Goal: Complete application form: Complete application form

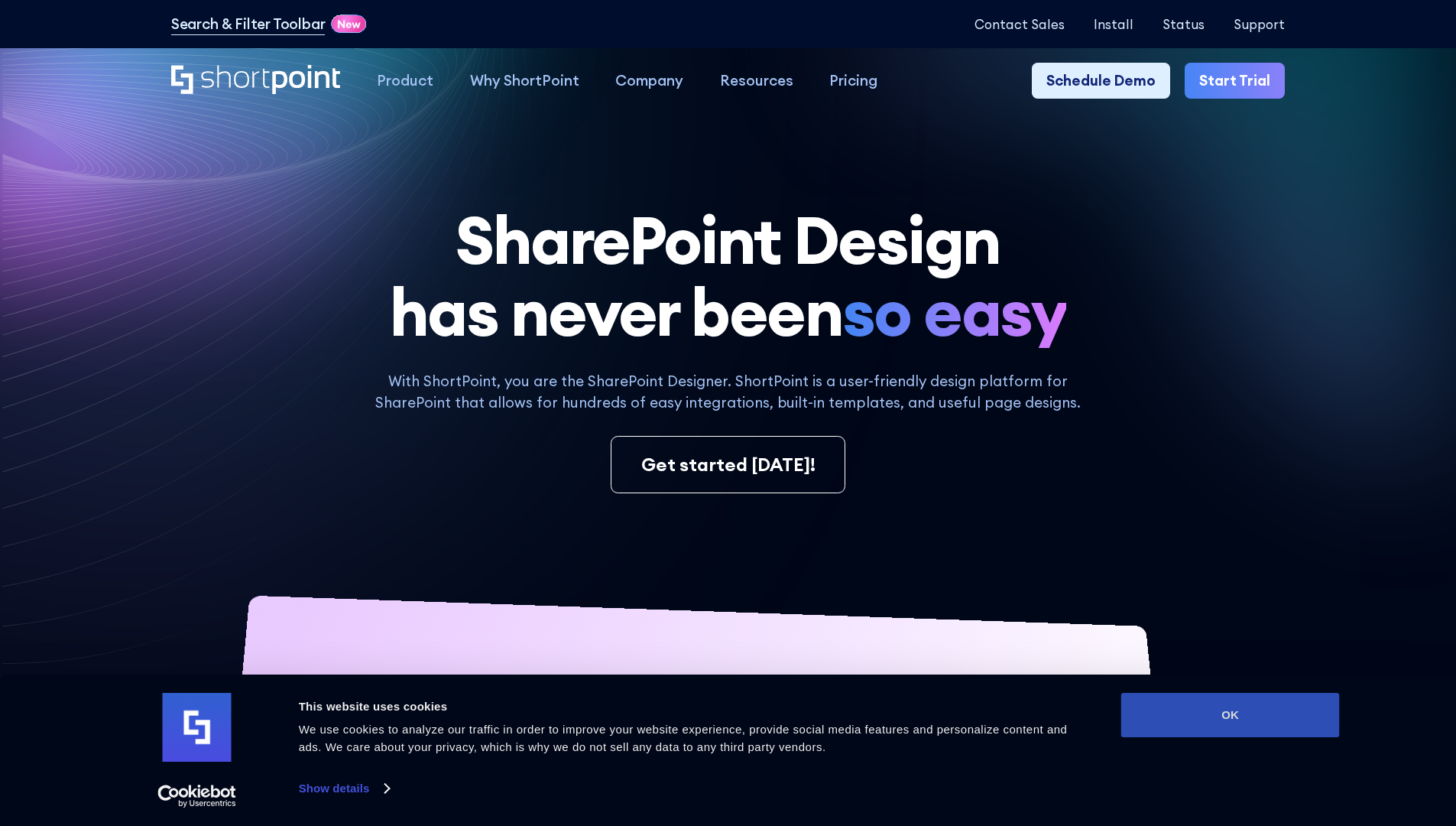
click at [1230, 715] on button "OK" at bounding box center [1230, 715] width 218 height 44
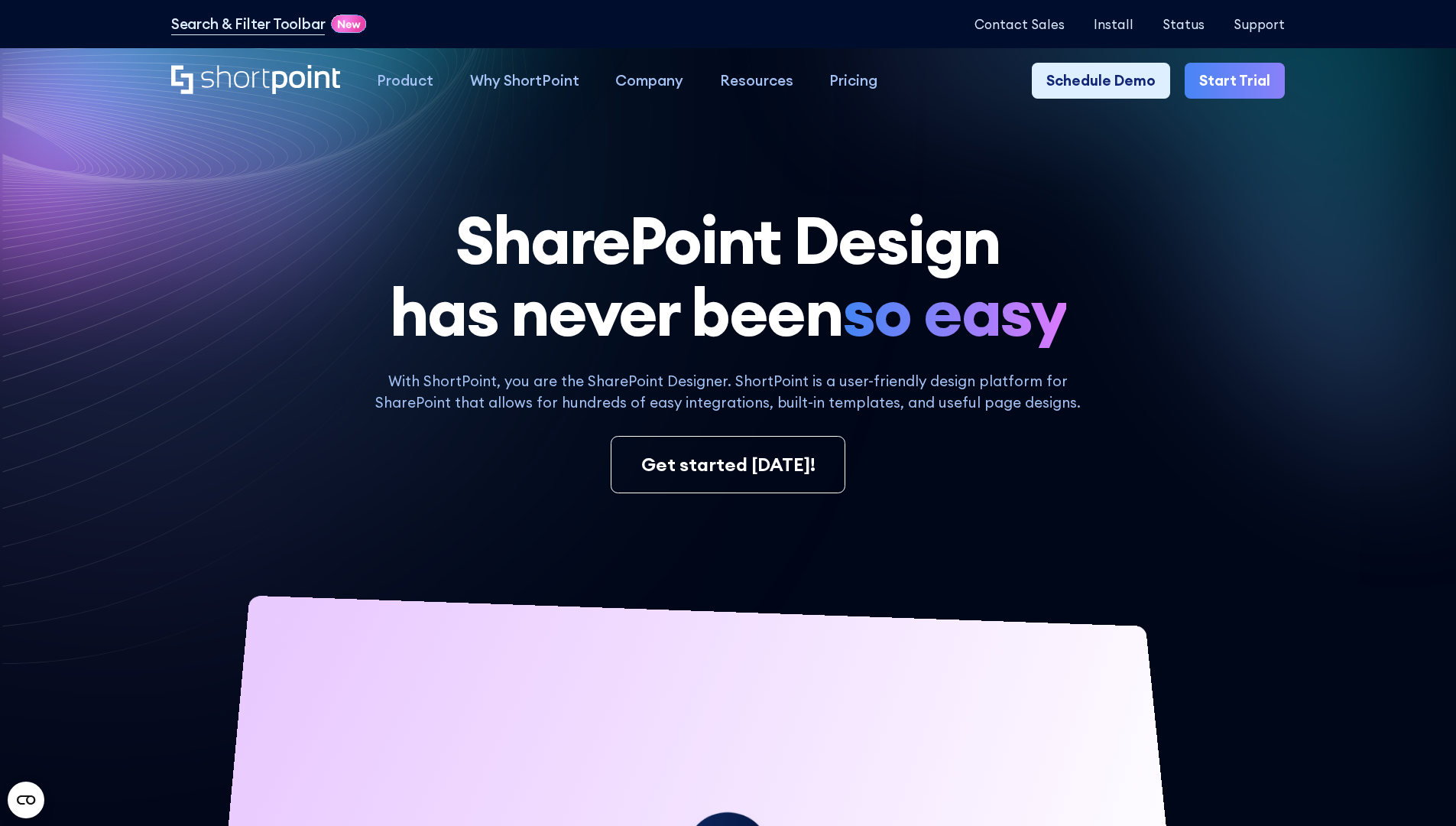
click at [1240, 81] on link "Start Trial" at bounding box center [1234, 81] width 100 height 37
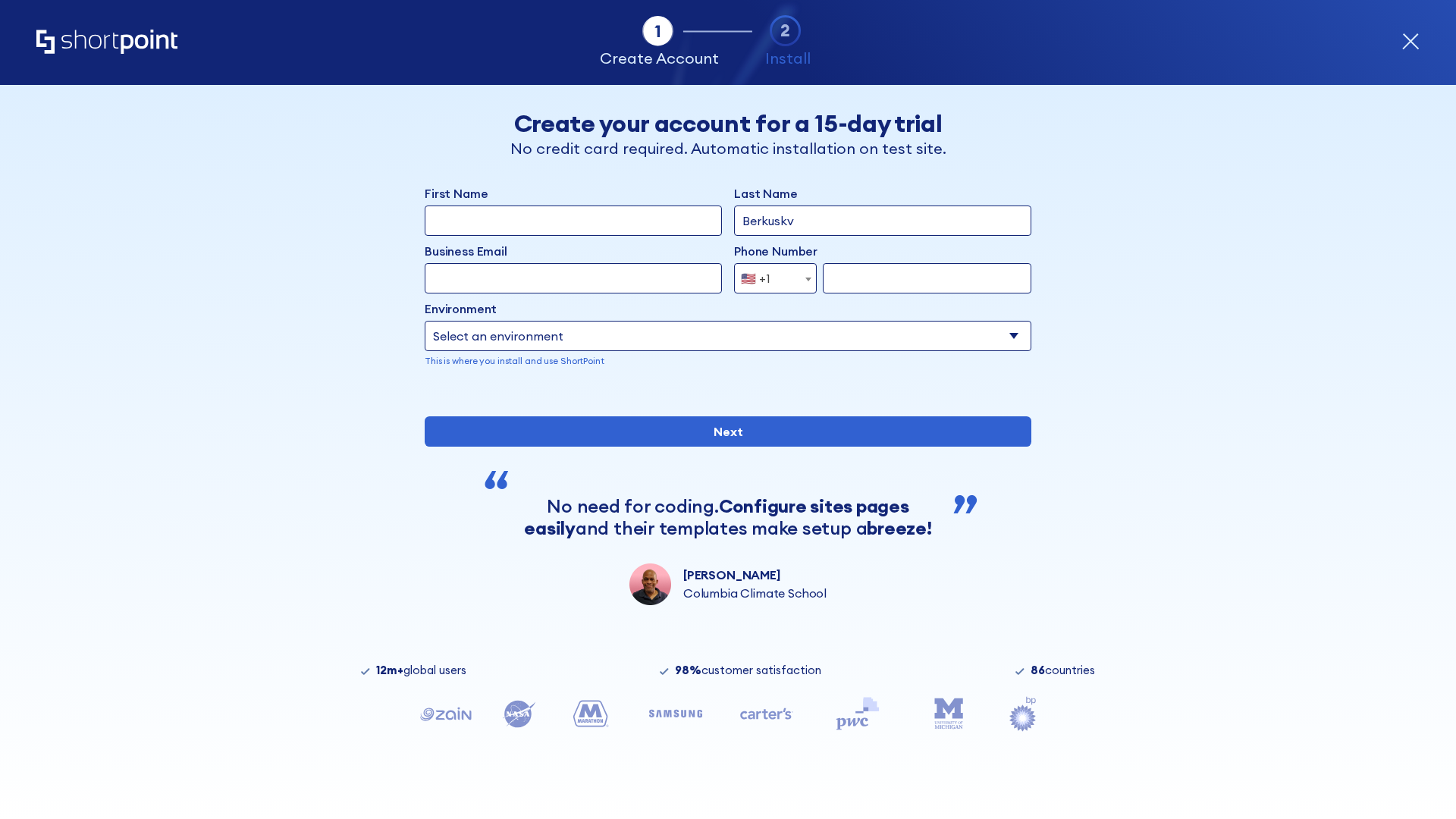
type input "Berkuskv"
type input "test@shortpoint.com"
type input "2125556789"
select select "Microsoft 365"
type input "2125556789"
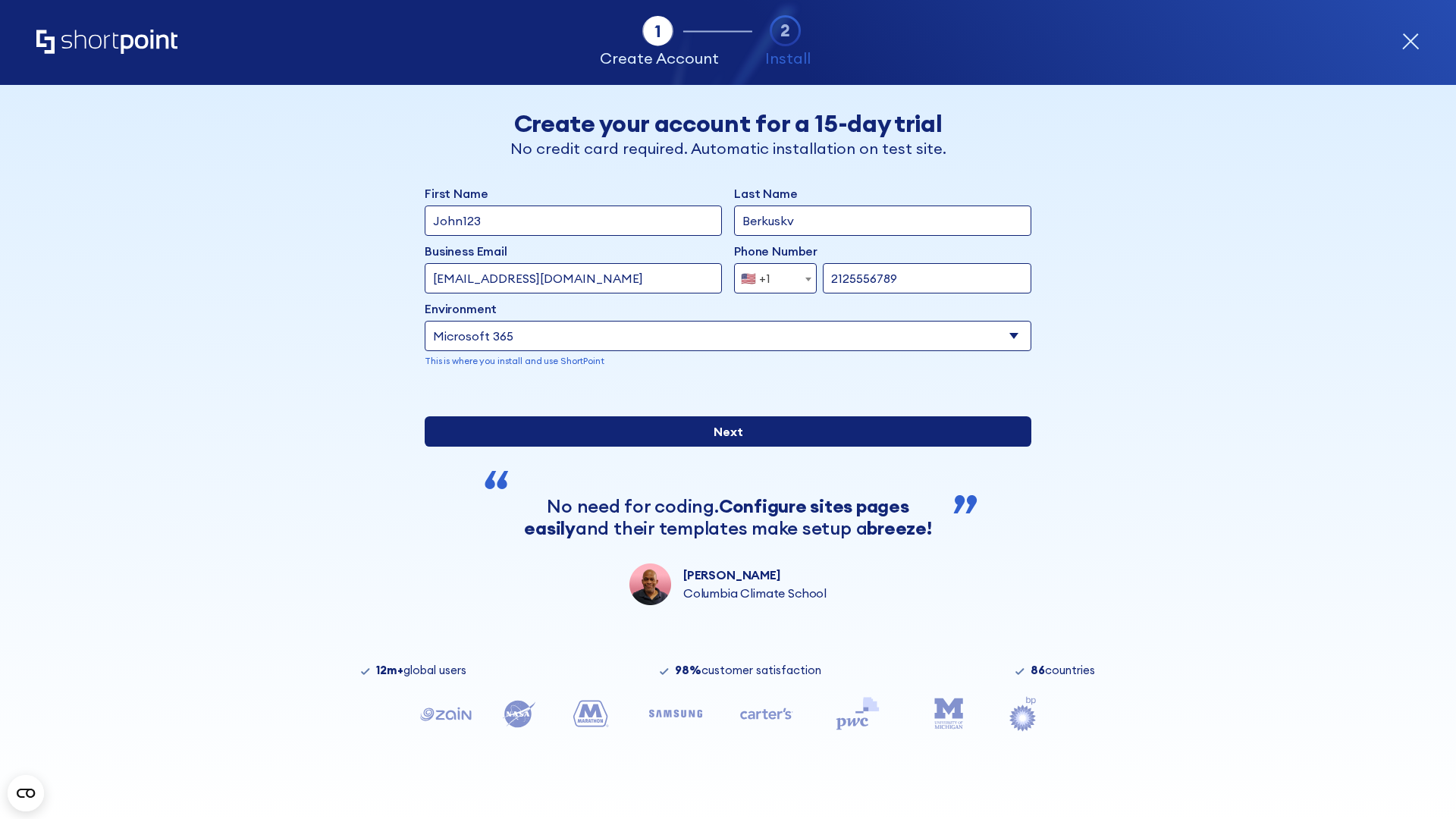
scroll to position [4, 0]
click at [722, 446] on input "Next" at bounding box center [728, 431] width 606 height 30
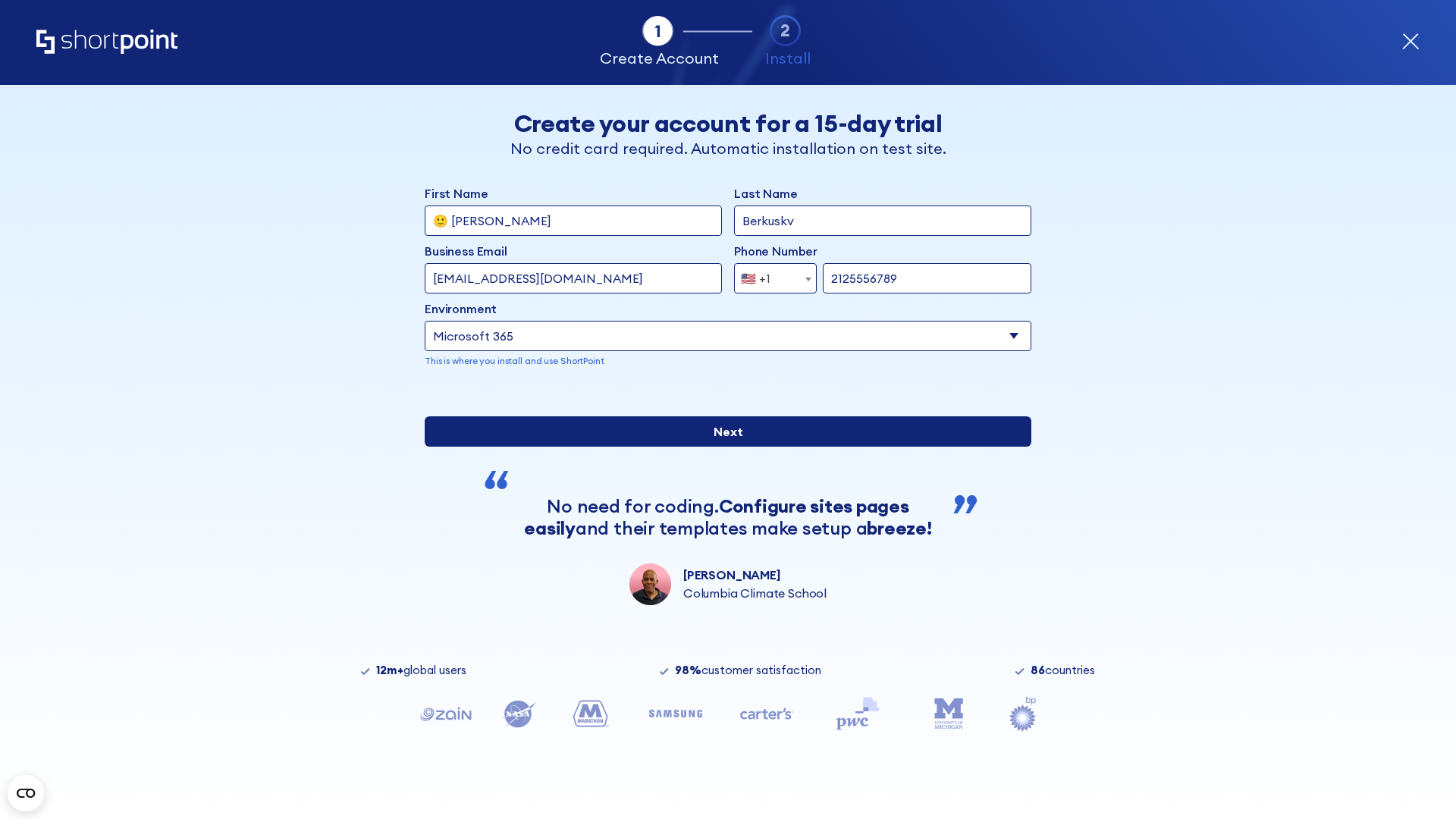
click at [722, 446] on input "Next" at bounding box center [728, 431] width 606 height 30
type input "Archebald"
click at [722, 446] on input "Next" at bounding box center [728, 431] width 606 height 30
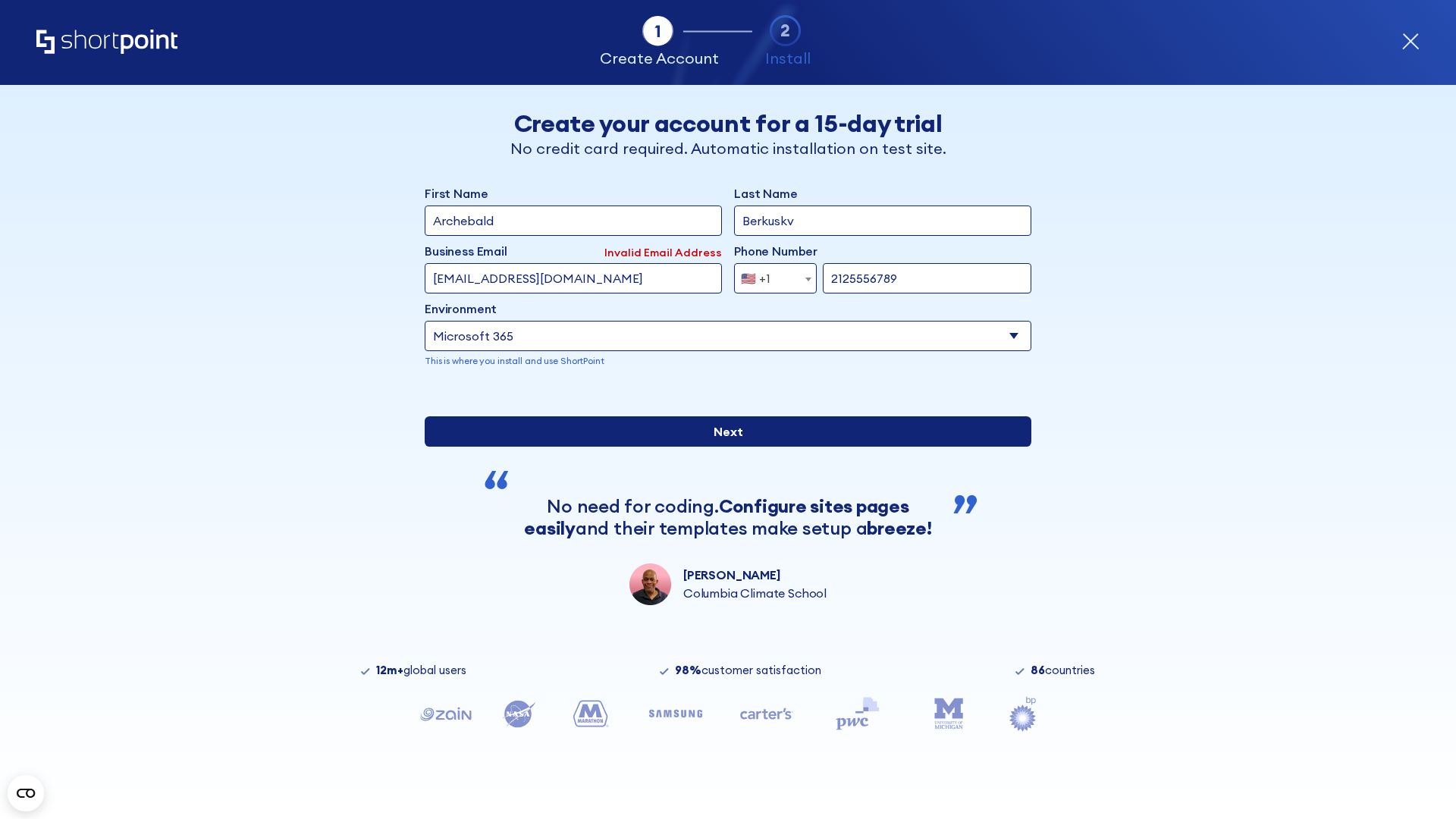
click at [722, 446] on input "Next" at bounding box center [728, 431] width 606 height 30
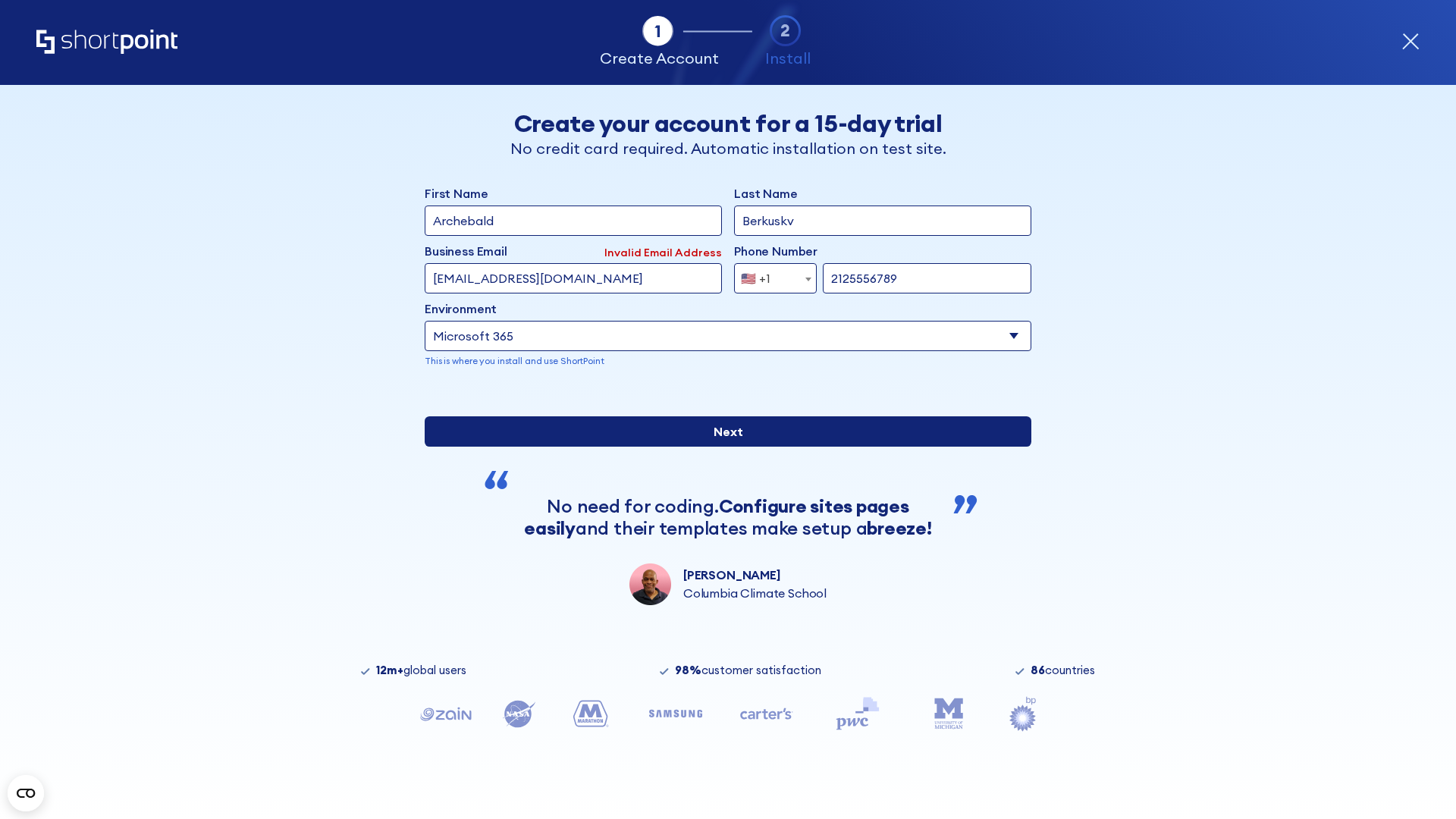
click at [722, 446] on input "Next" at bounding box center [728, 431] width 606 height 30
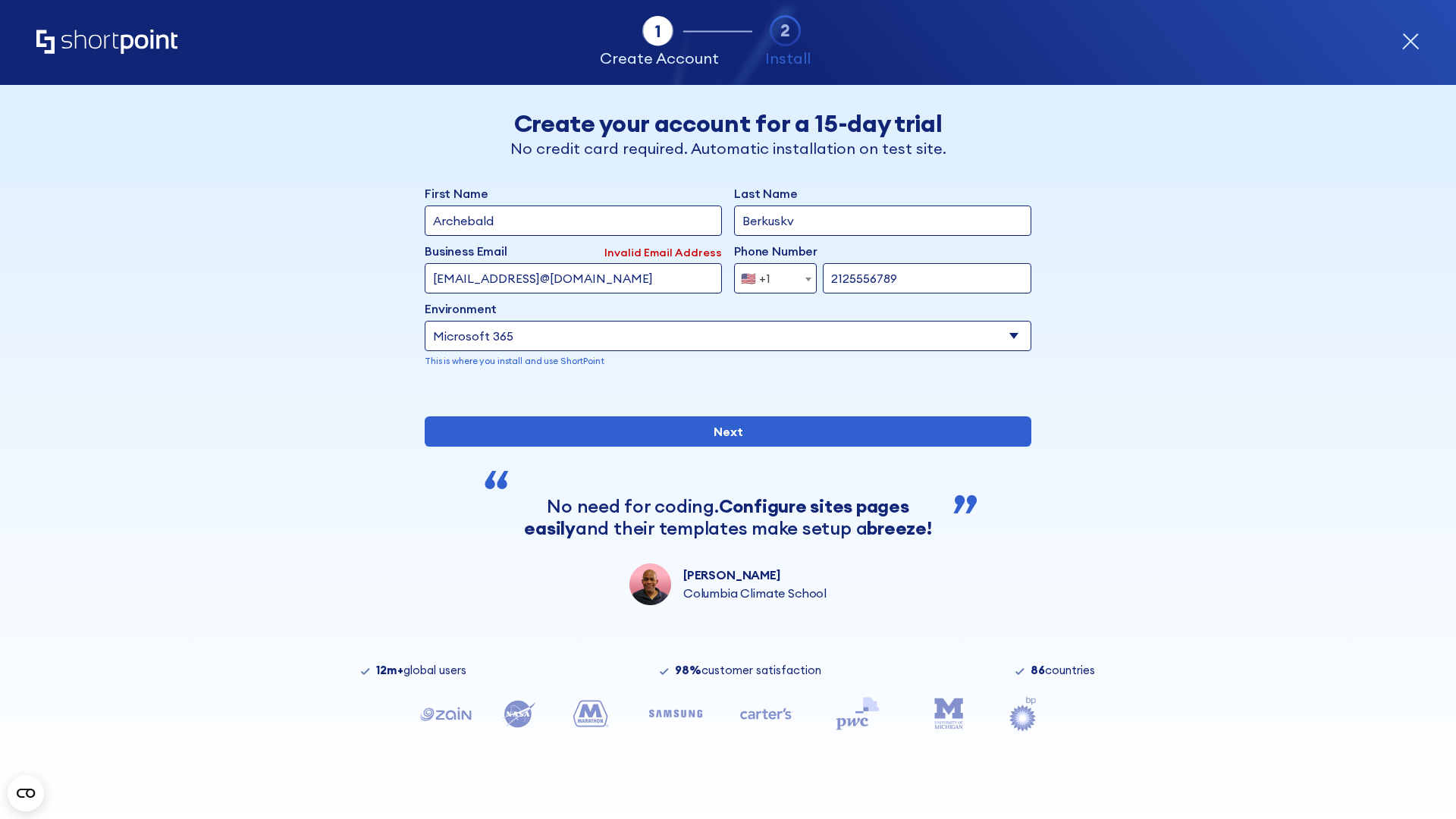
type input "testEmail@protonmail.comtest@shortpoint.com"
click at [769, 274] on span "🇺🇸 +1" at bounding box center [760, 278] width 51 height 30
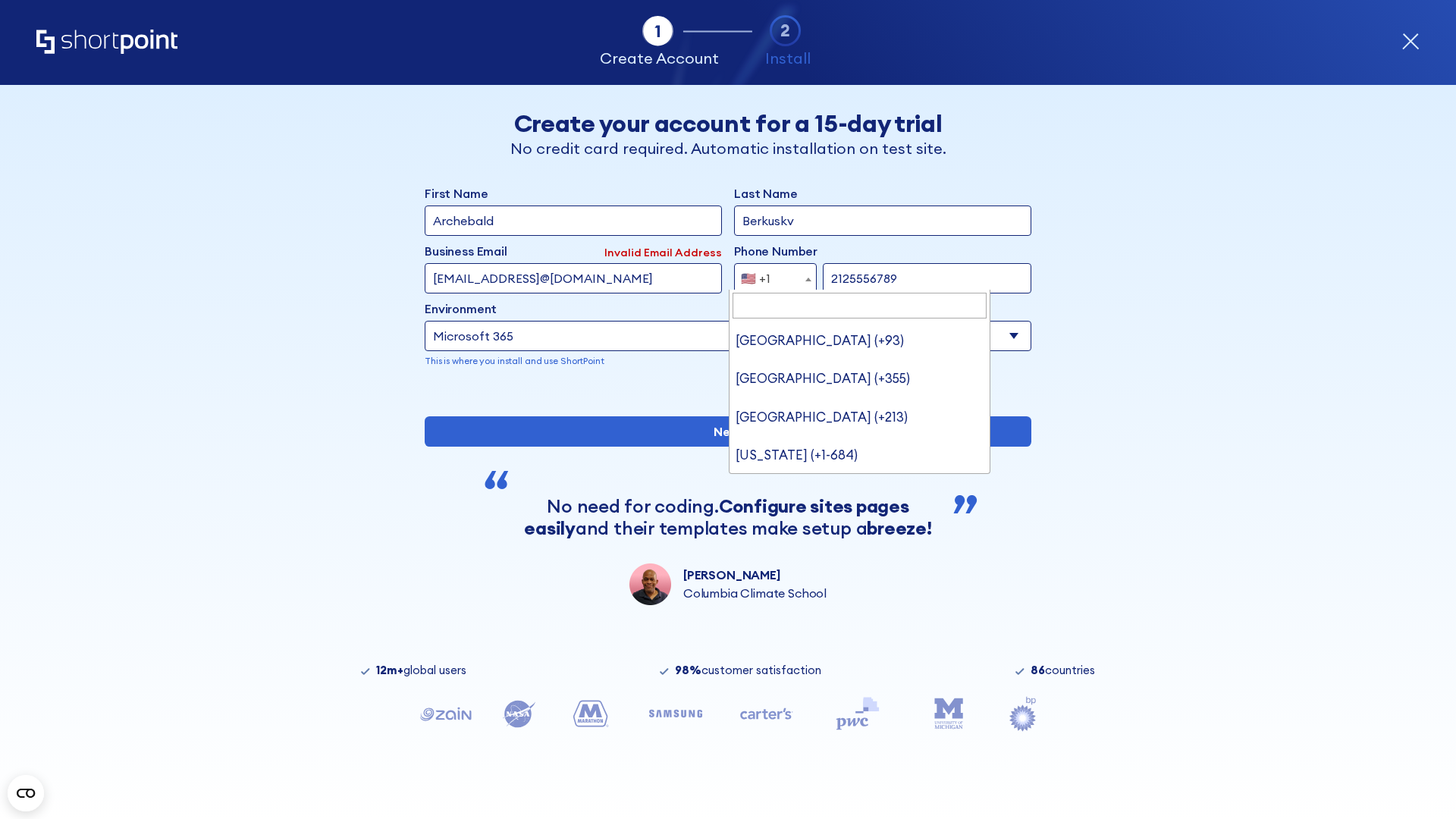
type input "[GEOGRAPHIC_DATA] (+966)"
select select "+966"
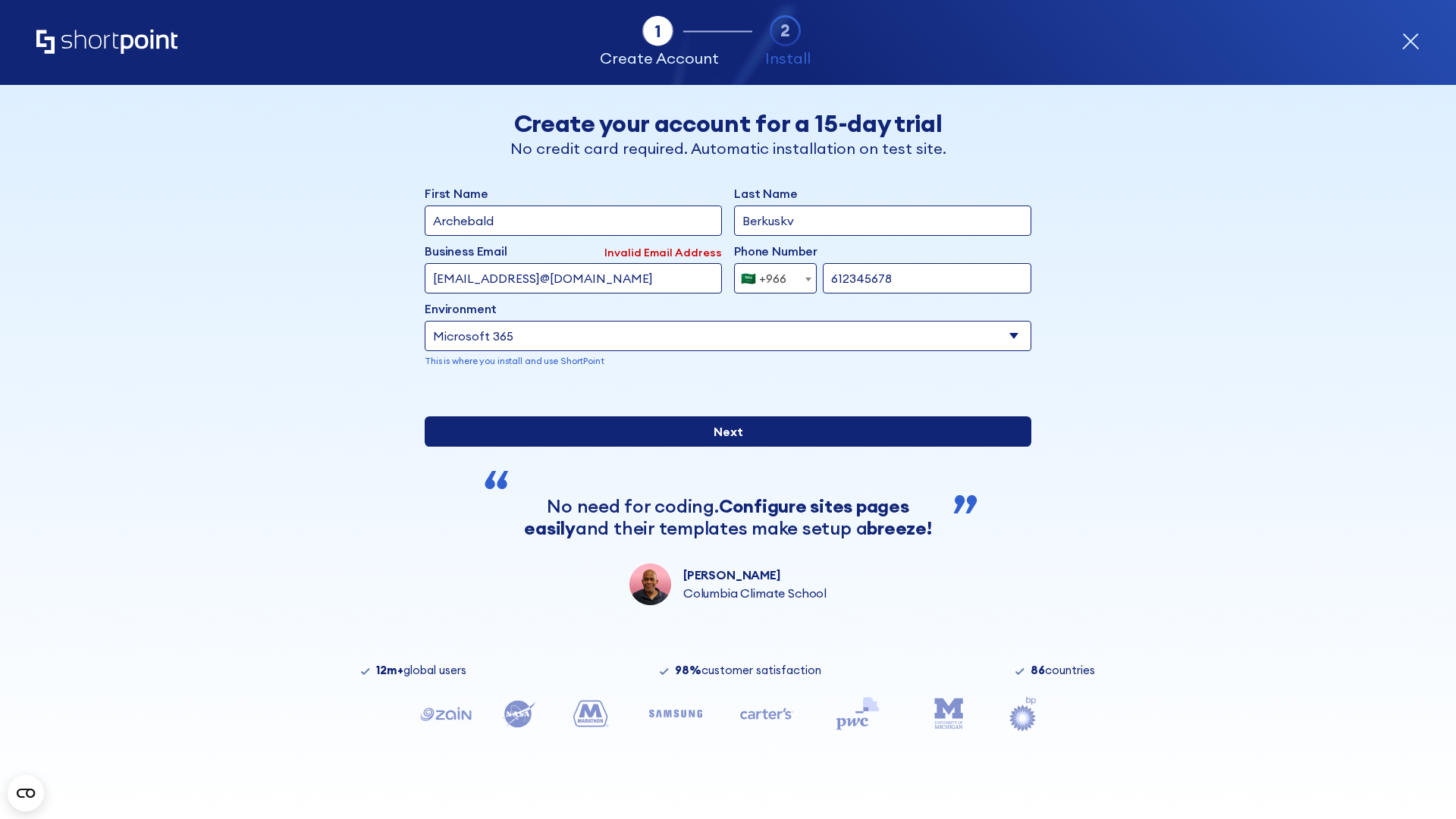
type input "612345678"
click at [722, 446] on input "Next" at bounding box center [728, 431] width 606 height 30
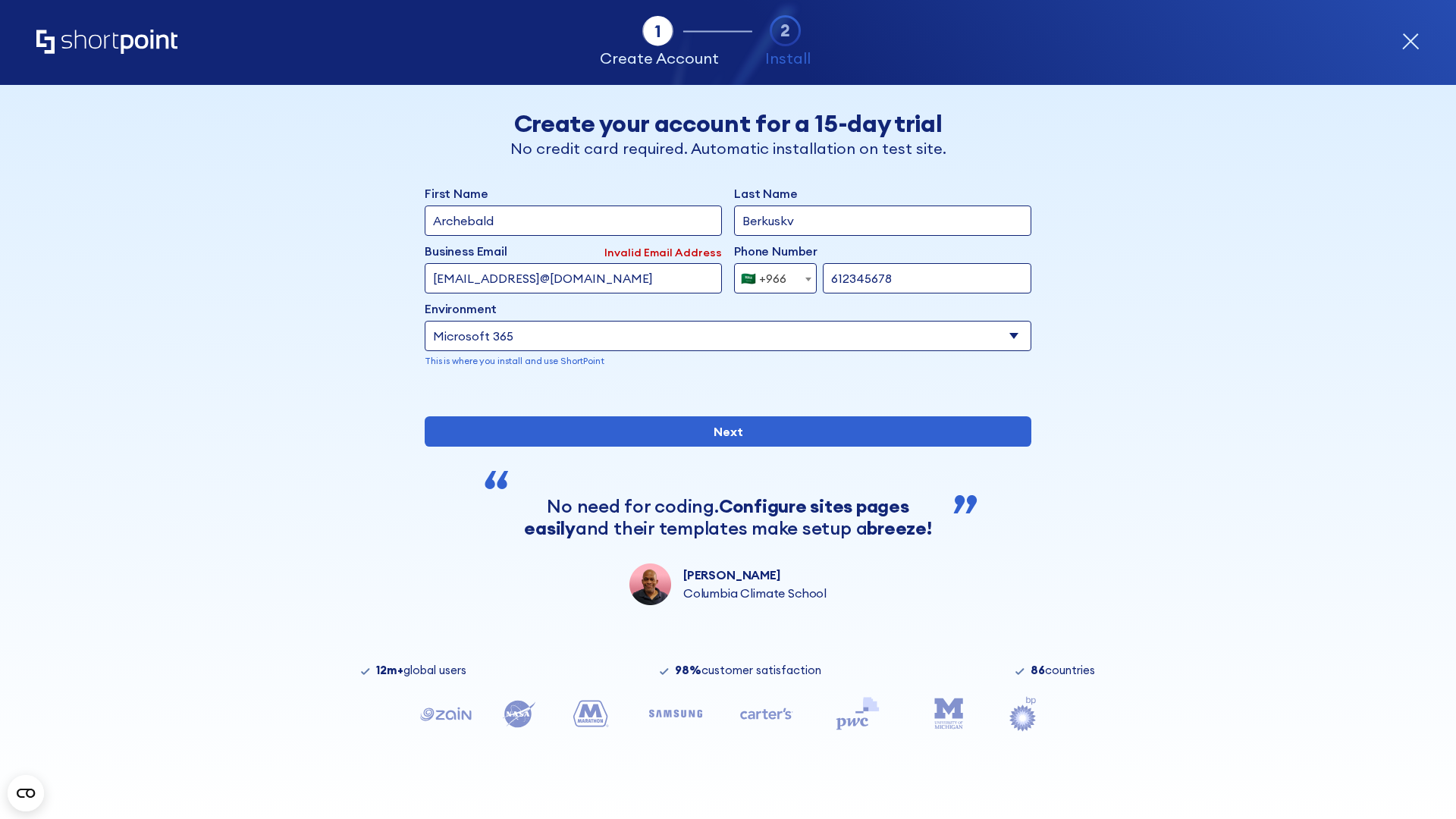
click at [769, 274] on div "🇸🇦 +966" at bounding box center [763, 278] width 45 height 30
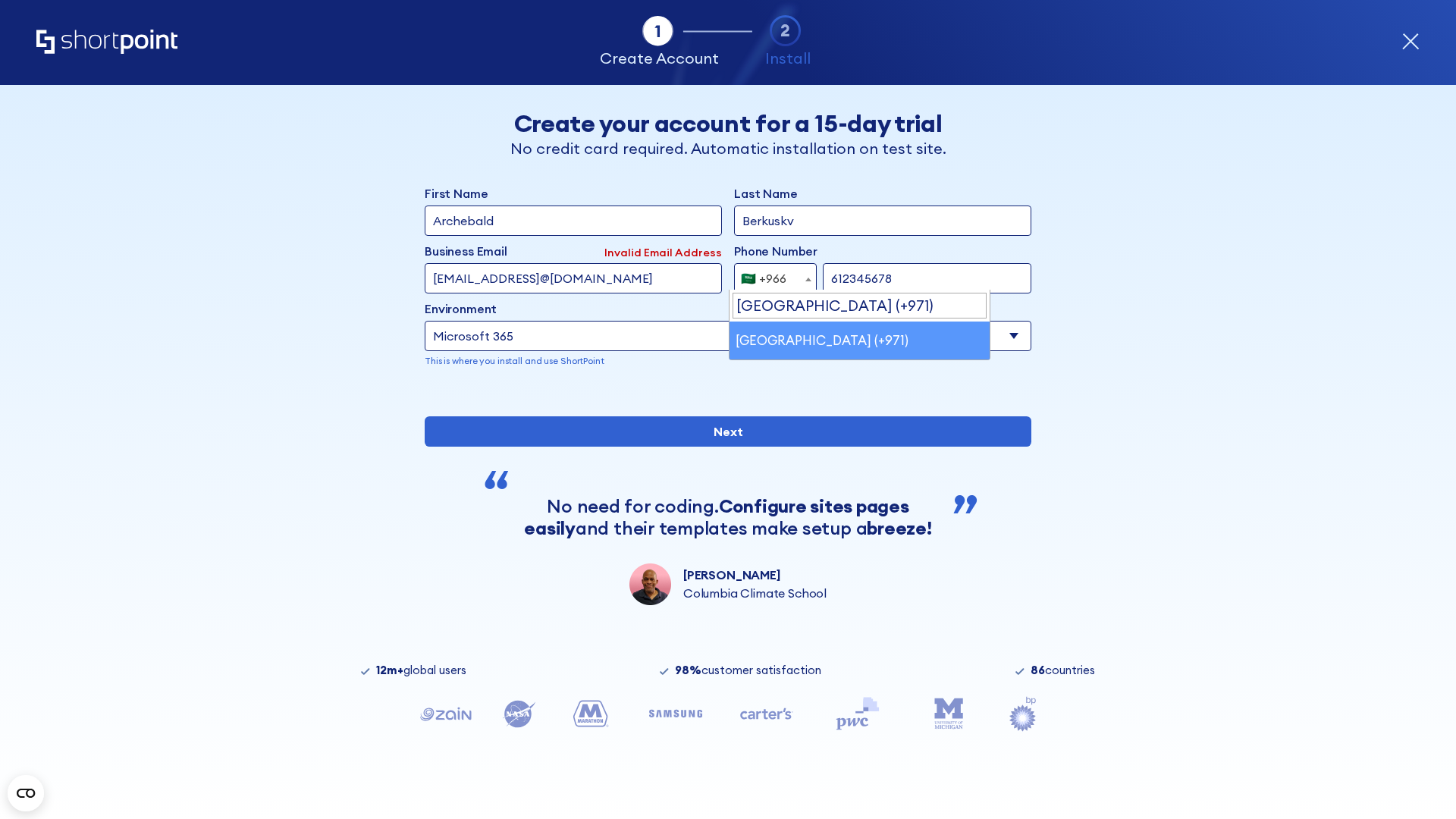
select select "+971"
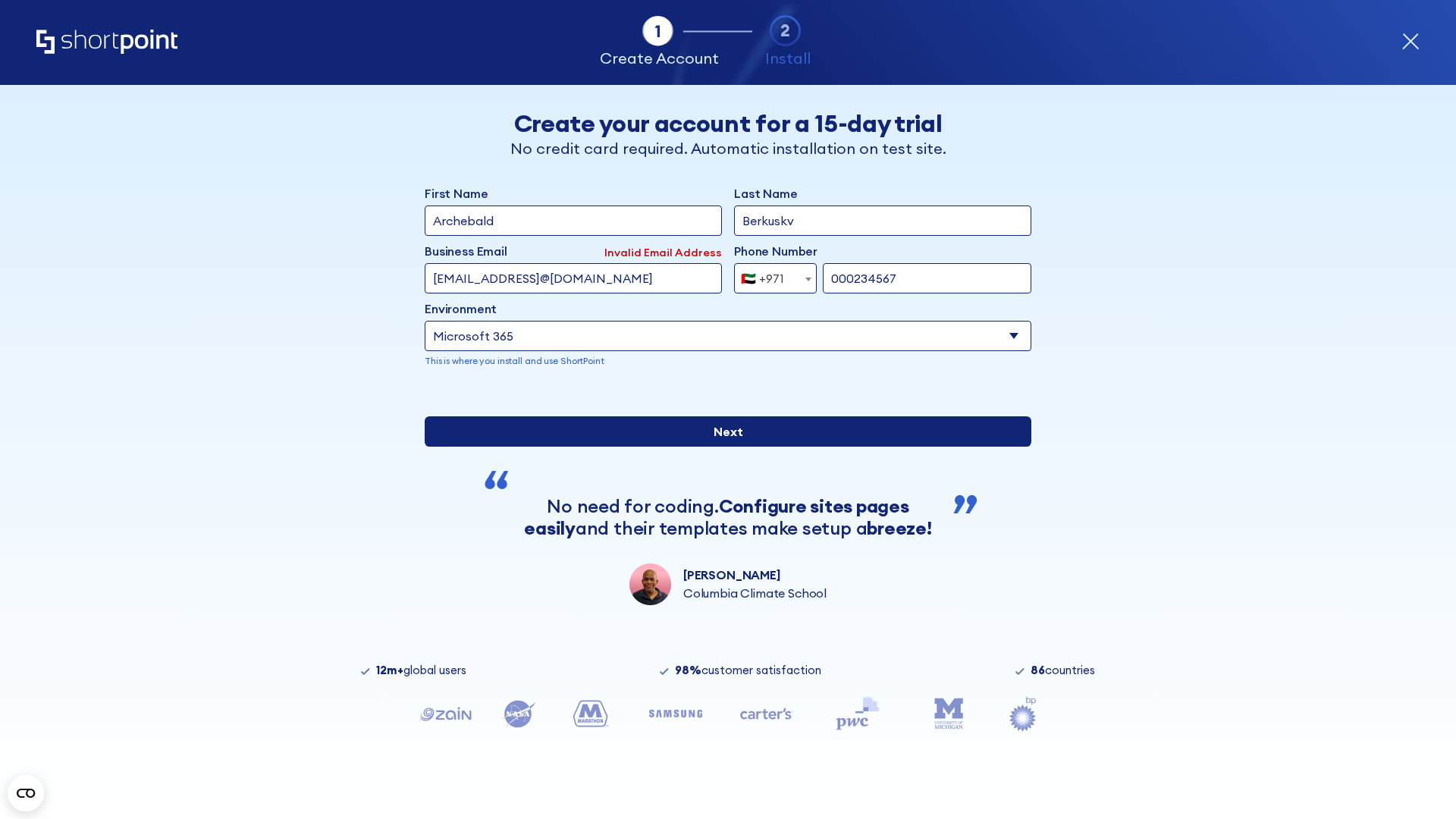
type input "000234567"
click at [722, 446] on input "Next" at bounding box center [728, 431] width 606 height 30
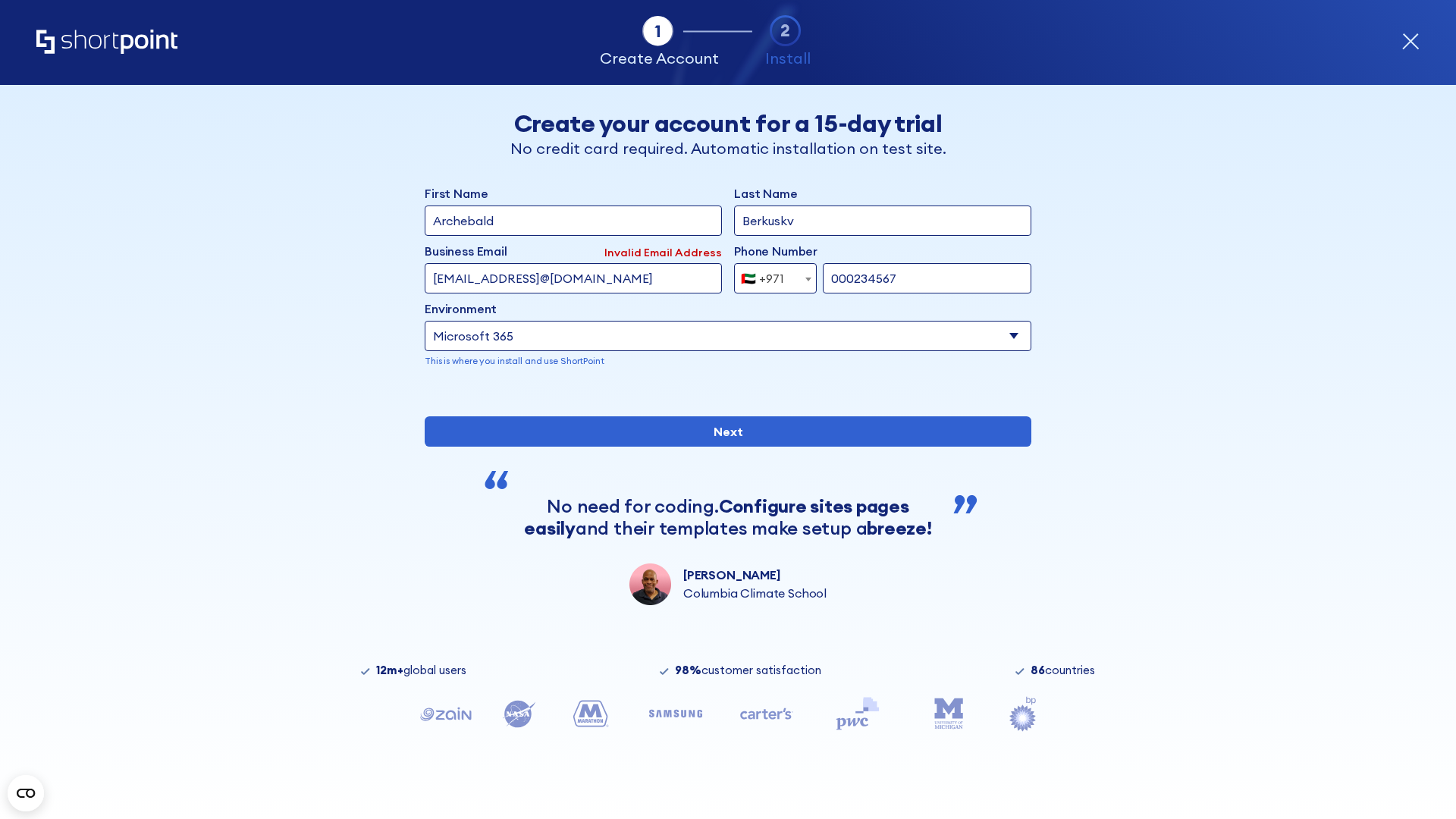
click at [769, 274] on div "🇦🇪 +971" at bounding box center [762, 278] width 43 height 30
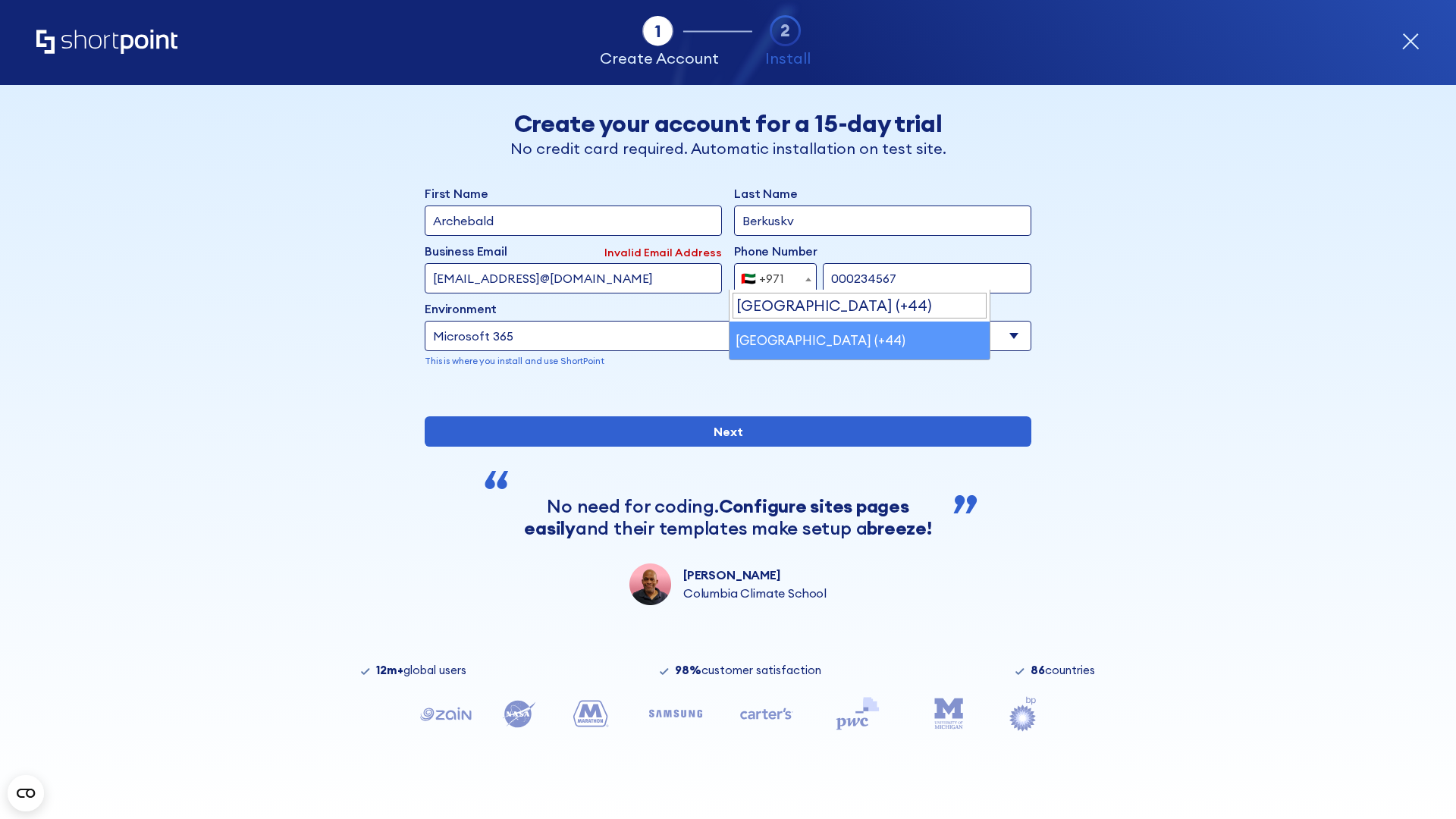
select select "+44"
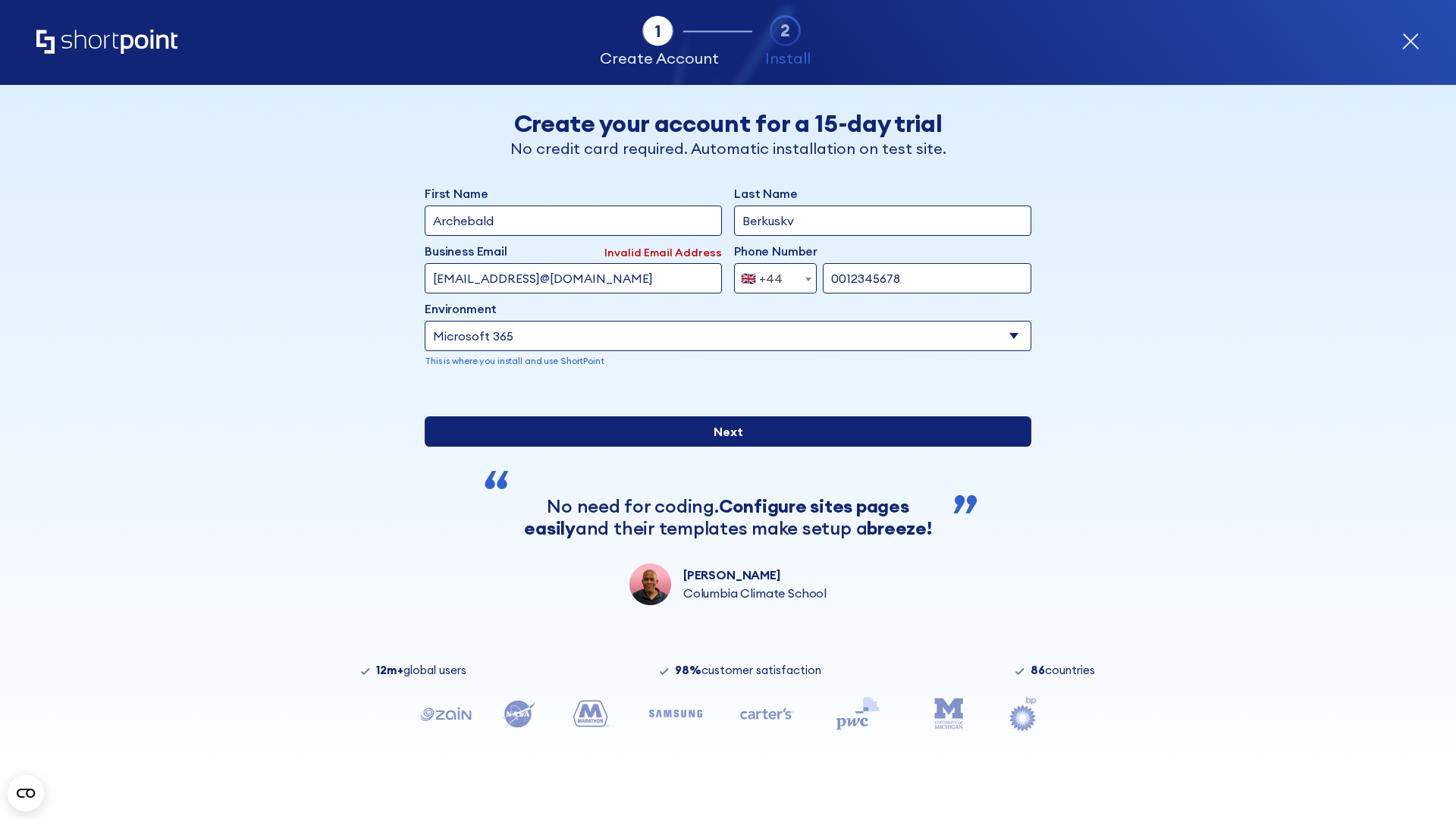
type input "0012345678"
click at [722, 446] on input "Next" at bounding box center [728, 431] width 606 height 30
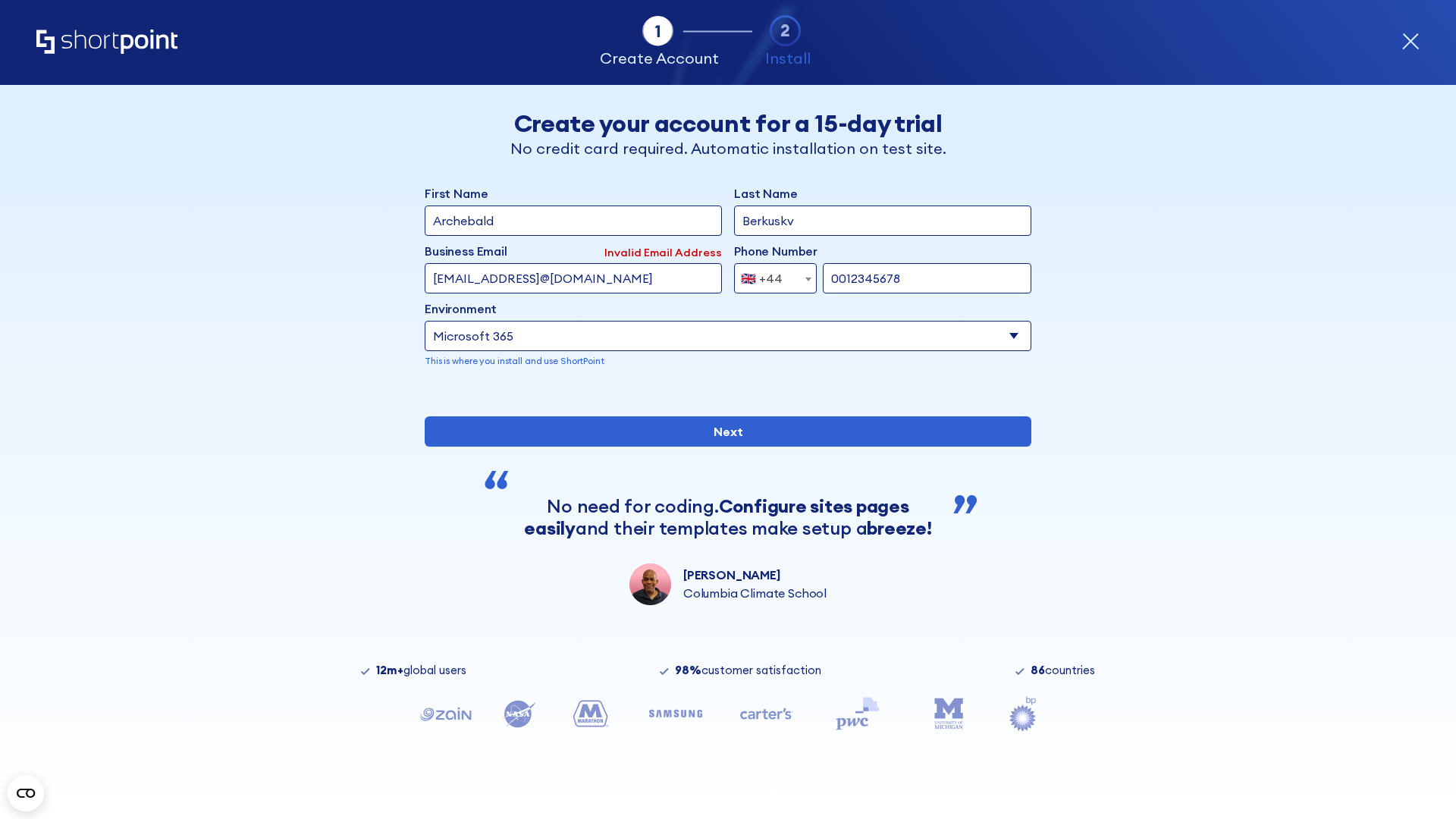
click at [769, 274] on div "🇬🇧 +44" at bounding box center [761, 278] width 42 height 30
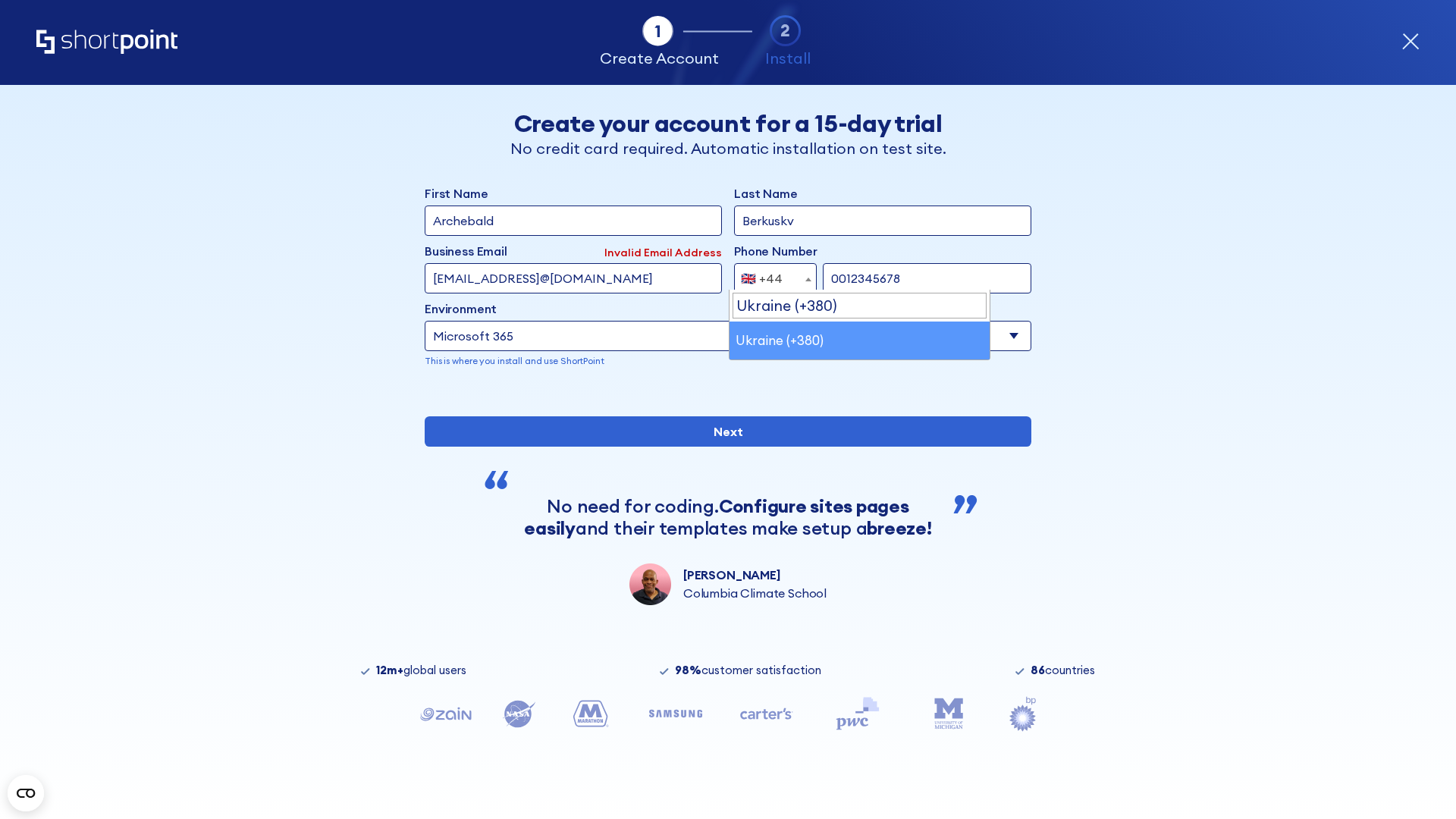
select select "+380"
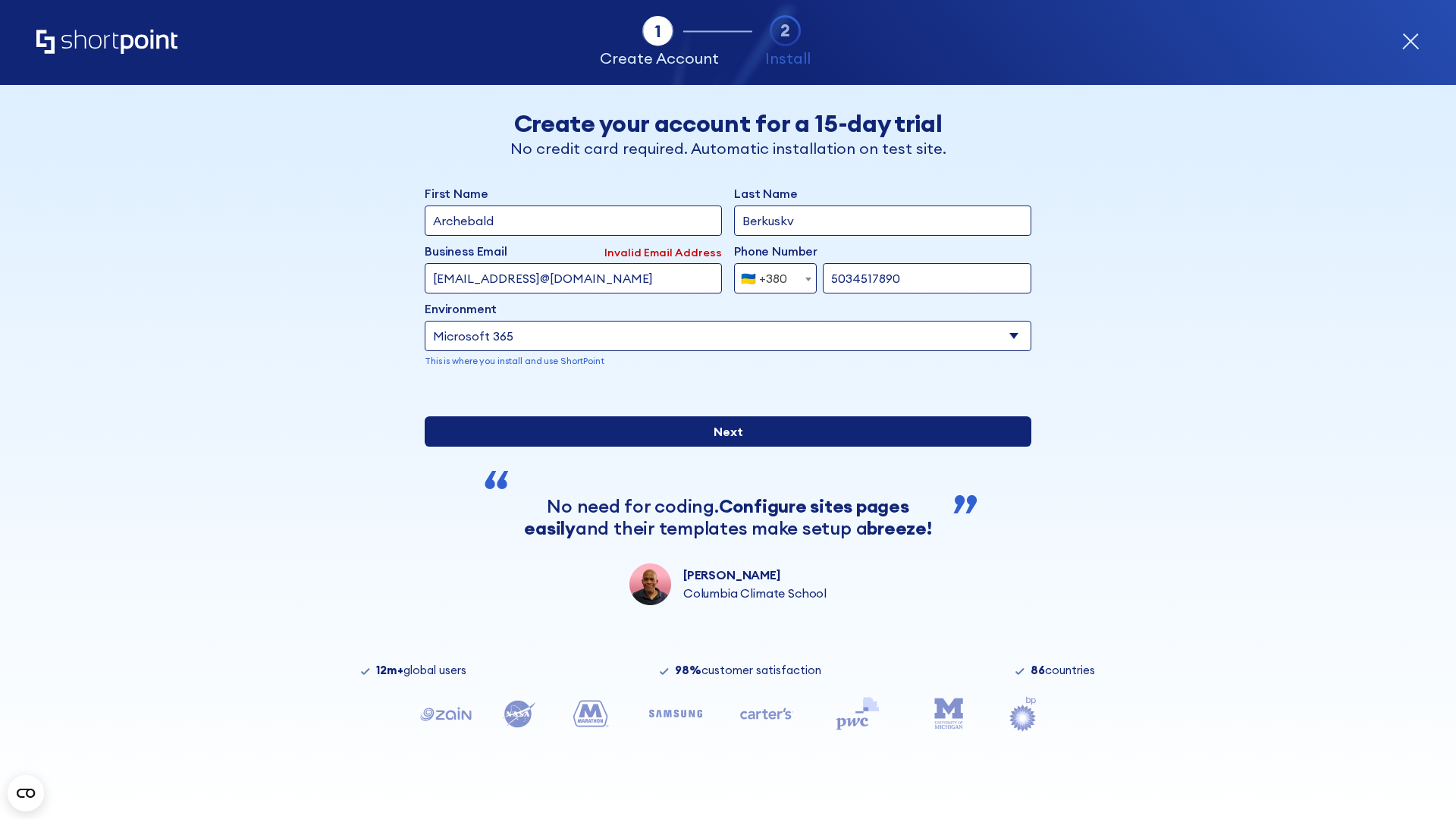
type input "5034517890"
click at [722, 446] on input "Next" at bounding box center [728, 431] width 606 height 30
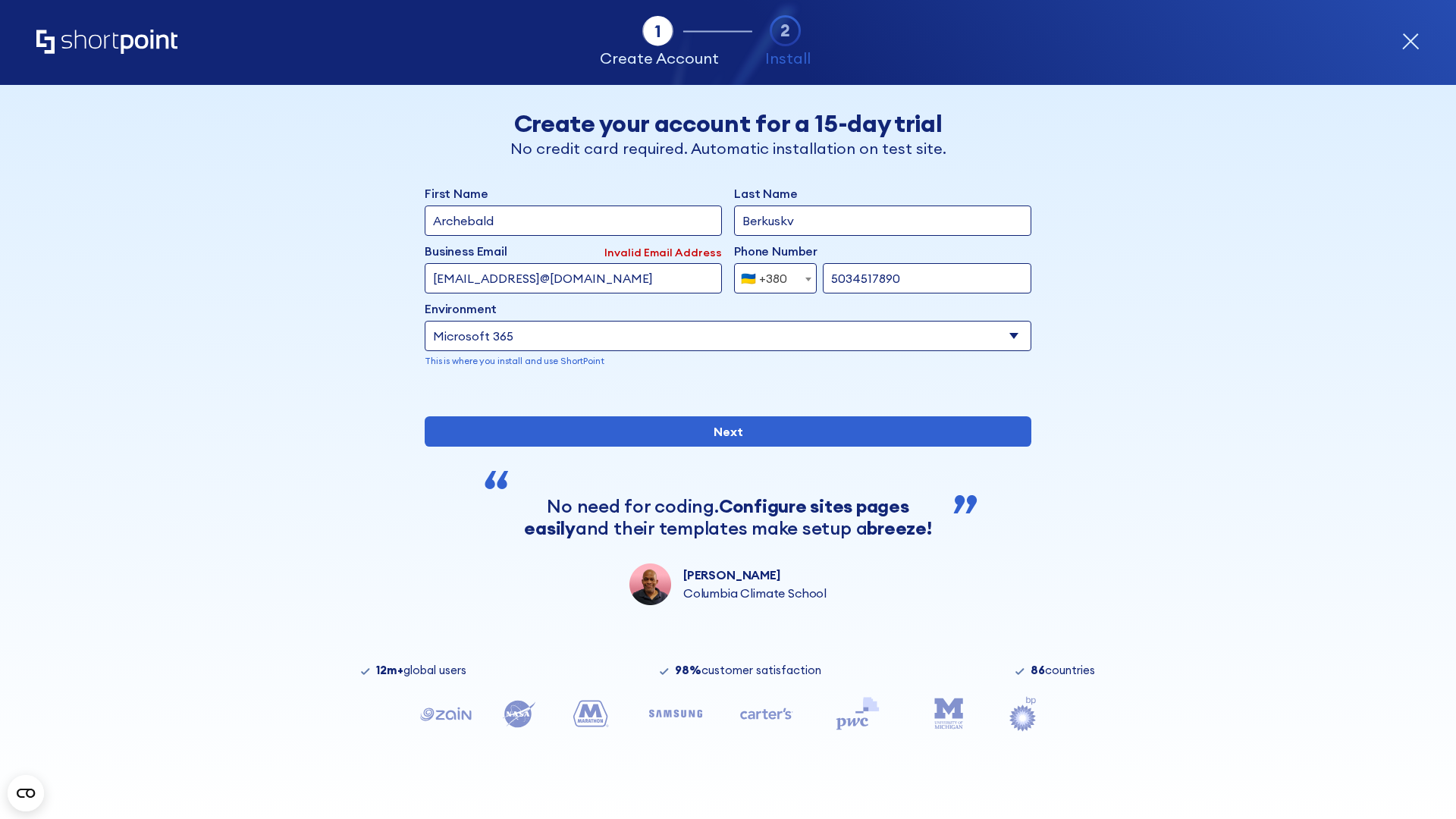
click at [769, 274] on div "🇺🇦 +380" at bounding box center [764, 278] width 46 height 30
select select "+1"
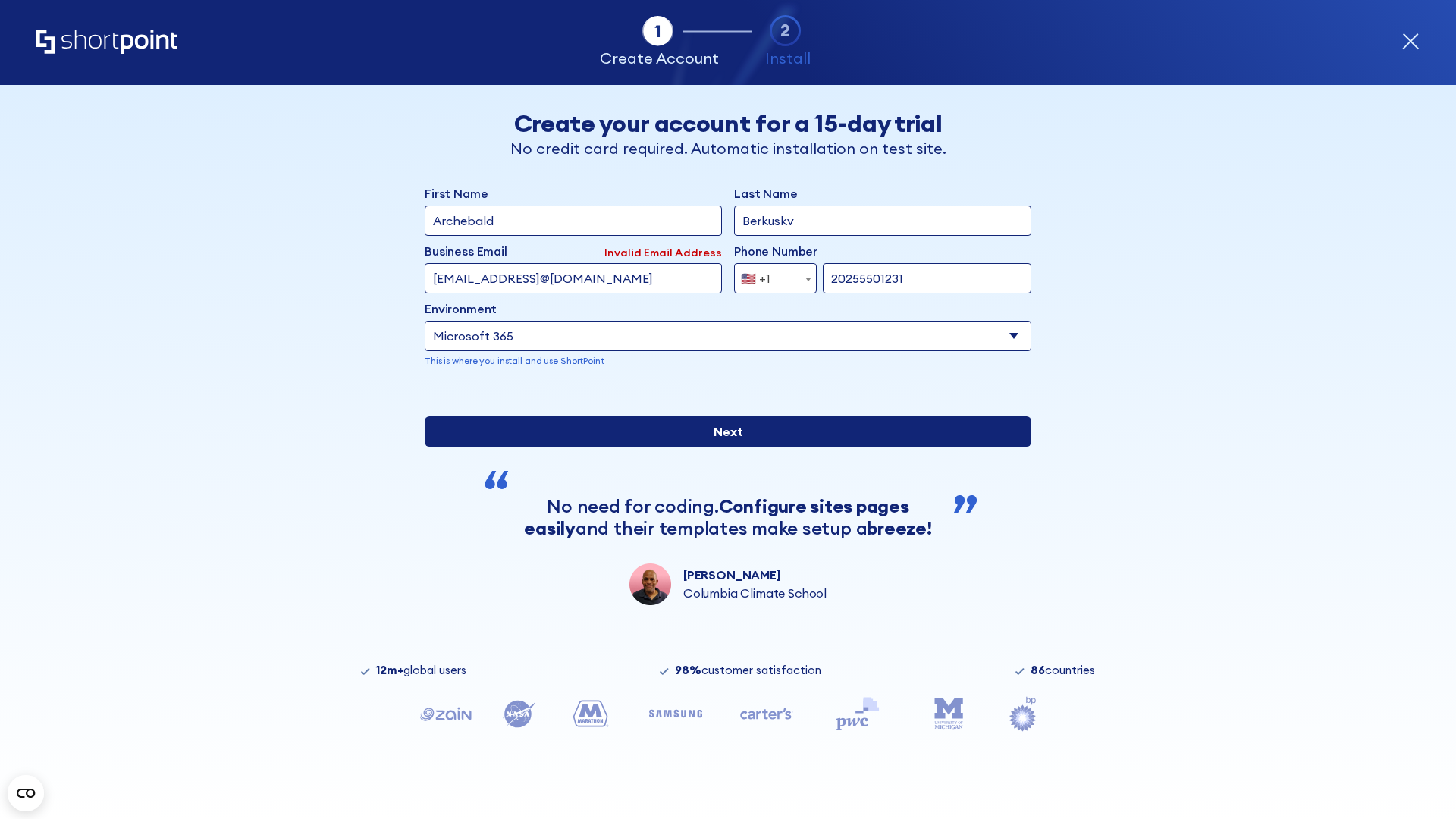
type input "20255501231"
click at [722, 446] on input "Next" at bounding box center [728, 431] width 606 height 30
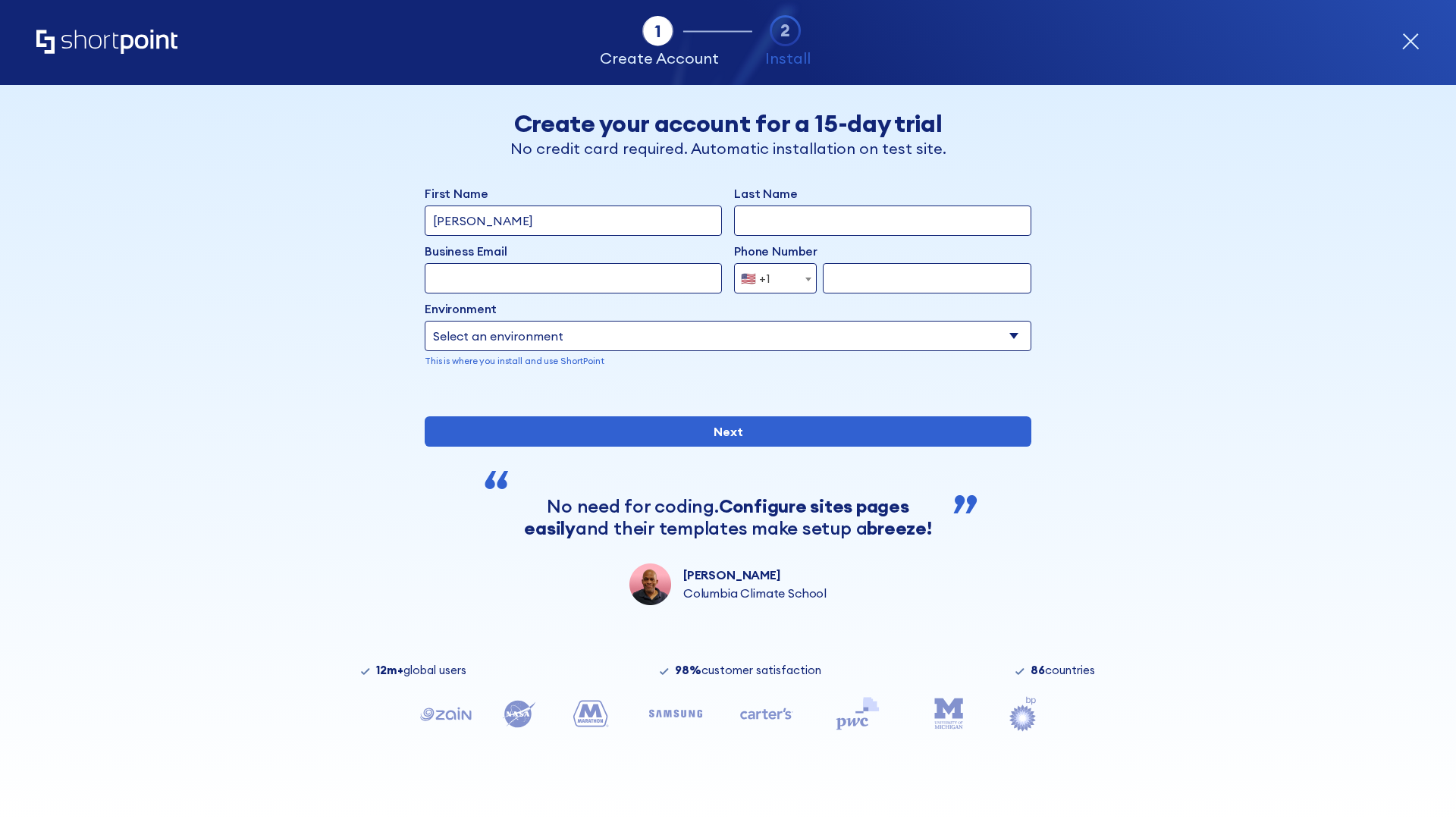
type input "Mary-Jane"
type input "Berkuskv"
type input "john@company.com"
click at [769, 274] on span "🇺🇸 +1" at bounding box center [760, 278] width 51 height 30
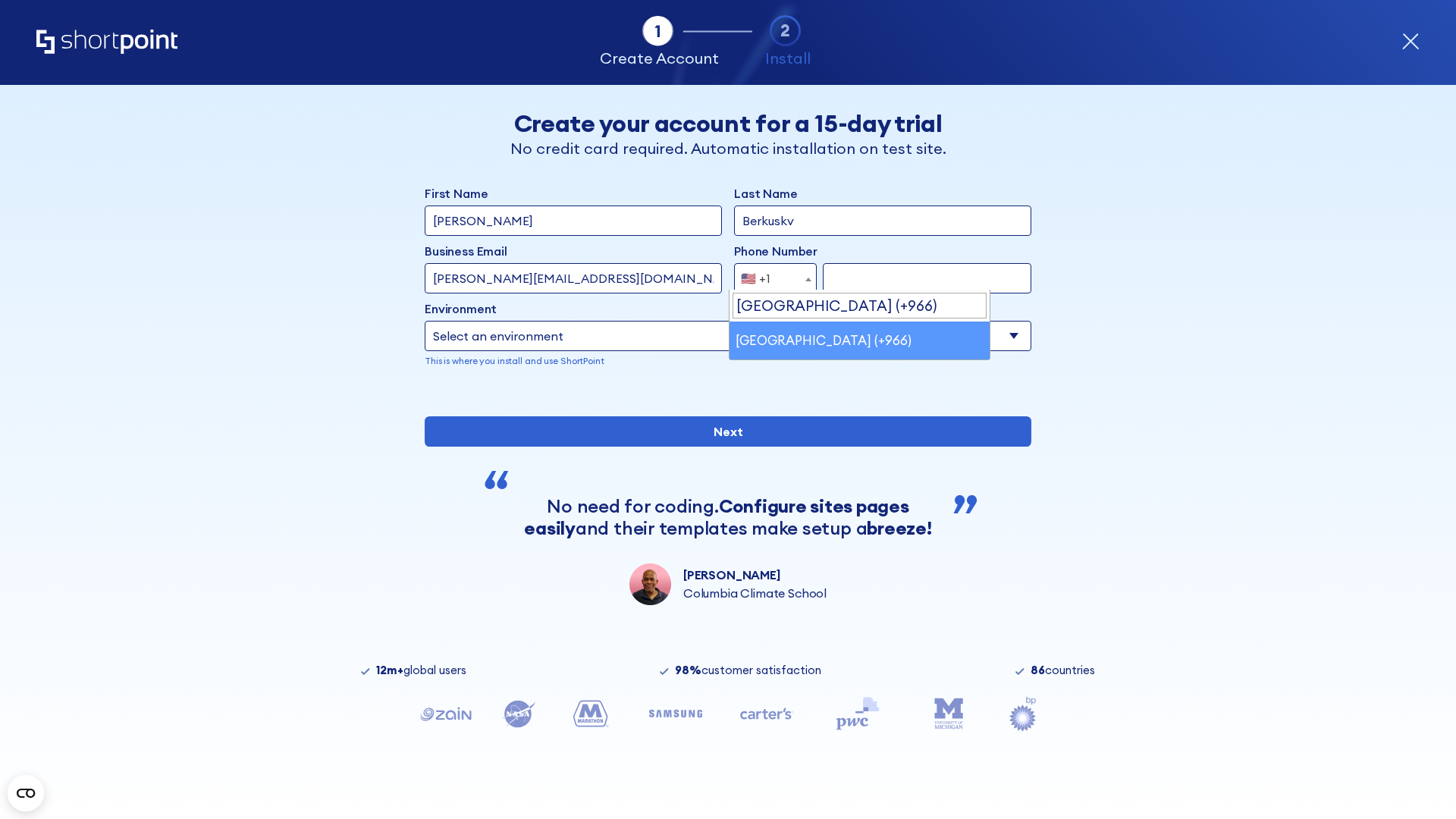
select select "+966"
type input "512345678"
select select "Microsoft 365"
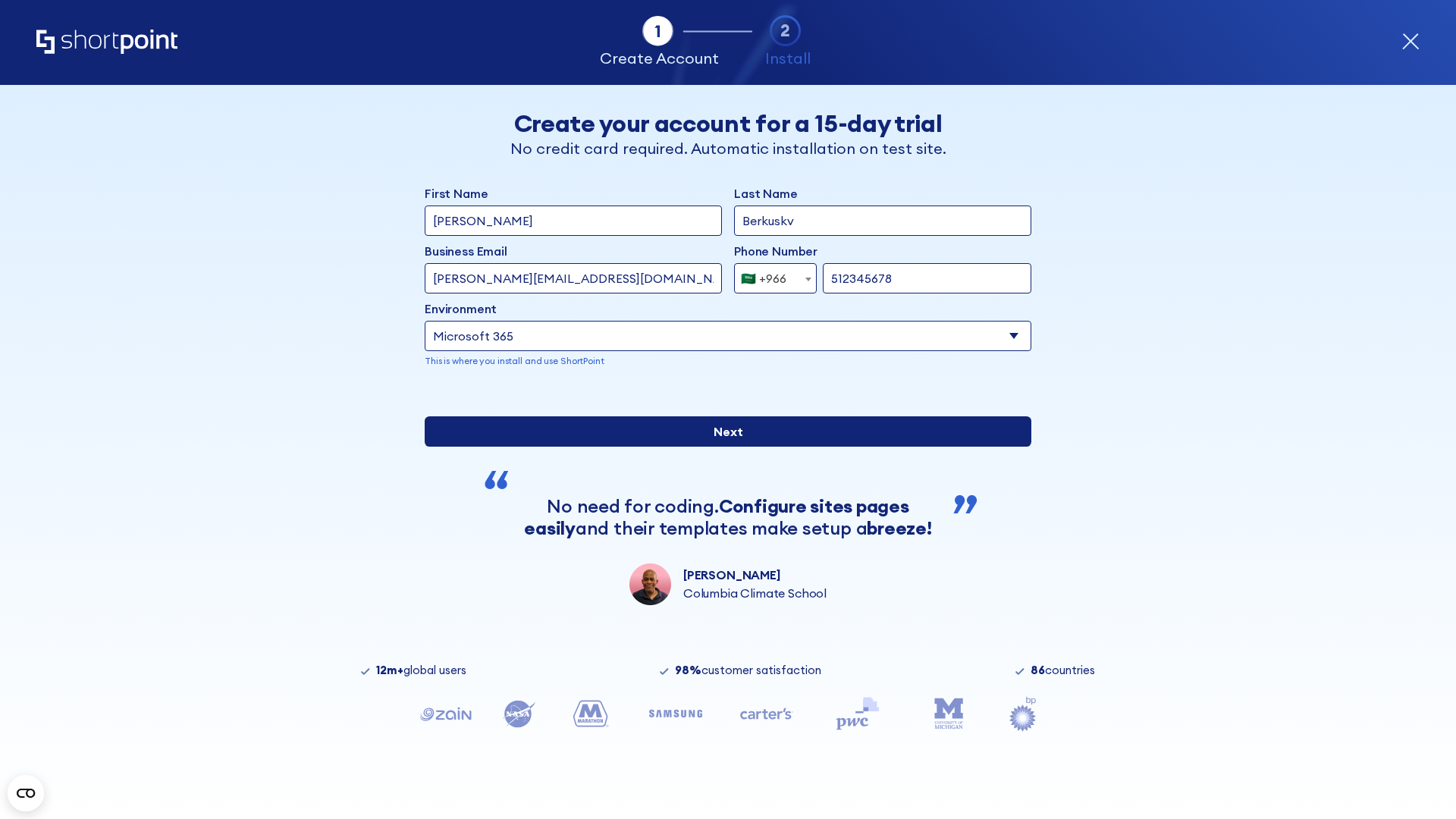
type input "512345678"
click at [722, 446] on input "Next" at bounding box center [728, 431] width 606 height 30
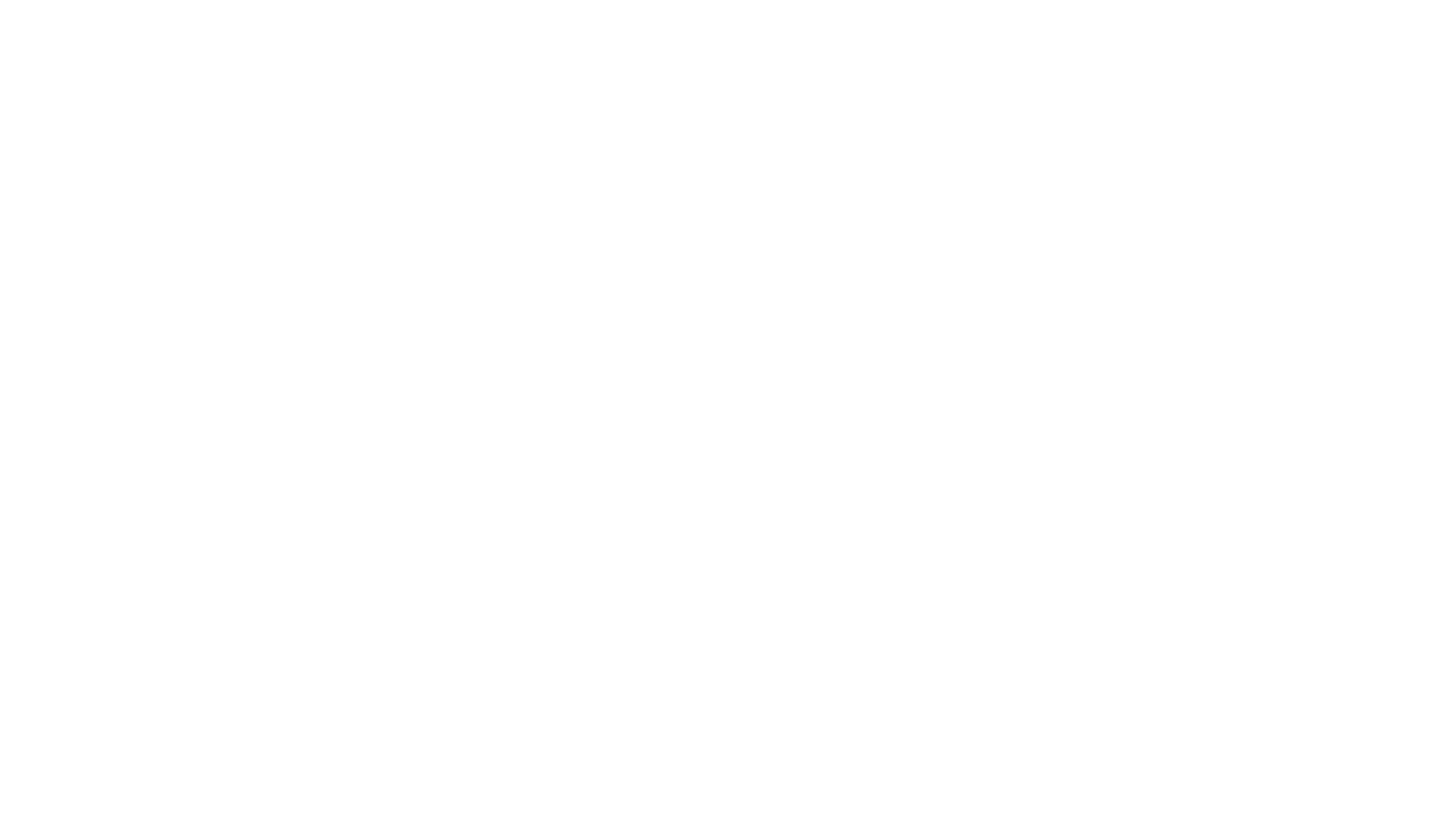
select select "+966"
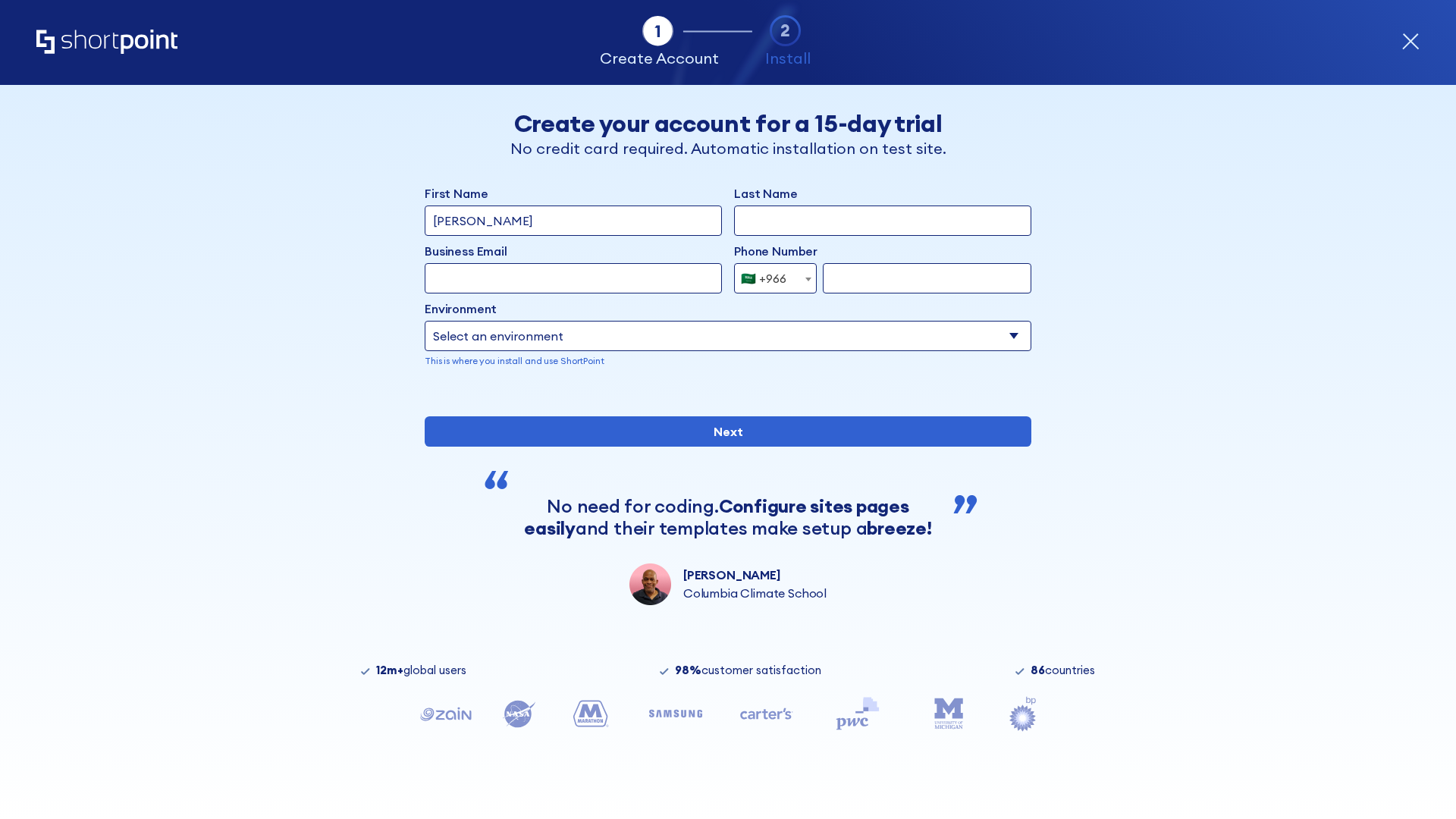
type input "[PERSON_NAME]"
type input "Berkuskv"
type input "[EMAIL_ADDRESS][DOMAIN_NAME]"
click at [769, 274] on div "🇸🇦 +966" at bounding box center [763, 278] width 45 height 30
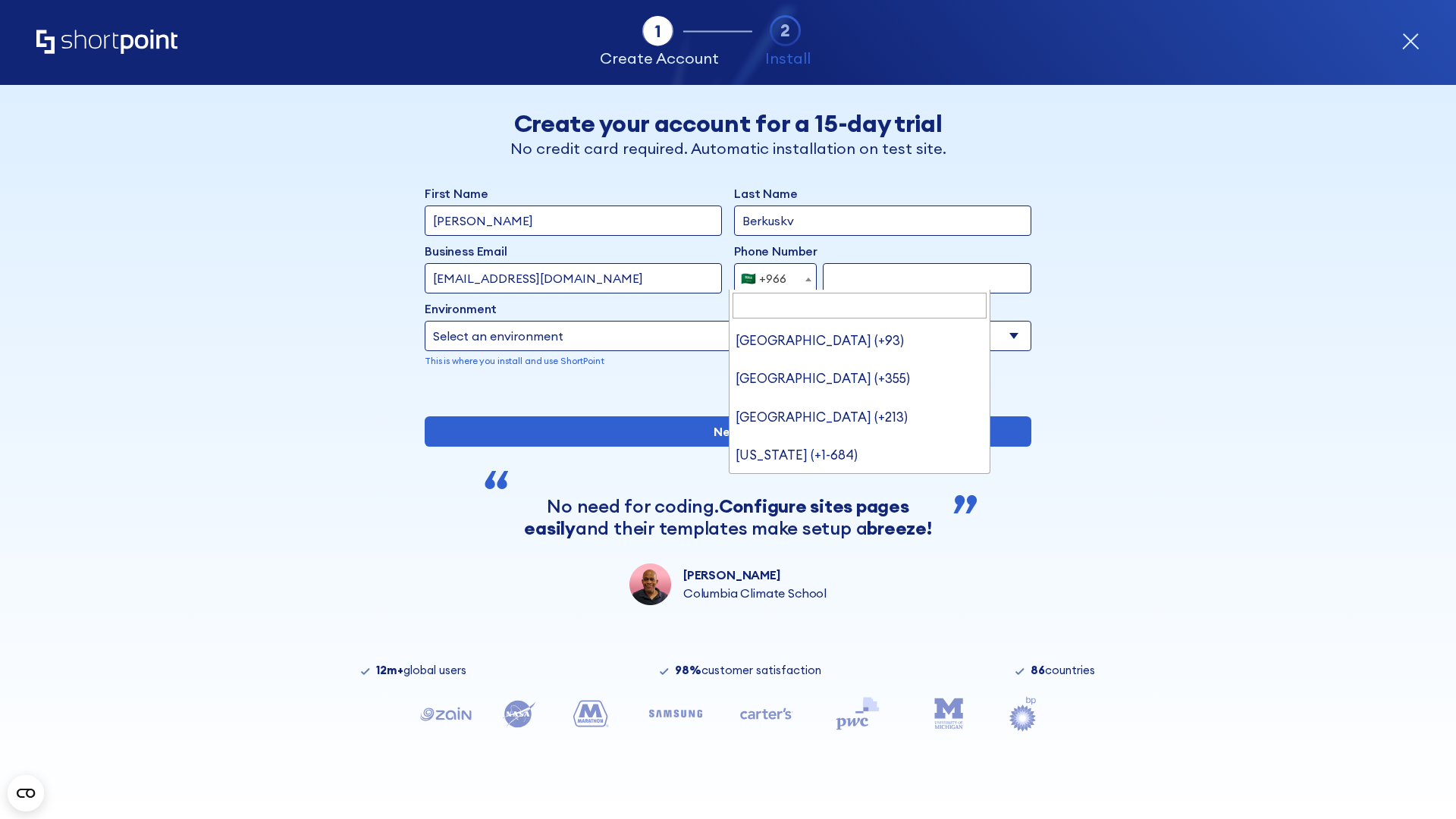
scroll to position [4, 0]
type input "United Arab Emirates (+971)"
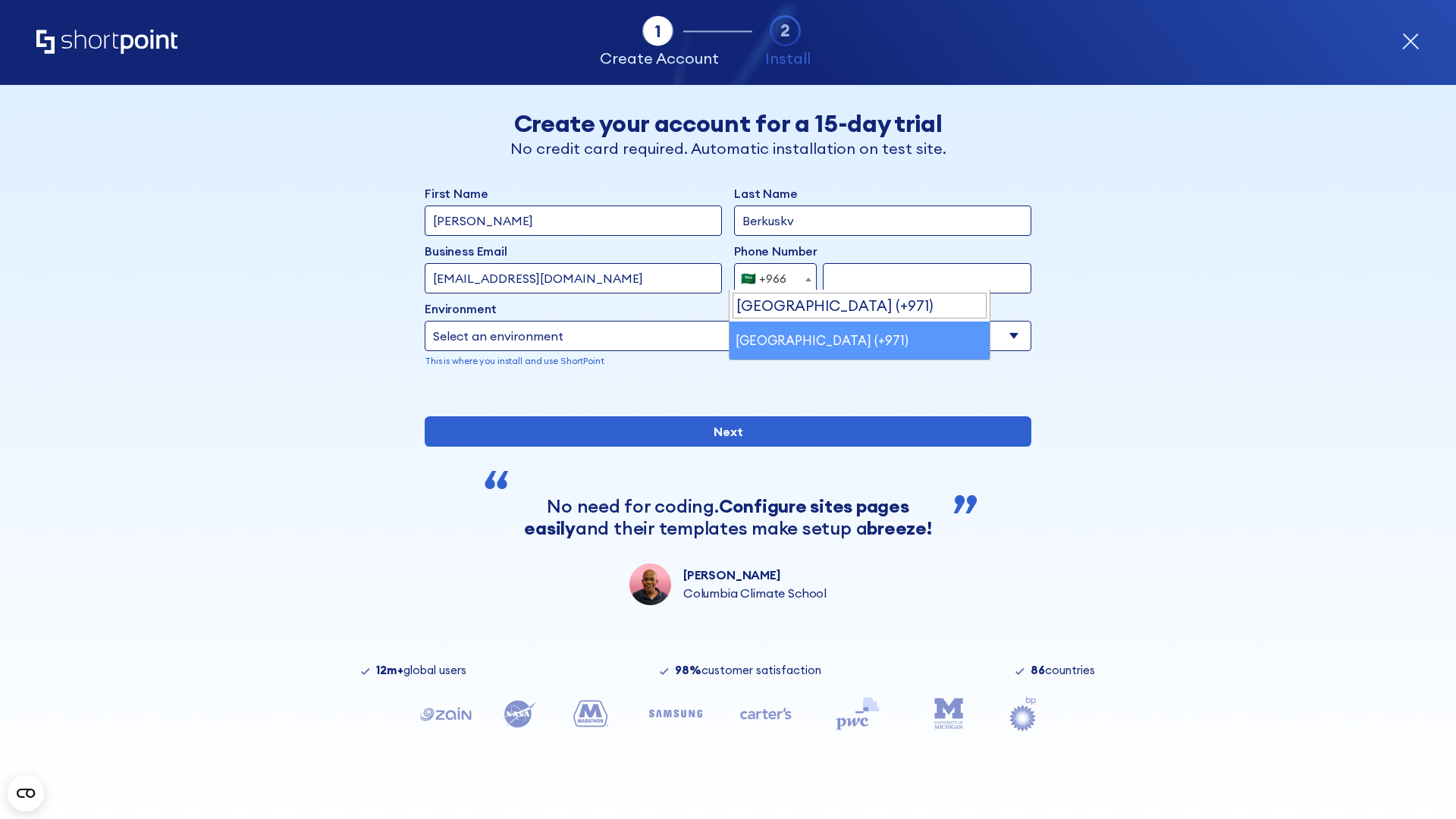
select select "+971"
type input "501234567"
select select "Microsoft 365"
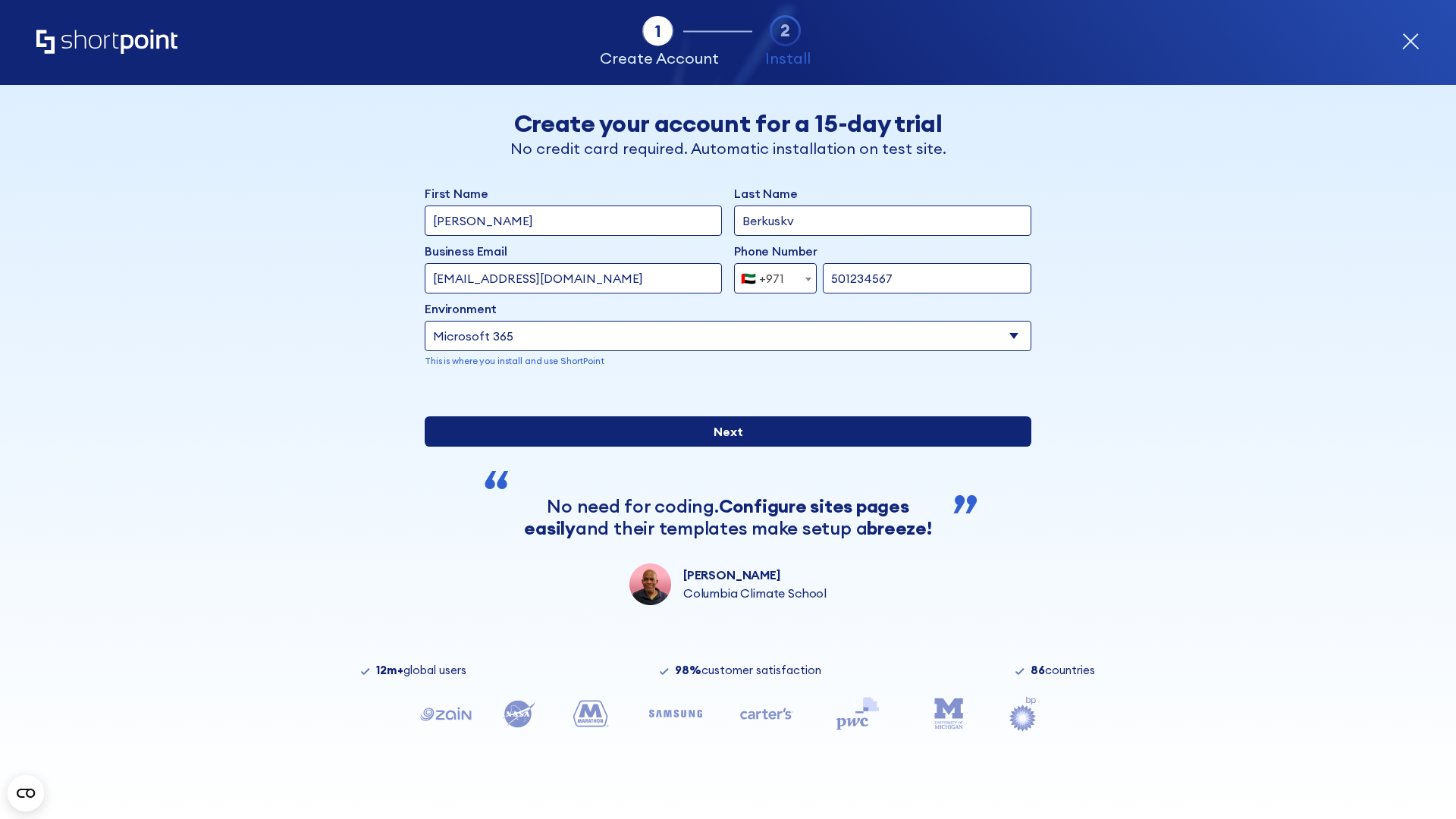
type input "501234567"
click at [722, 446] on input "Next" at bounding box center [728, 431] width 606 height 30
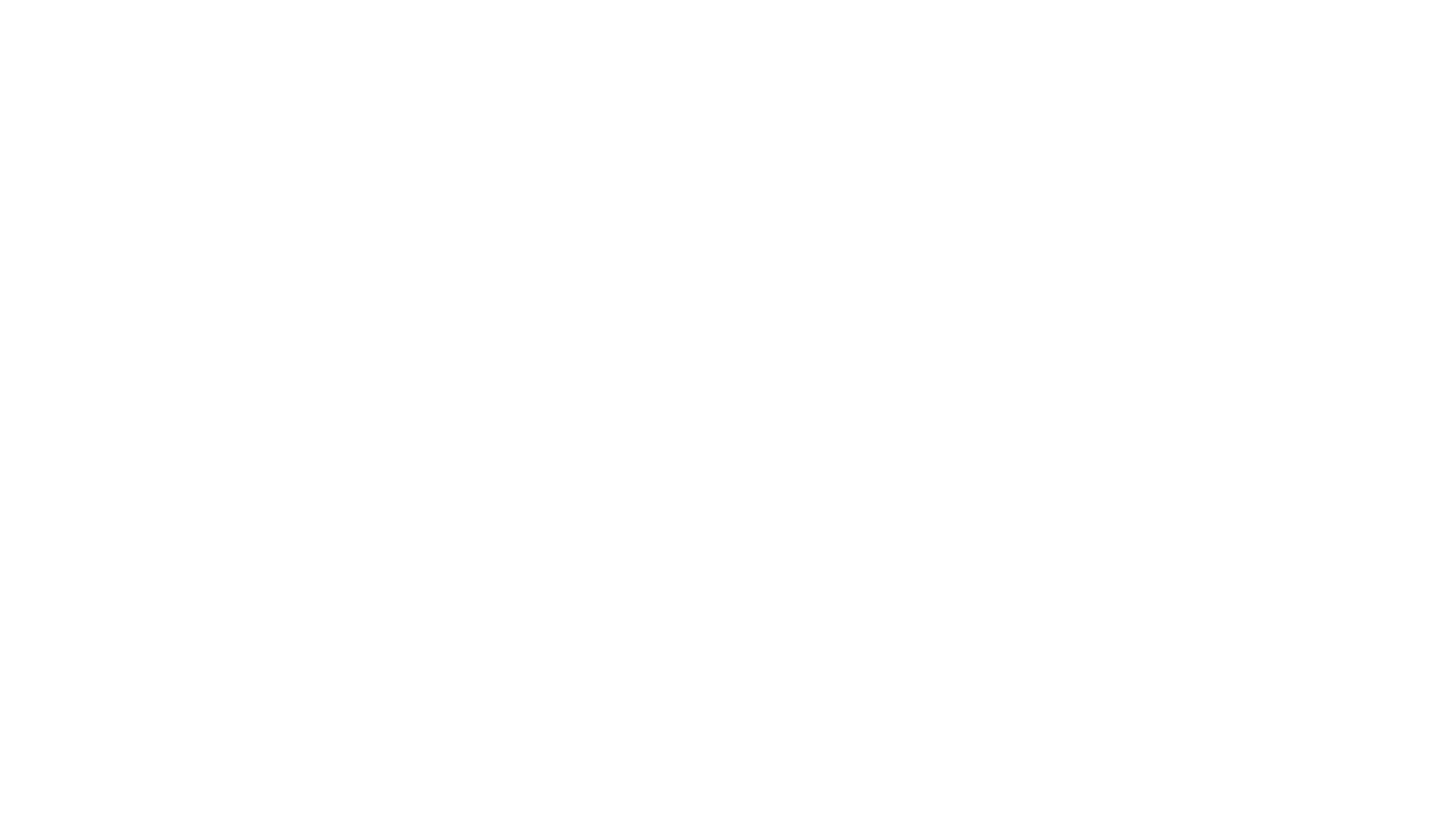
select select "+971"
type input "Van der Meer"
type input "Berkuskv"
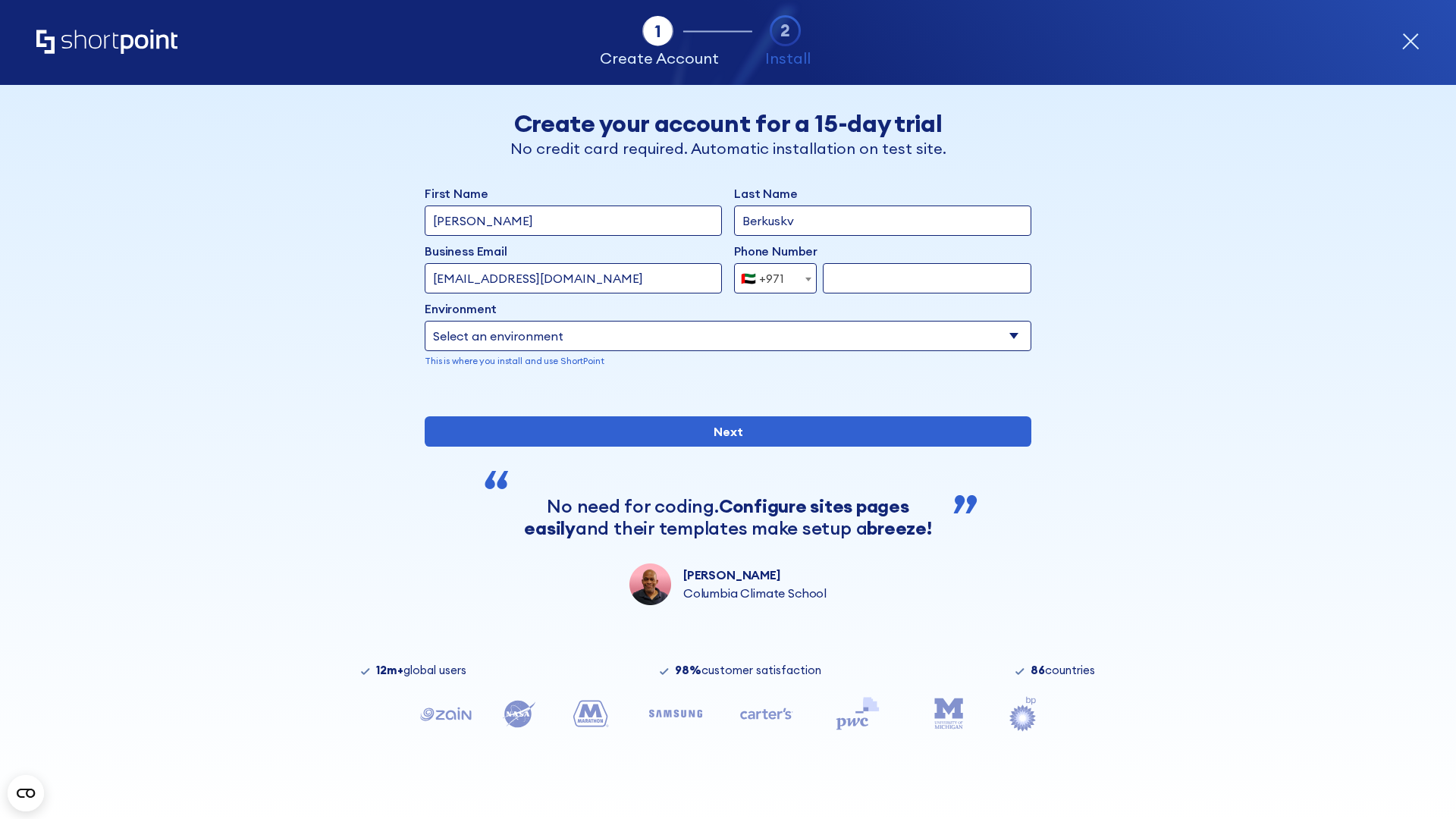
type input "support@university.edu"
click at [769, 274] on div "🇦🇪 +971" at bounding box center [762, 278] width 43 height 30
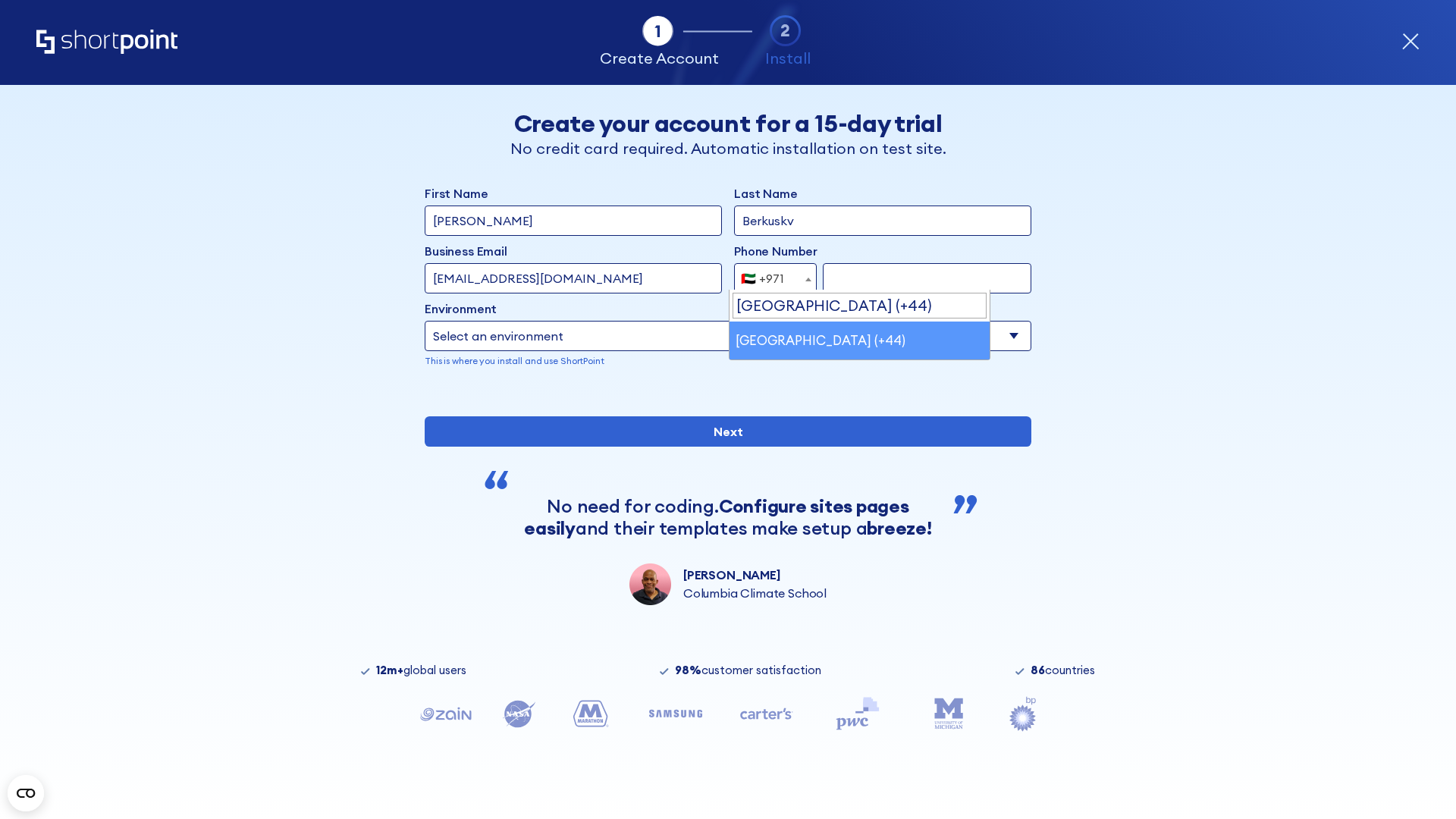
select select "+44"
type input "7912345678"
select select "Microsoft 365"
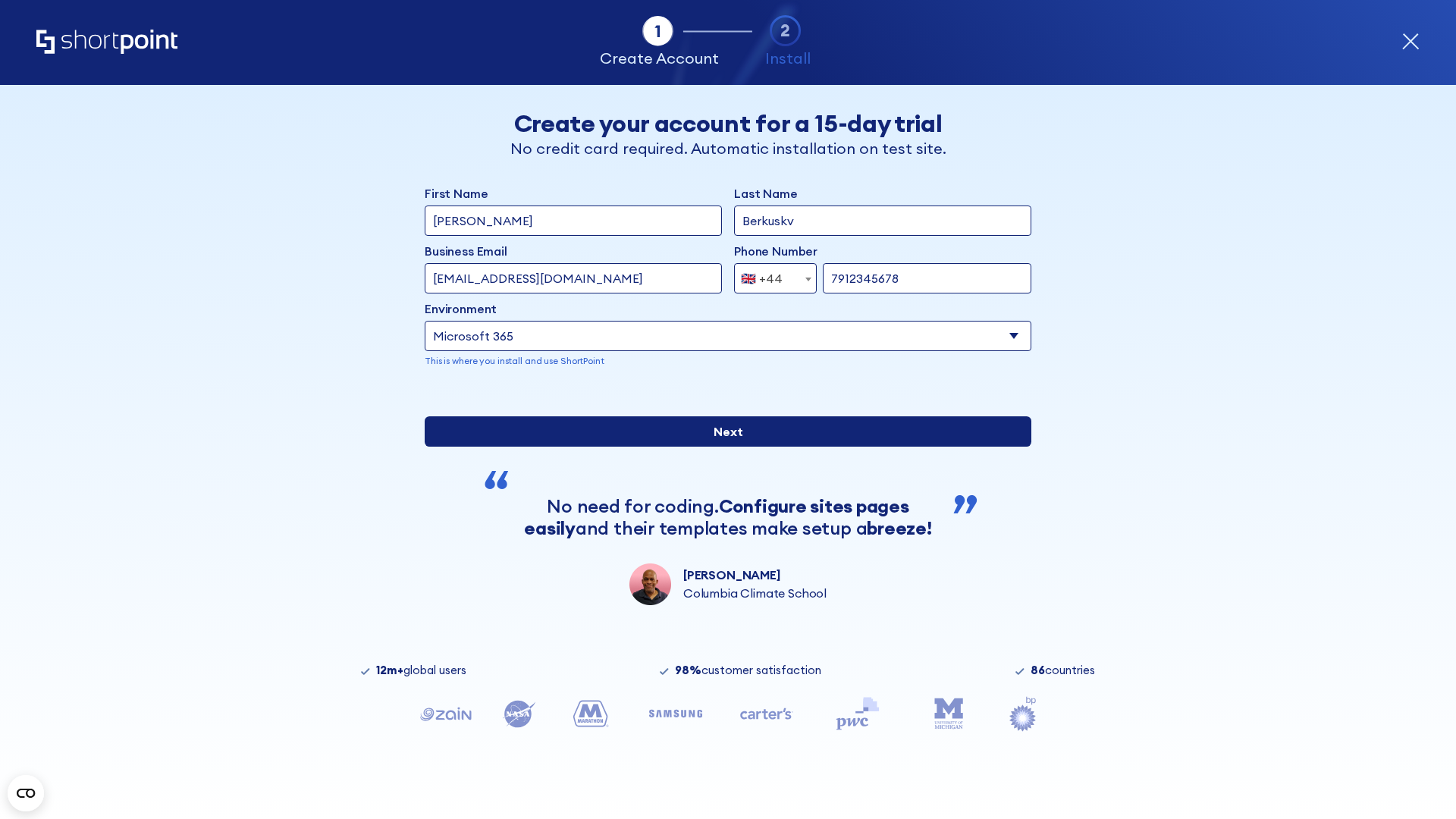
type input "7912345678"
click at [722, 446] on input "Next" at bounding box center [728, 431] width 606 height 30
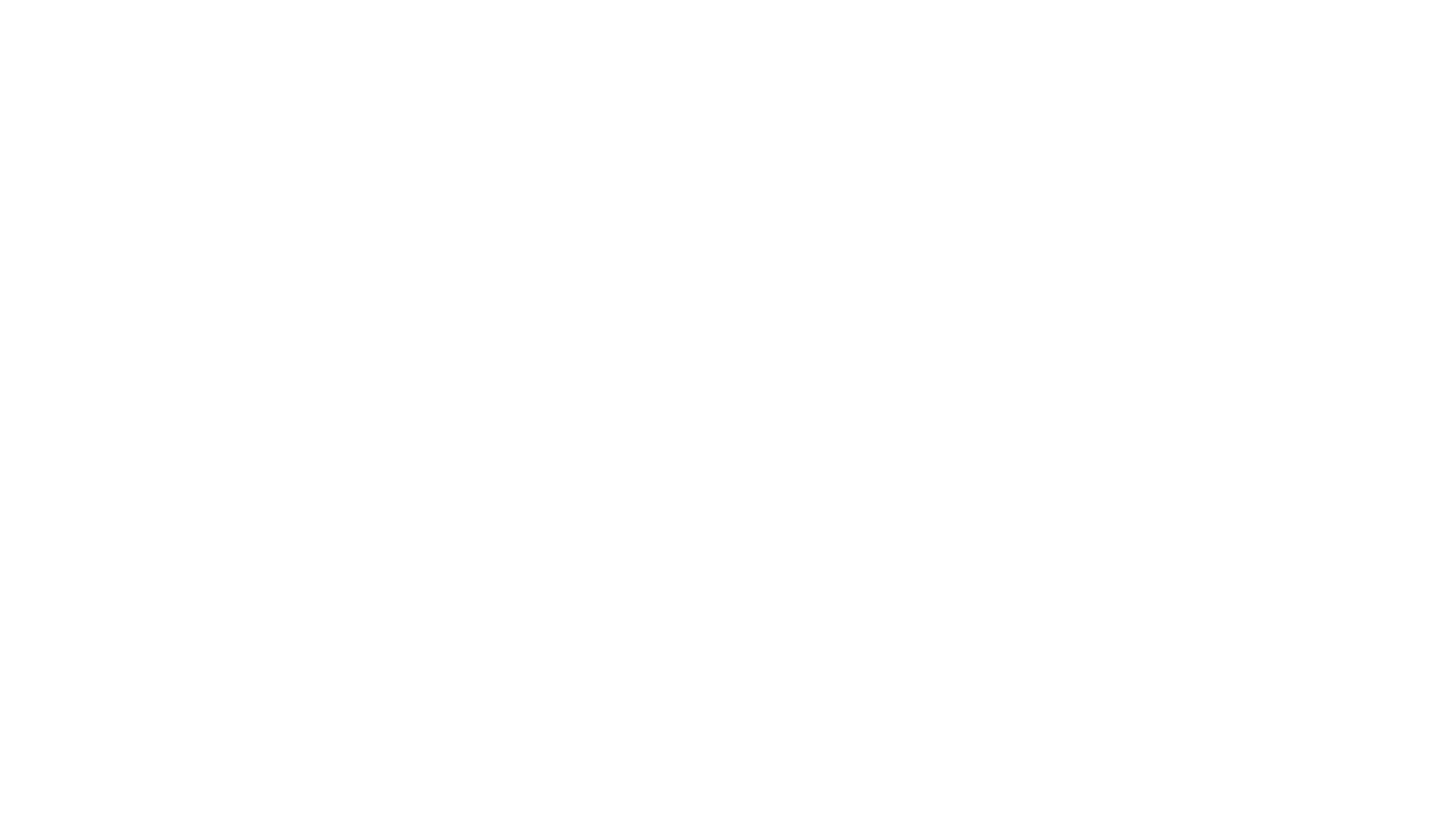
select select "+44"
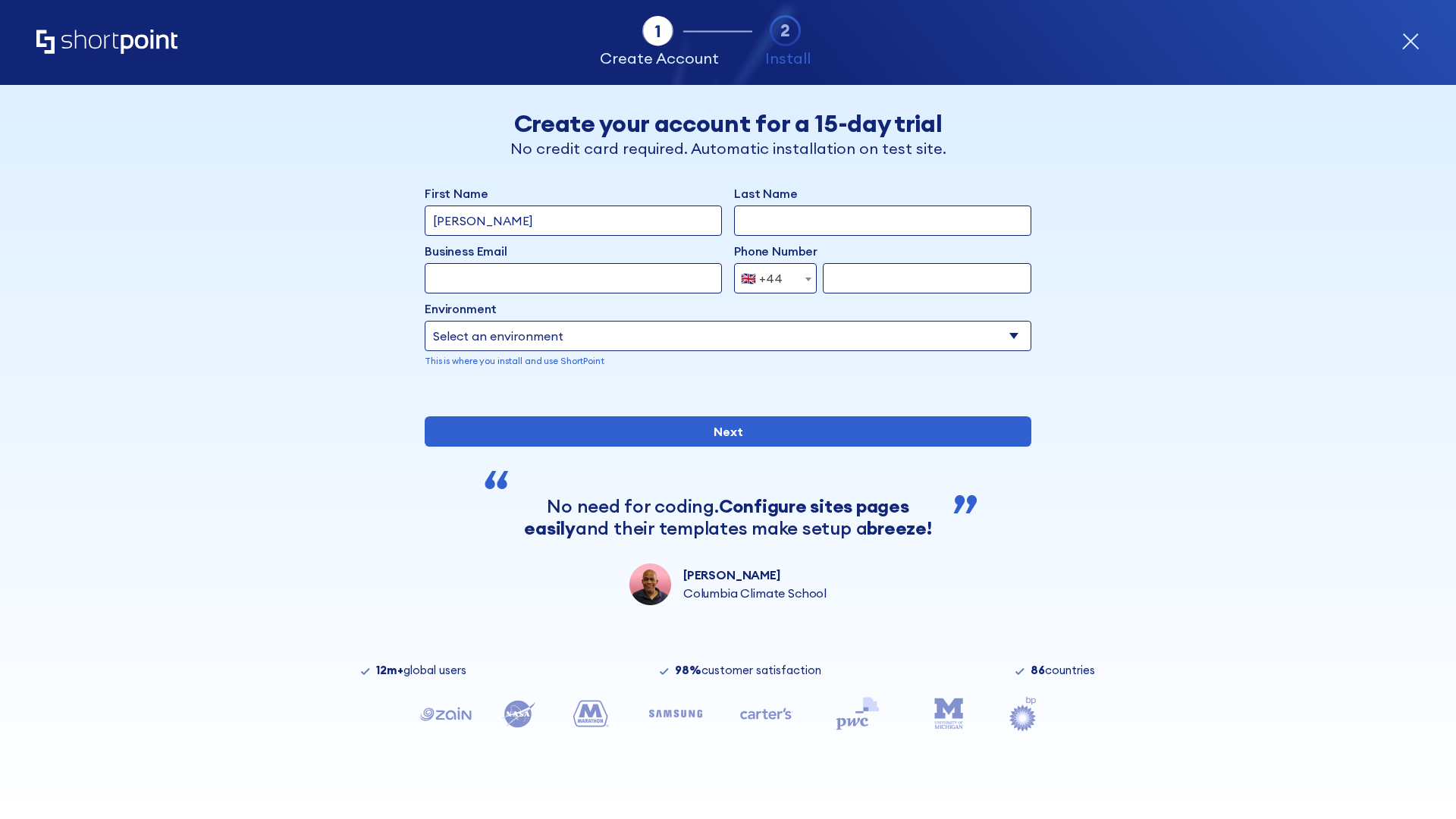
type input "[PERSON_NAME]"
type input "Berkuskv"
type input "info@startup.tech"
click at [769, 278] on div "🇬🇧 +44" at bounding box center [761, 278] width 42 height 30
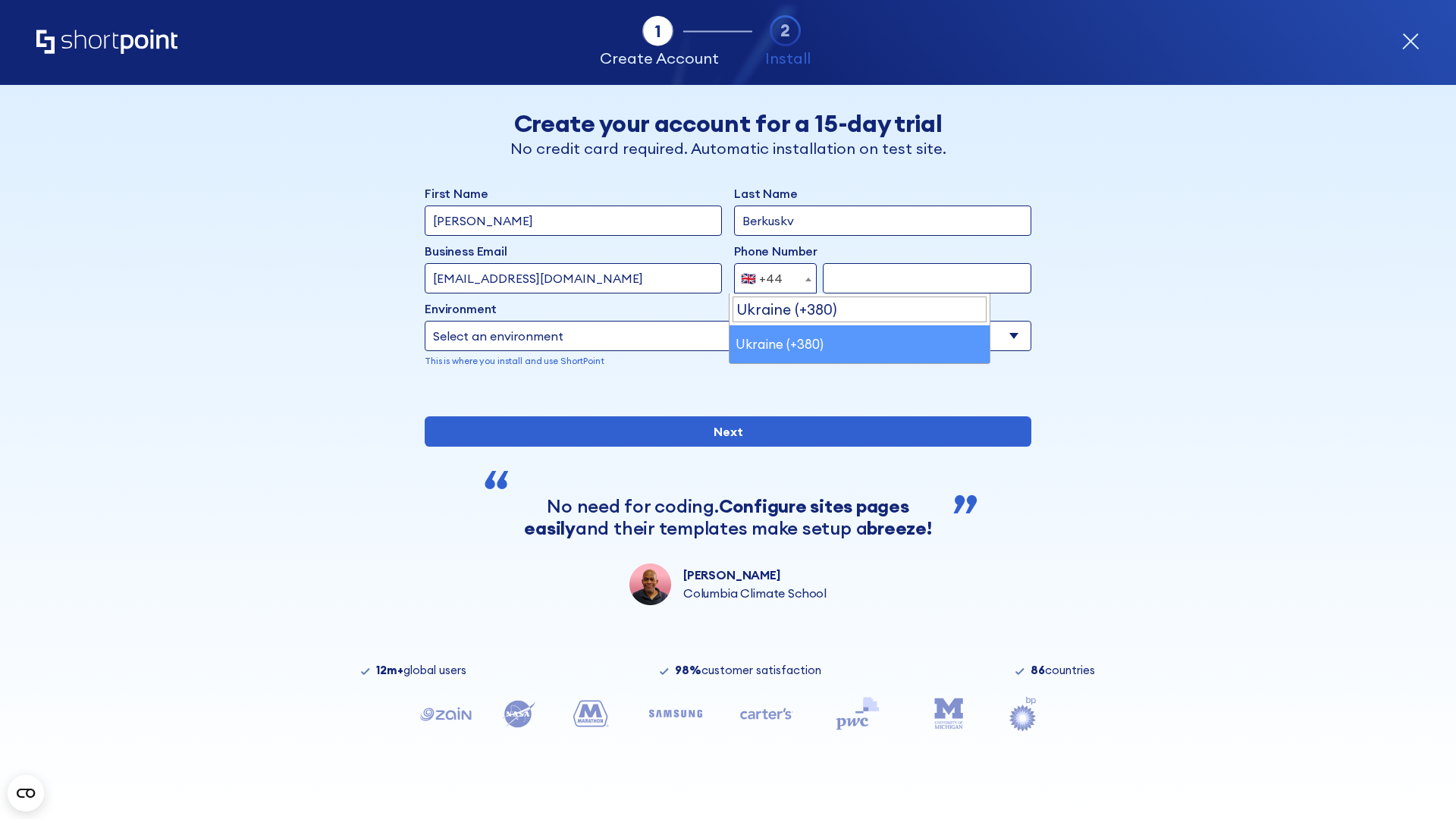
select select "+380"
type input "663451789"
select select "Microsoft 365"
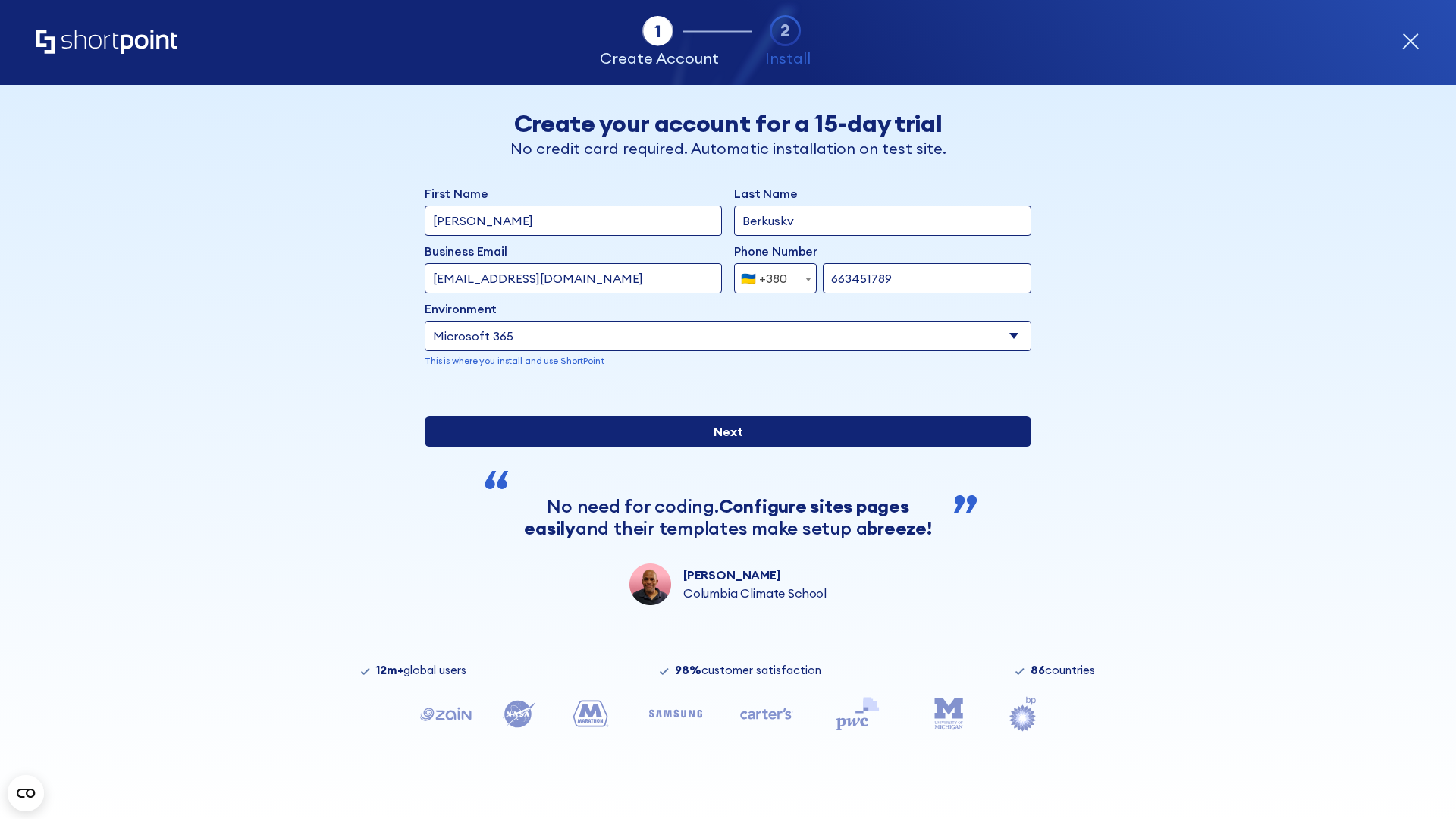
type input "663451789"
click at [722, 446] on input "Next" at bounding box center [728, 431] width 606 height 30
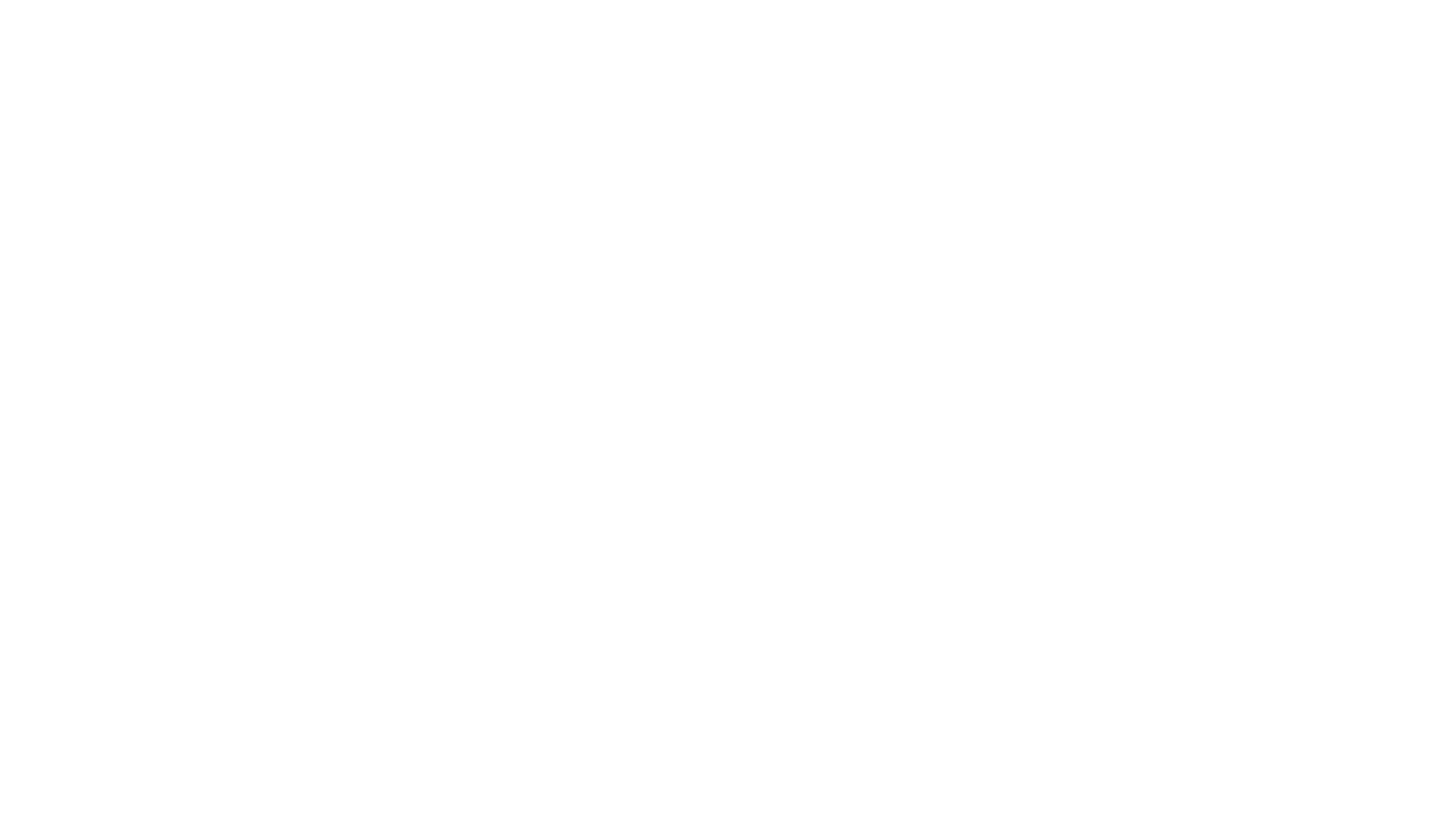
select select "+380"
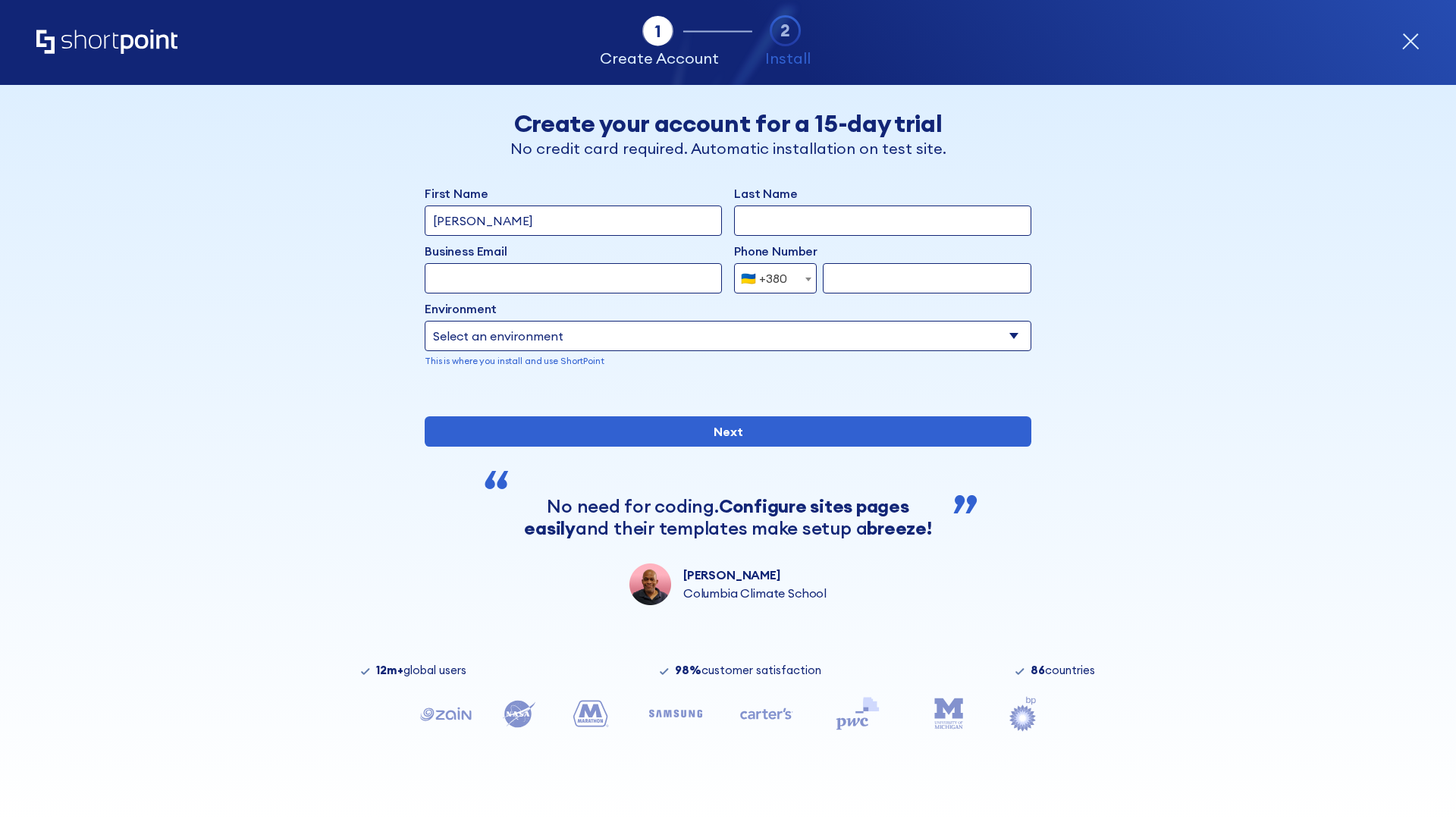
type input "[PERSON_NAME]"
type input "Berkuskv"
type input "team@hospital-uae.health"
click at [769, 278] on div "🇺🇦 +380" at bounding box center [764, 278] width 46 height 30
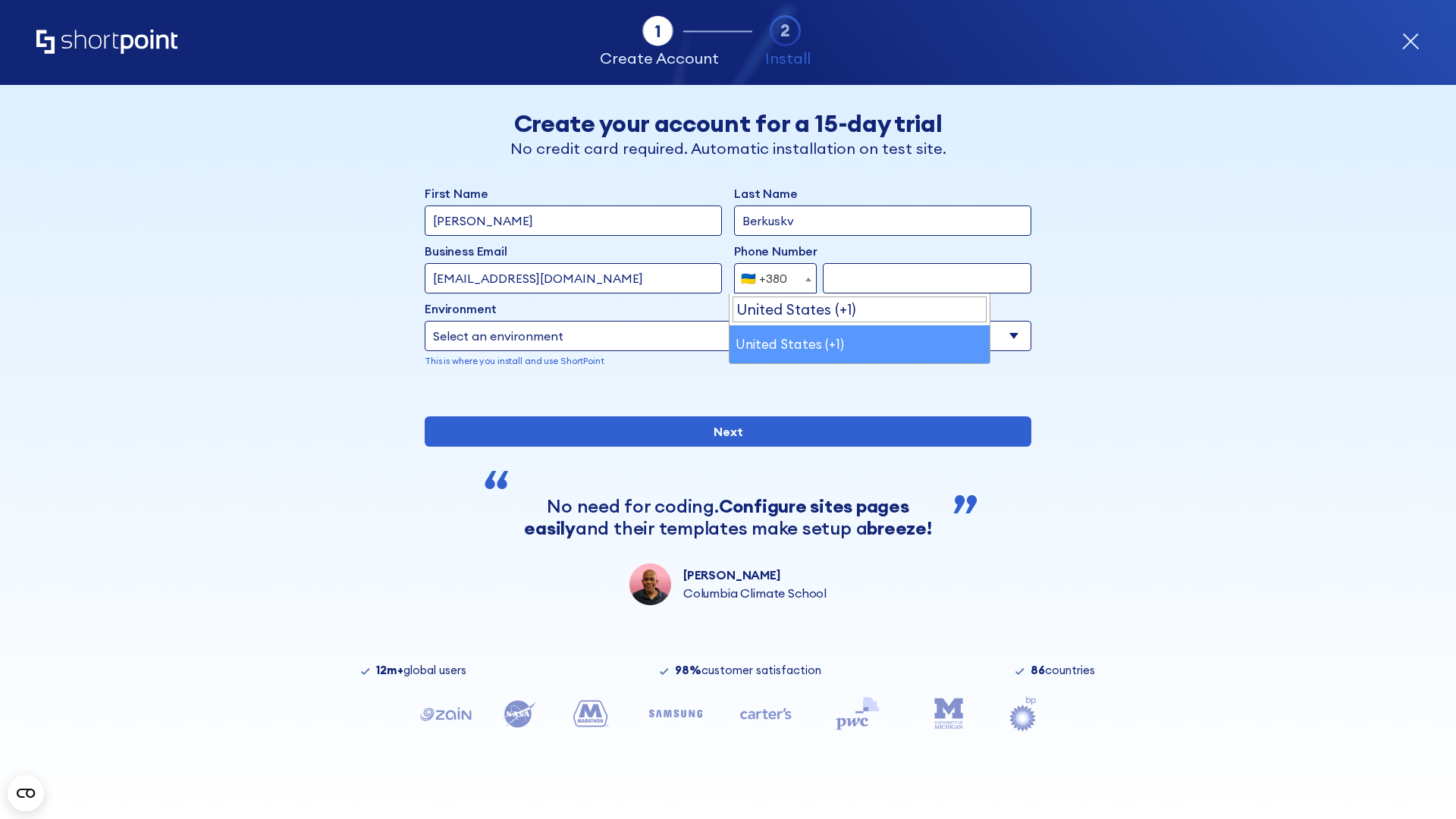
select select "+1"
type input "2025550123"
select select "Microsoft 365"
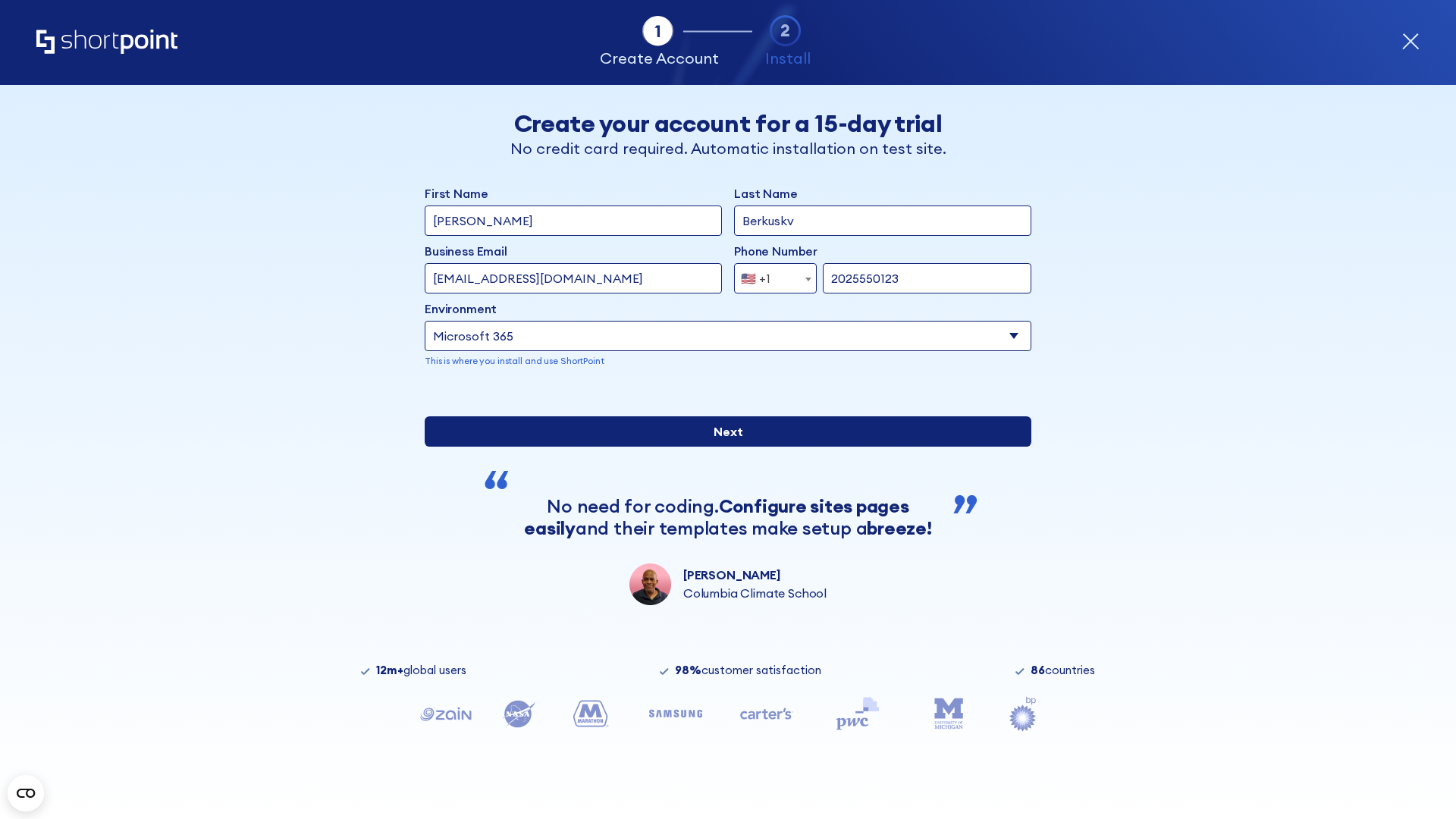
type input "2025550123"
click at [722, 446] on input "Next" at bounding box center [728, 431] width 606 height 30
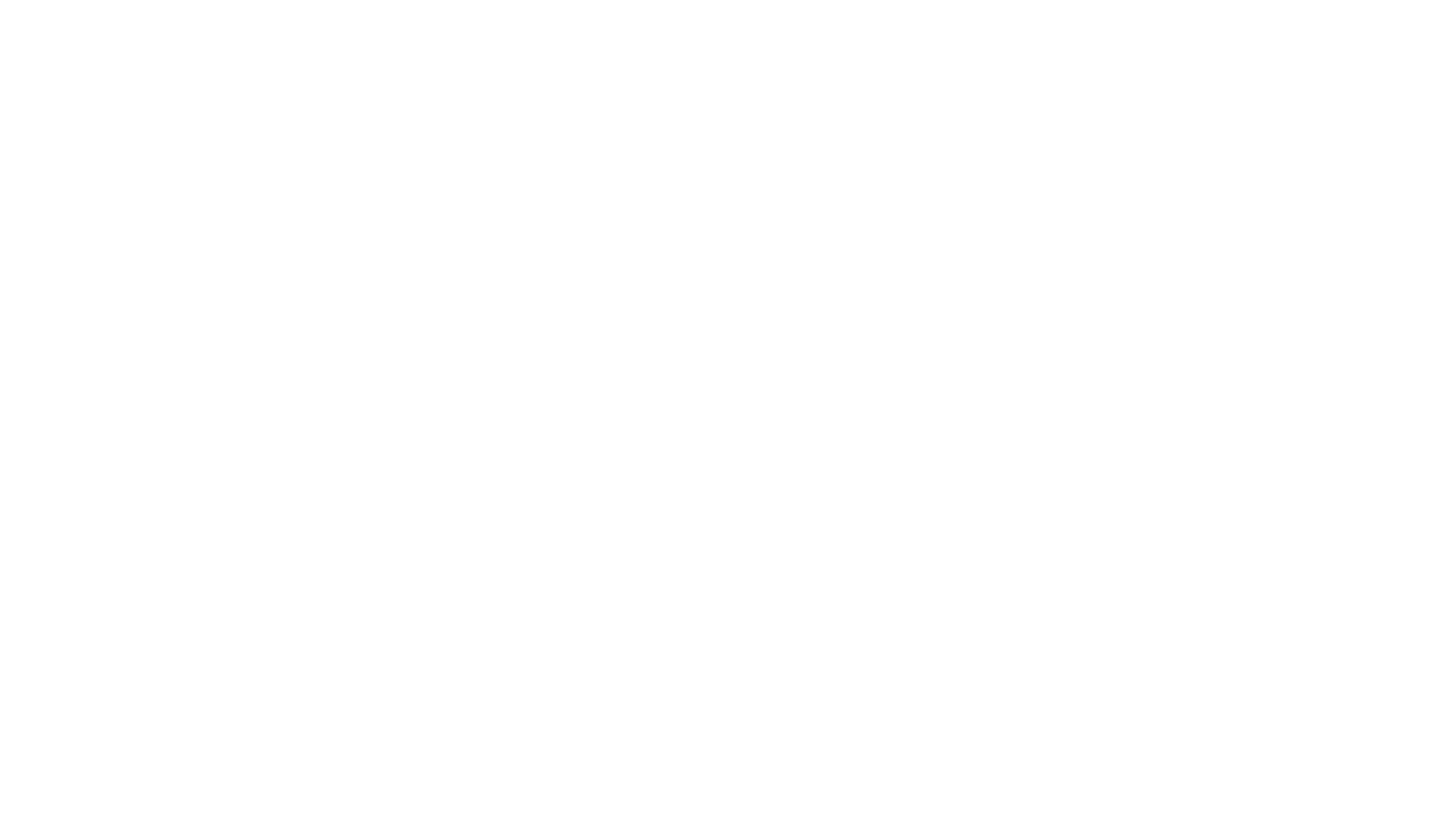
type input "Archebald"
type input "Berkuskv"
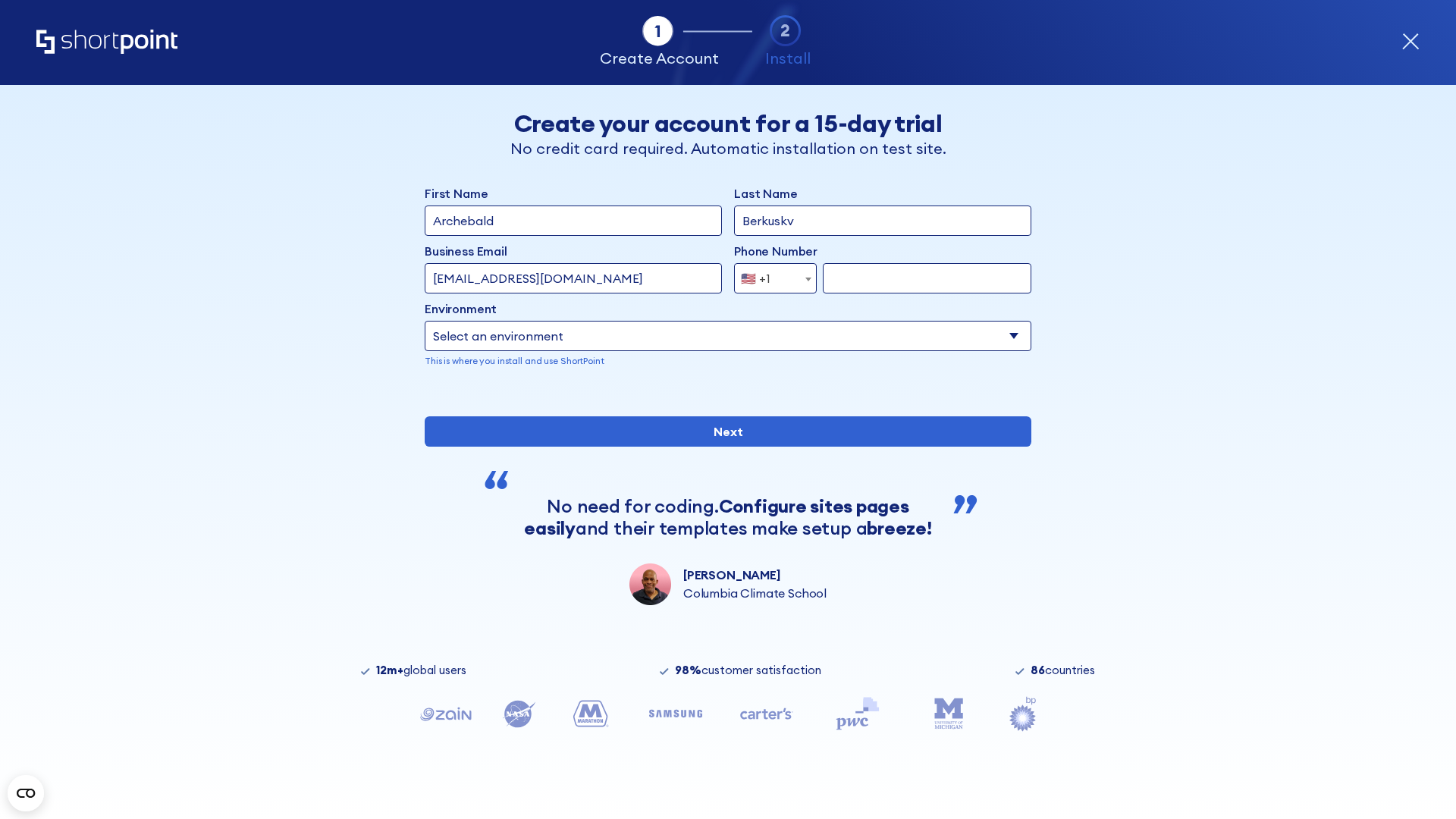
type input "[EMAIL_ADDRESS][DOMAIN_NAME]"
type input "2125556789"
select select "SharePoint 2019 (On-Premise)"
type input "2125556789"
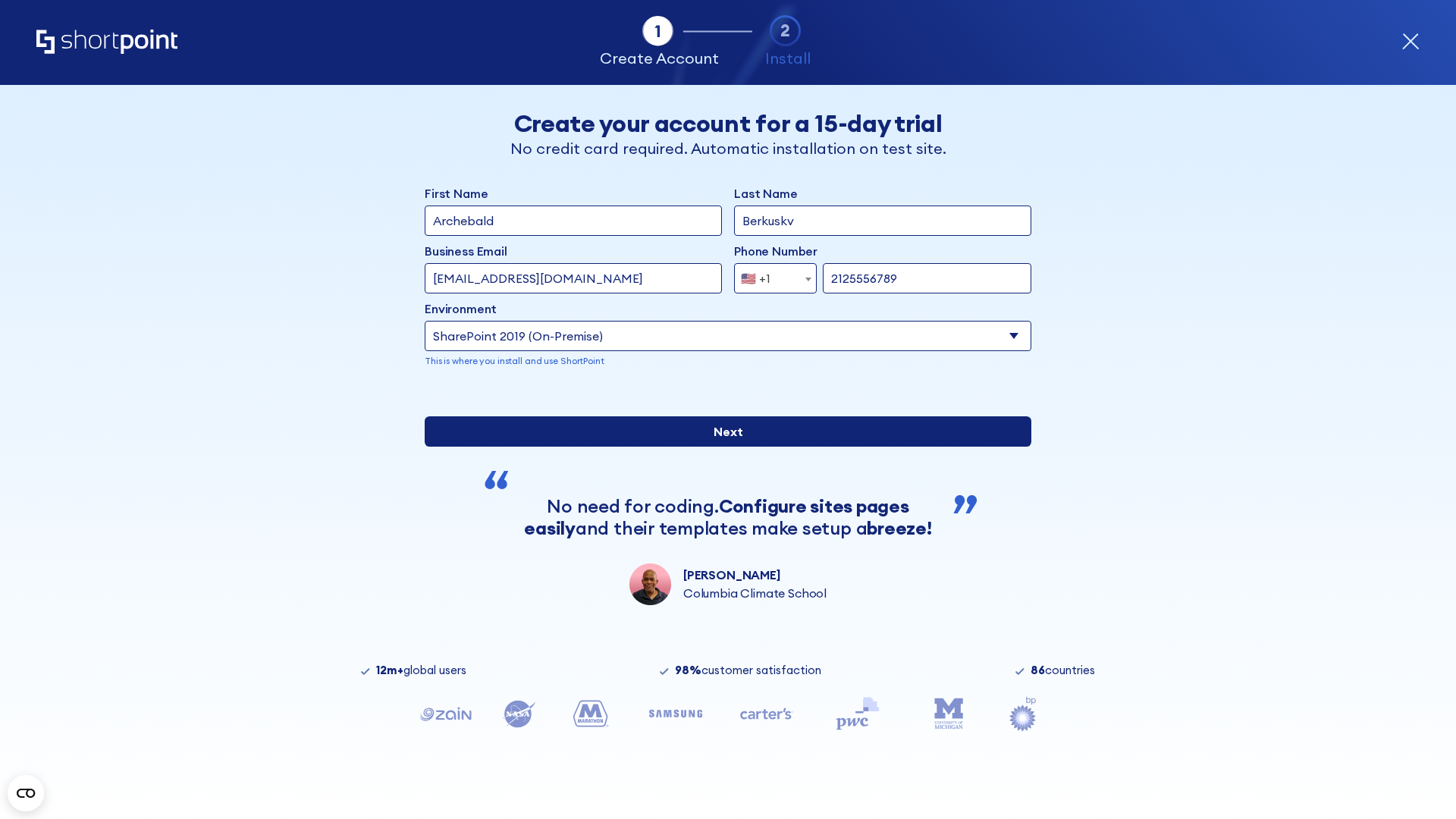
type input "[URL][DOMAIN_NAME]"
click at [722, 512] on div "First Name Archebald Last Name Berkuskv Business Email Invalid Email Address [E…" at bounding box center [728, 395] width 606 height 421
click at [722, 446] on input "Next" at bounding box center [728, 431] width 606 height 30
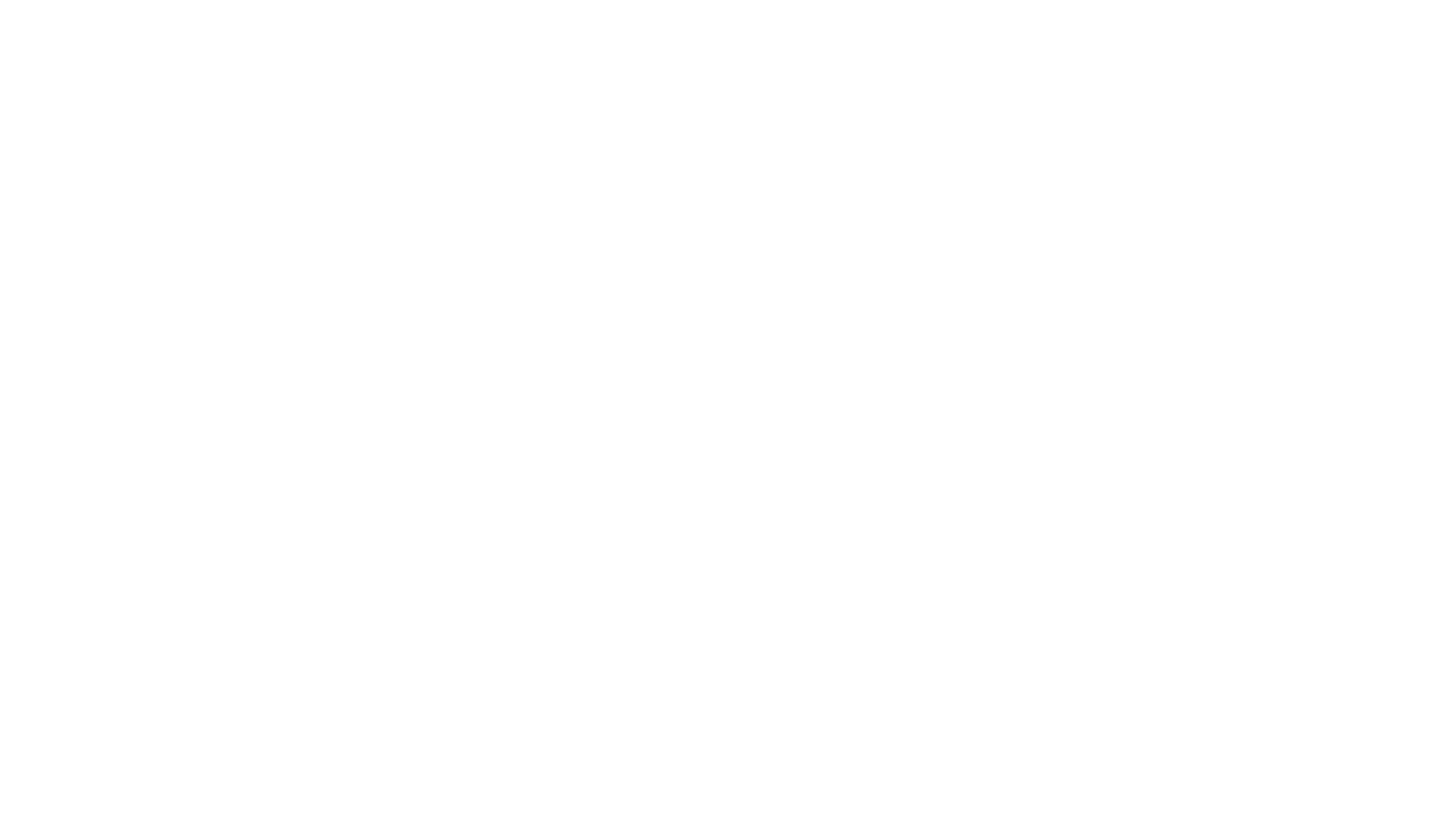
type input "Archebald"
type input "Berkuskv"
type input "[EMAIL_ADDRESS][DOMAIN_NAME]"
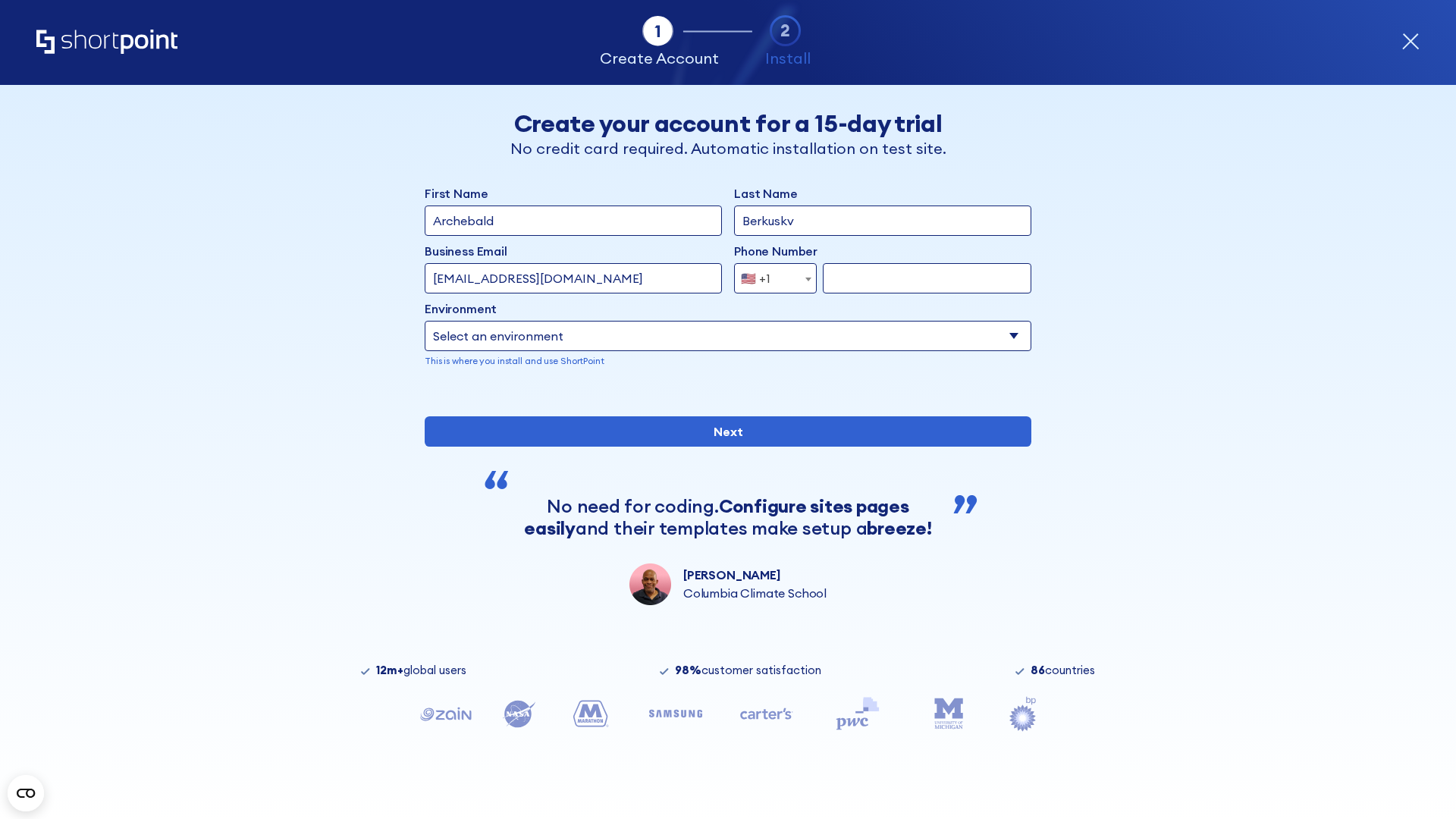
type input "2125556789"
select select "SharePoint 2019 (On-Premise)"
type input "2125556789"
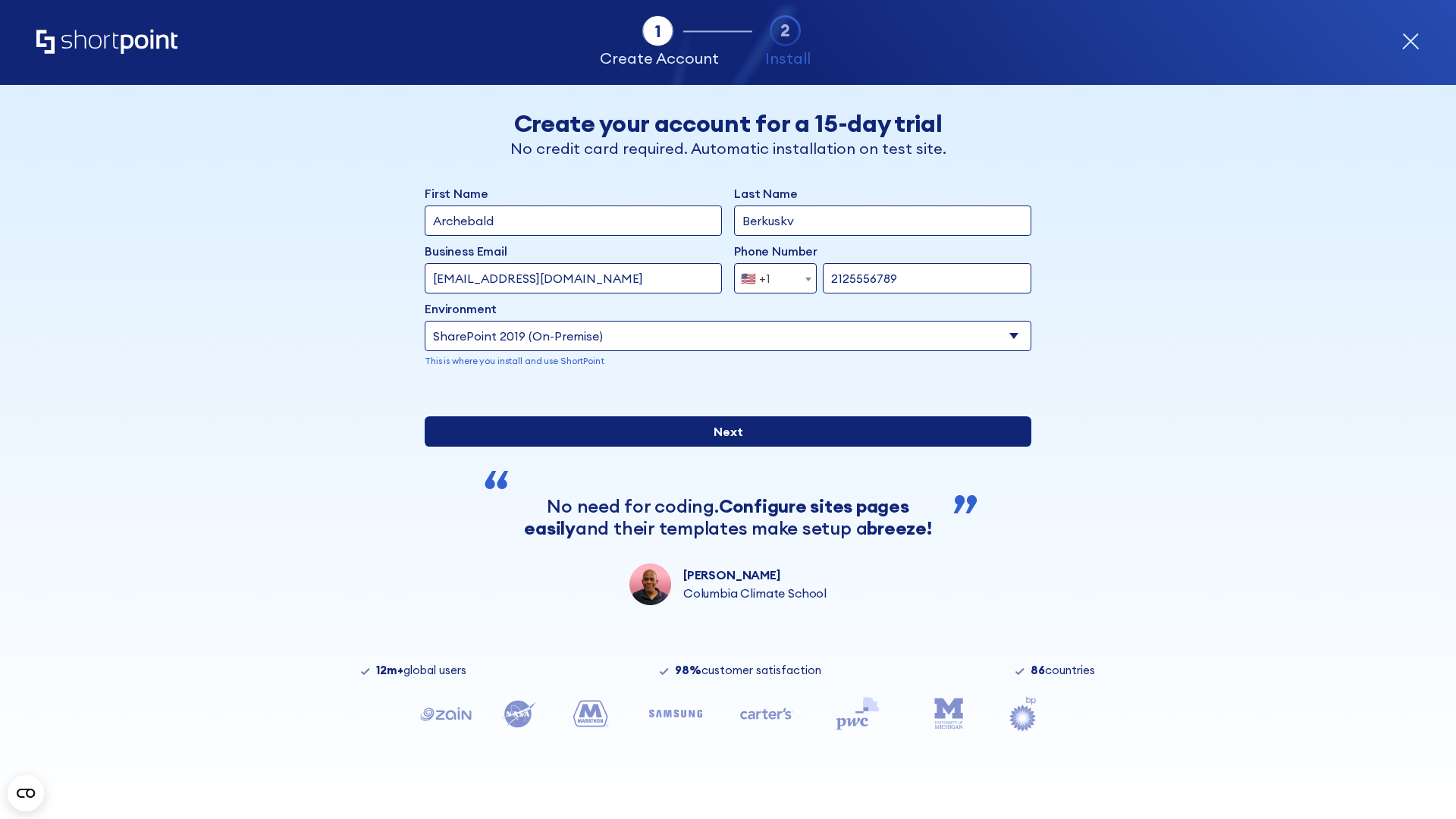
type input "[URL][DOMAIN_NAME][DOMAIN_NAME]"
click at [722, 510] on div "First Name Archebald Last Name Berkuskv Business Email Invalid Email Address te…" at bounding box center [728, 395] width 606 height 421
click at [722, 446] on input "Next" at bounding box center [728, 431] width 606 height 30
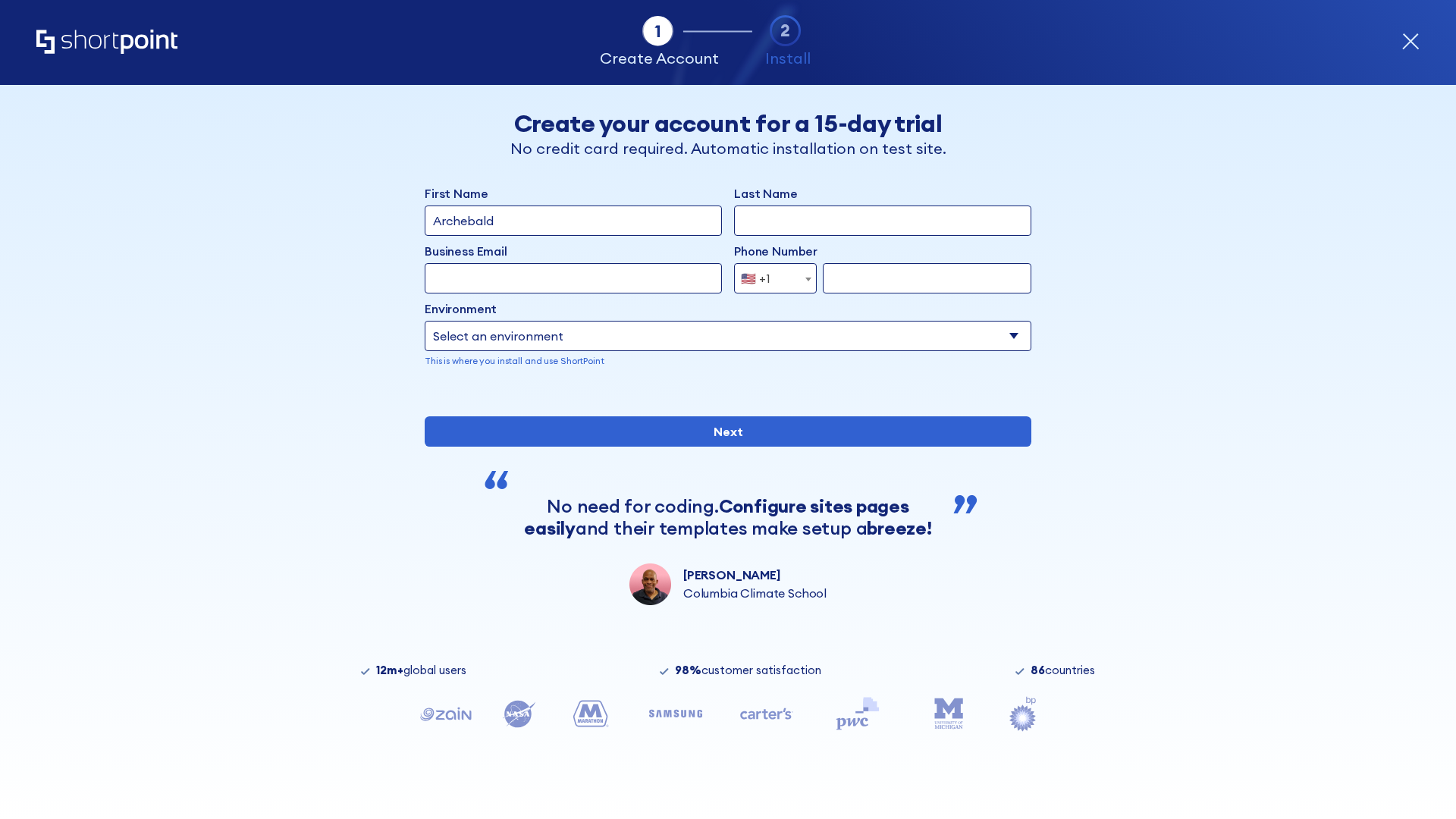
type input "Archebald"
type input "Berkuskv"
type input "[EMAIL_ADDRESS][DOMAIN_NAME]"
type input "2125556789"
select select "SharePoint 2019 (On-Premise)"
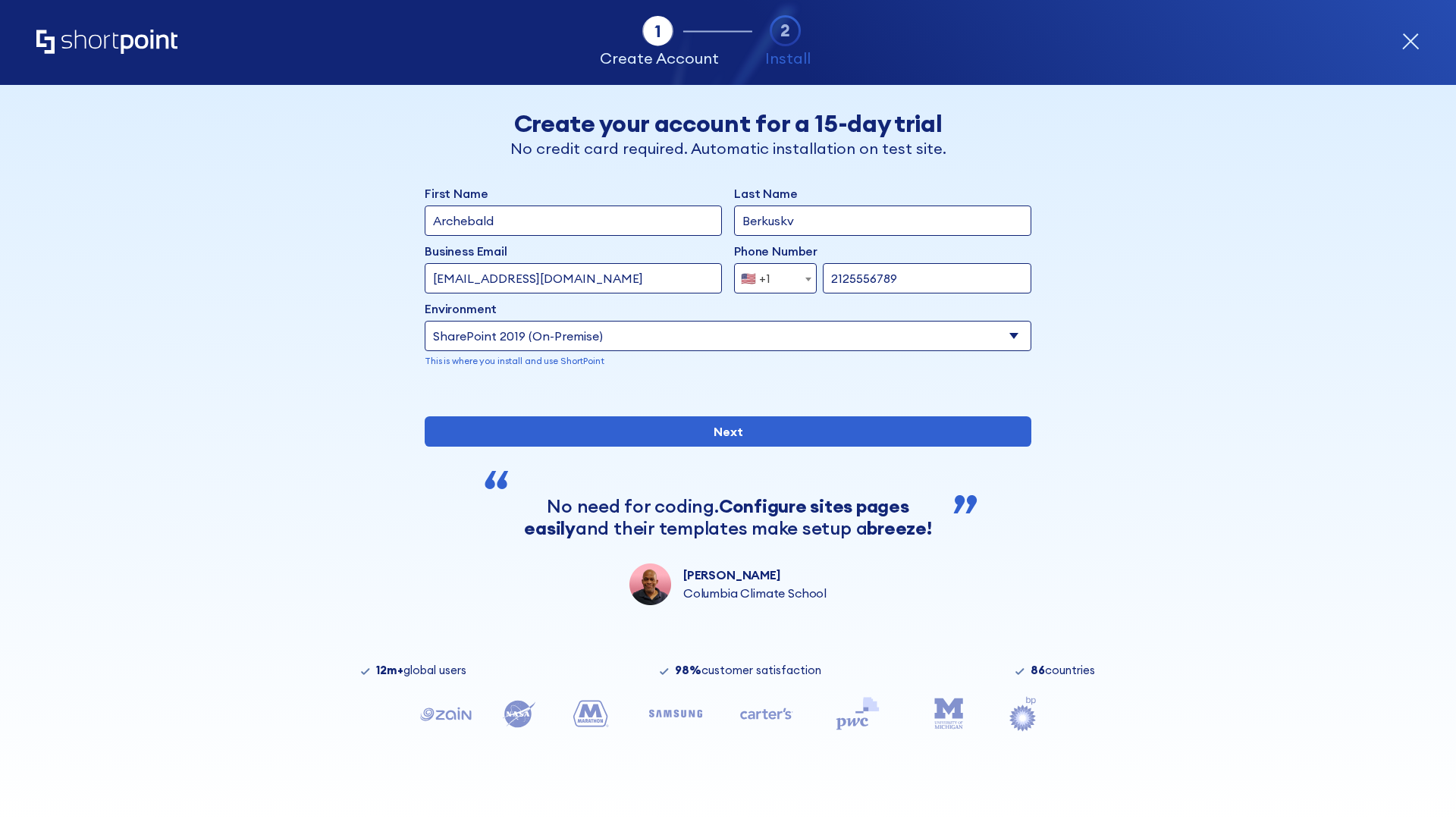
type input "2125556789"
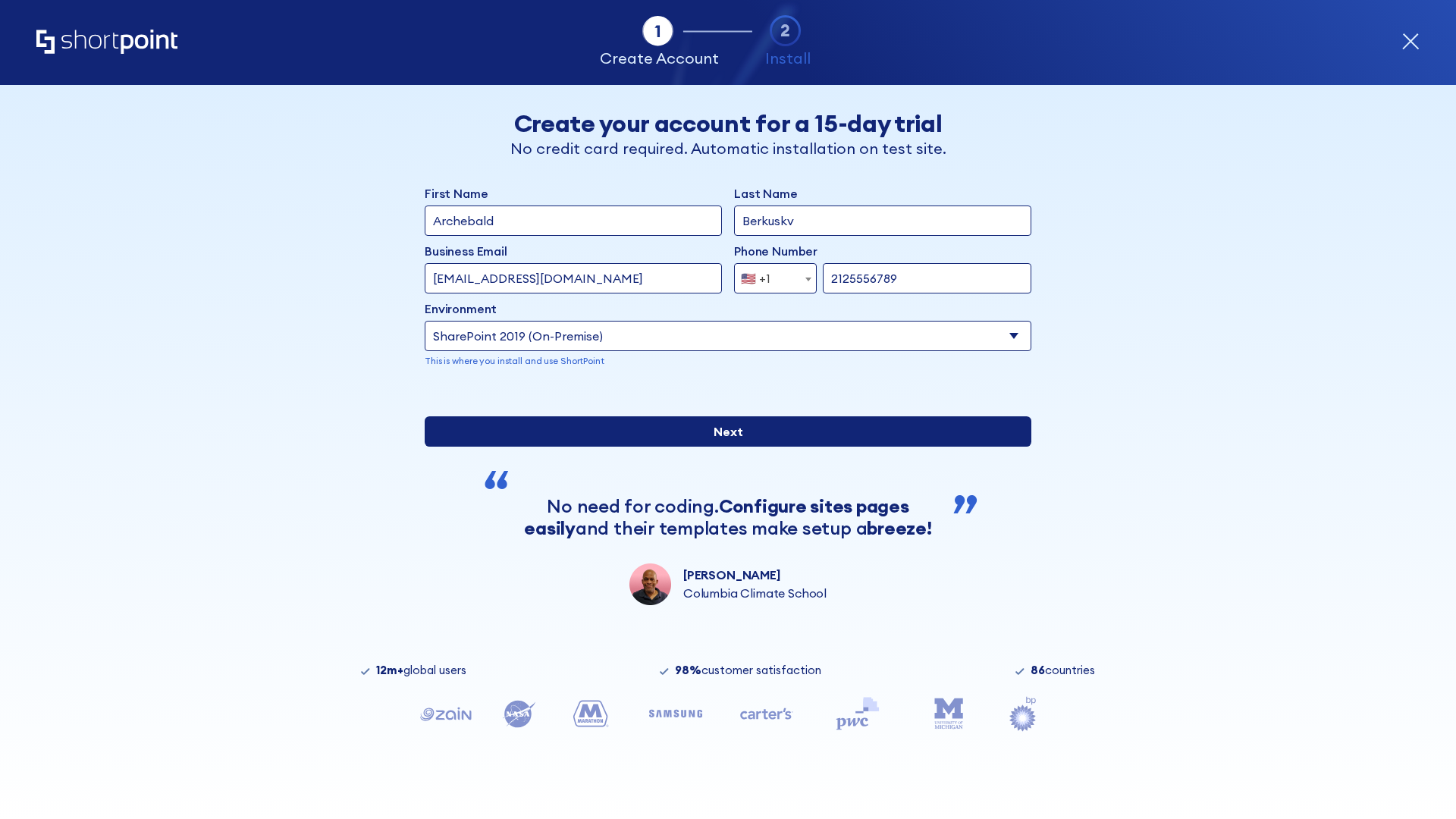
type input "ftp://site.sharepoint.dem"
click at [722, 505] on div "First Name Archebald Last Name Berkuskv Business Email Invalid Email Address [E…" at bounding box center [728, 395] width 606 height 421
click at [722, 446] on input "Next" at bounding box center [728, 431] width 606 height 30
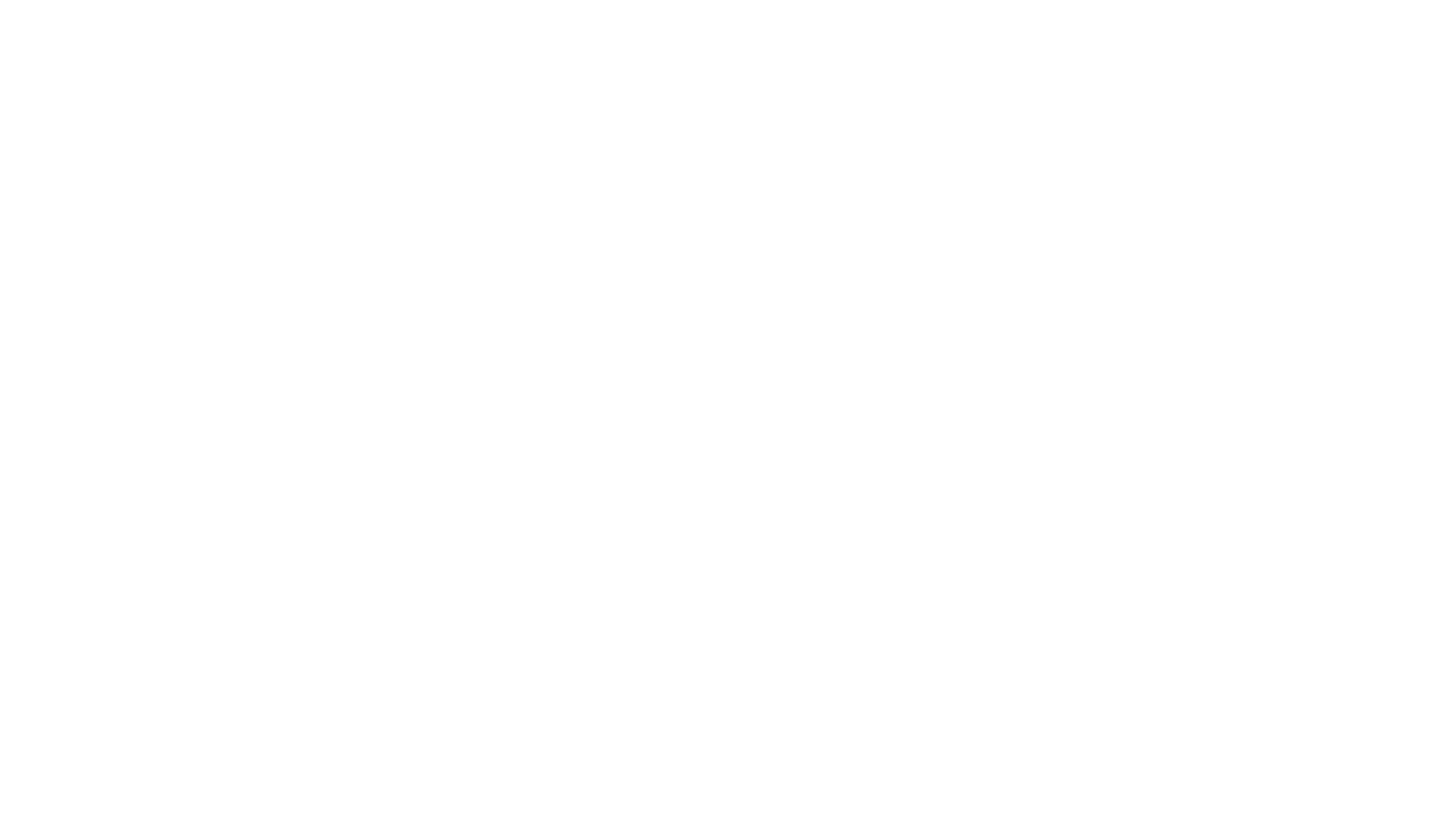
type input "Archebald"
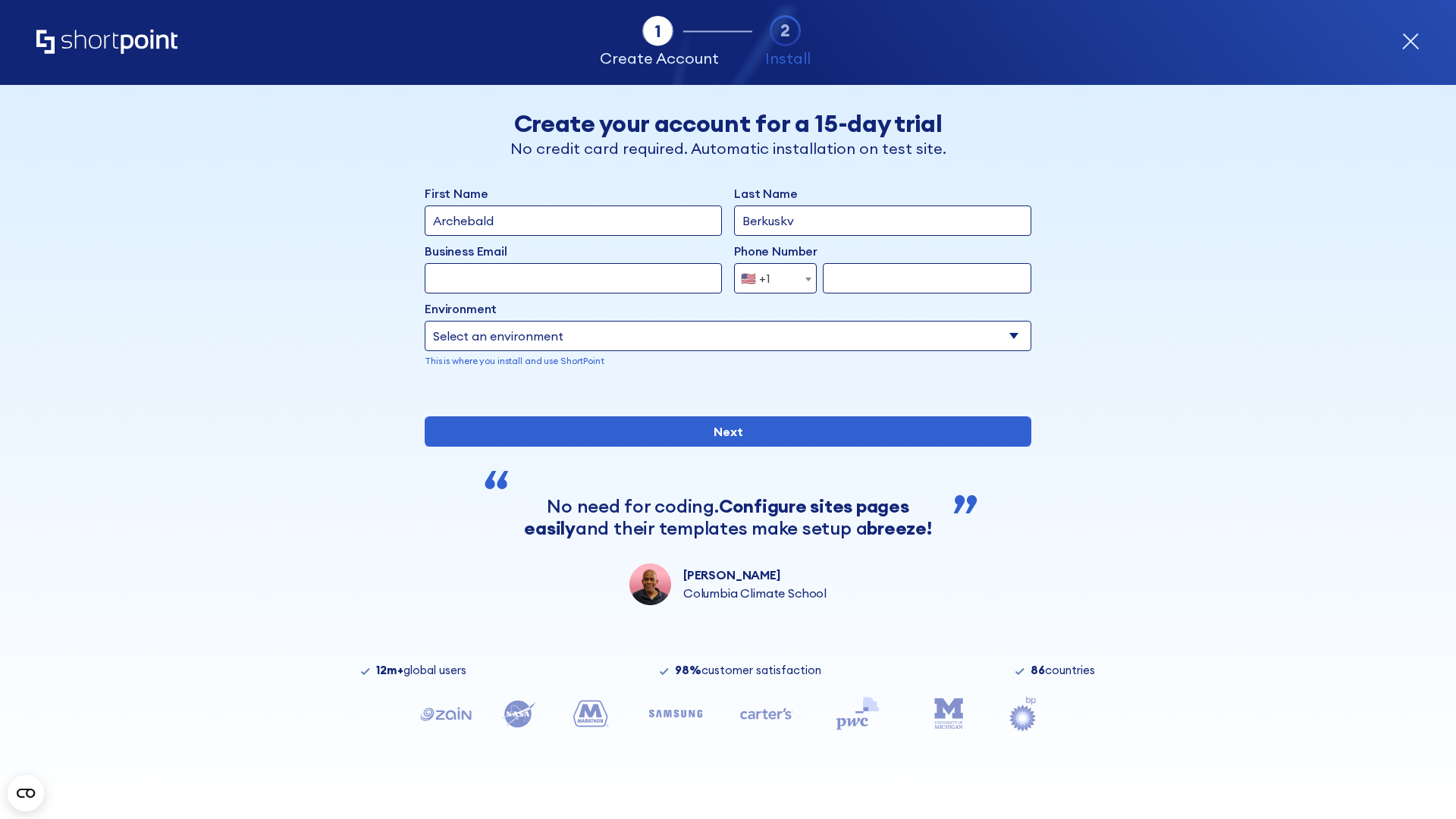
type input "Berkuskv"
type input "[EMAIL_ADDRESS][DOMAIN_NAME]"
type input "2125556789"
select select "SharePoint 2019 (On-Premise)"
type input "2125556789"
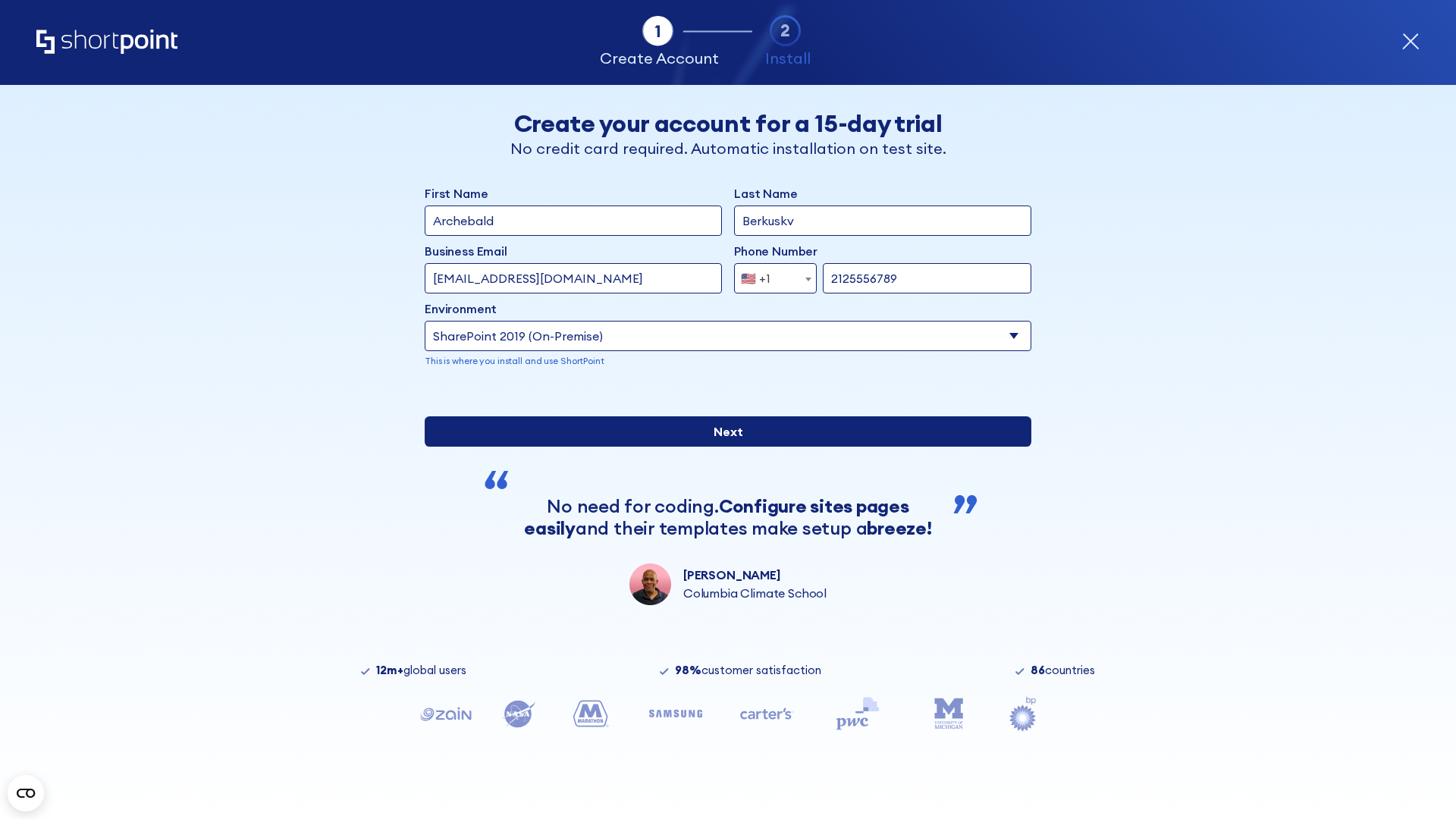
type input "[URL][DOMAIN_NAME]"
click at [722, 507] on div "First Name Archebald Last Name Berkuskv Business Email Invalid Email Address [E…" at bounding box center [728, 395] width 606 height 421
click at [722, 446] on input "Next" at bounding box center [728, 431] width 606 height 30
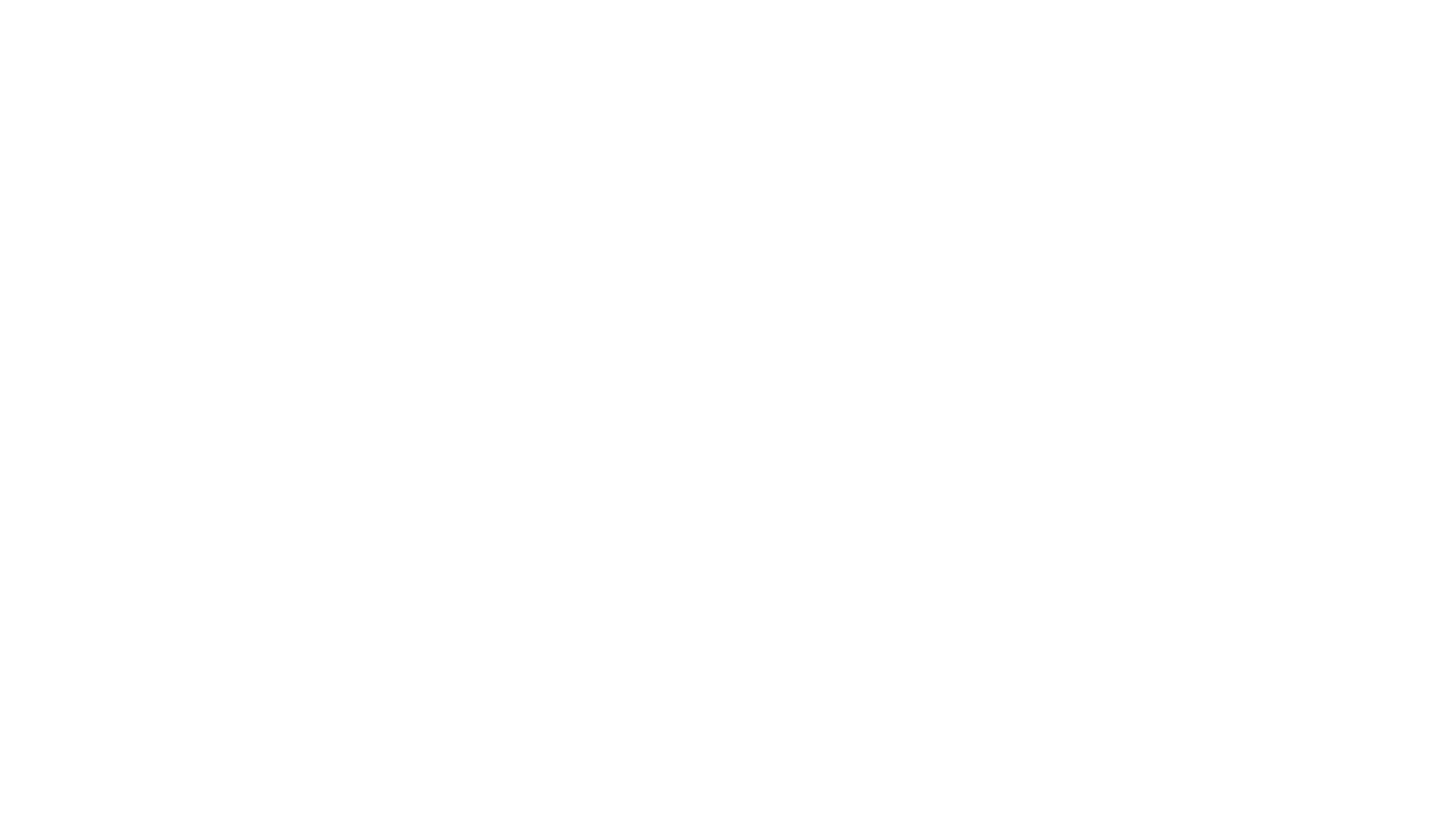
type input "Archebald"
type input "Berkuskv"
type input "[EMAIL_ADDRESS][DOMAIN_NAME]"
type input "2125556789"
select select "SharePoint 2019 (On-Premise)"
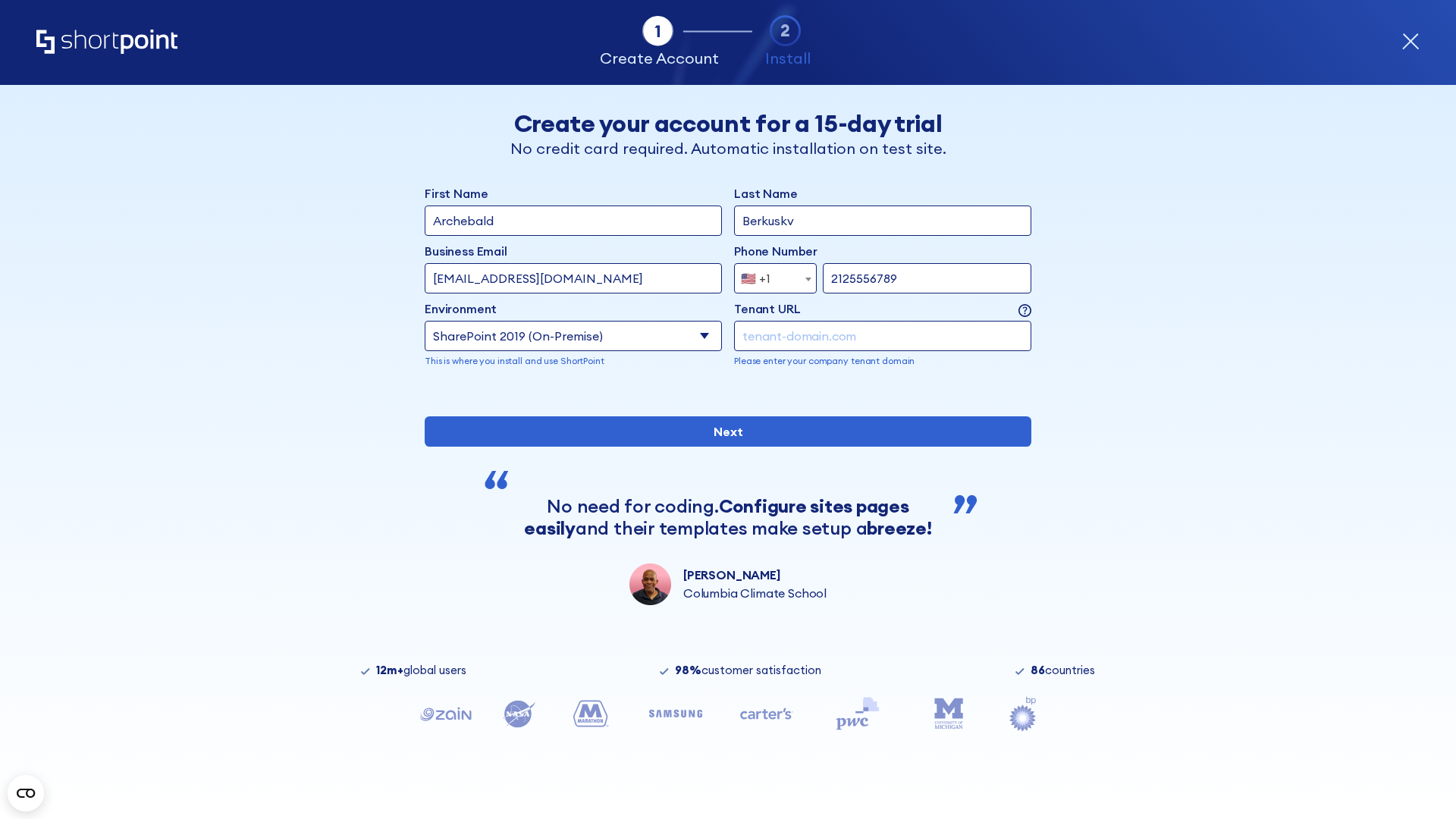
type input "2125556789"
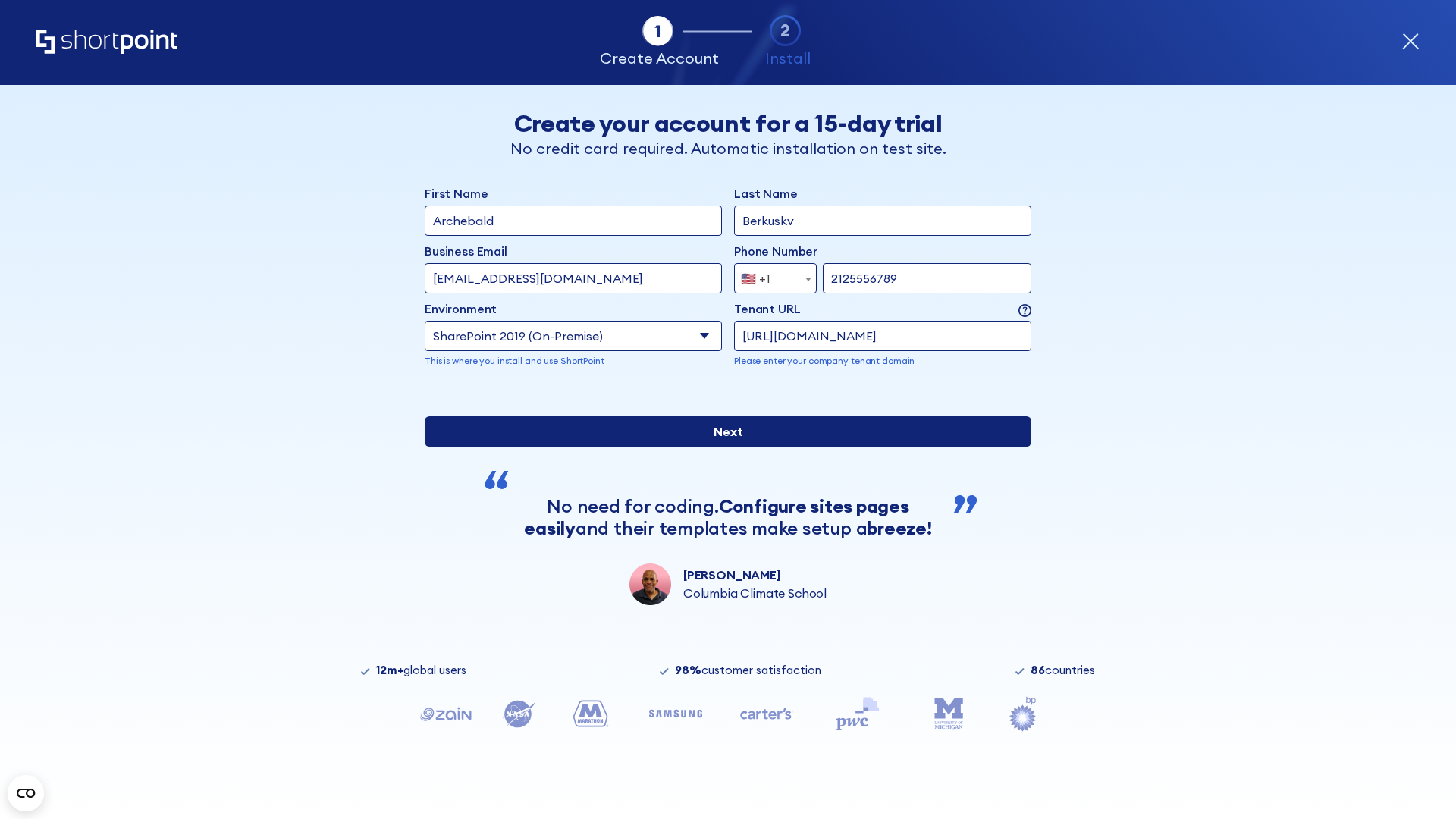
type input "https://yzrtre3nv.sharepoint.com"
click at [722, 524] on div "First Name Archebald Last Name Berkuskv Business Email Invalid Email Address te…" at bounding box center [728, 395] width 606 height 421
click at [722, 446] on input "Next" at bounding box center [728, 431] width 606 height 30
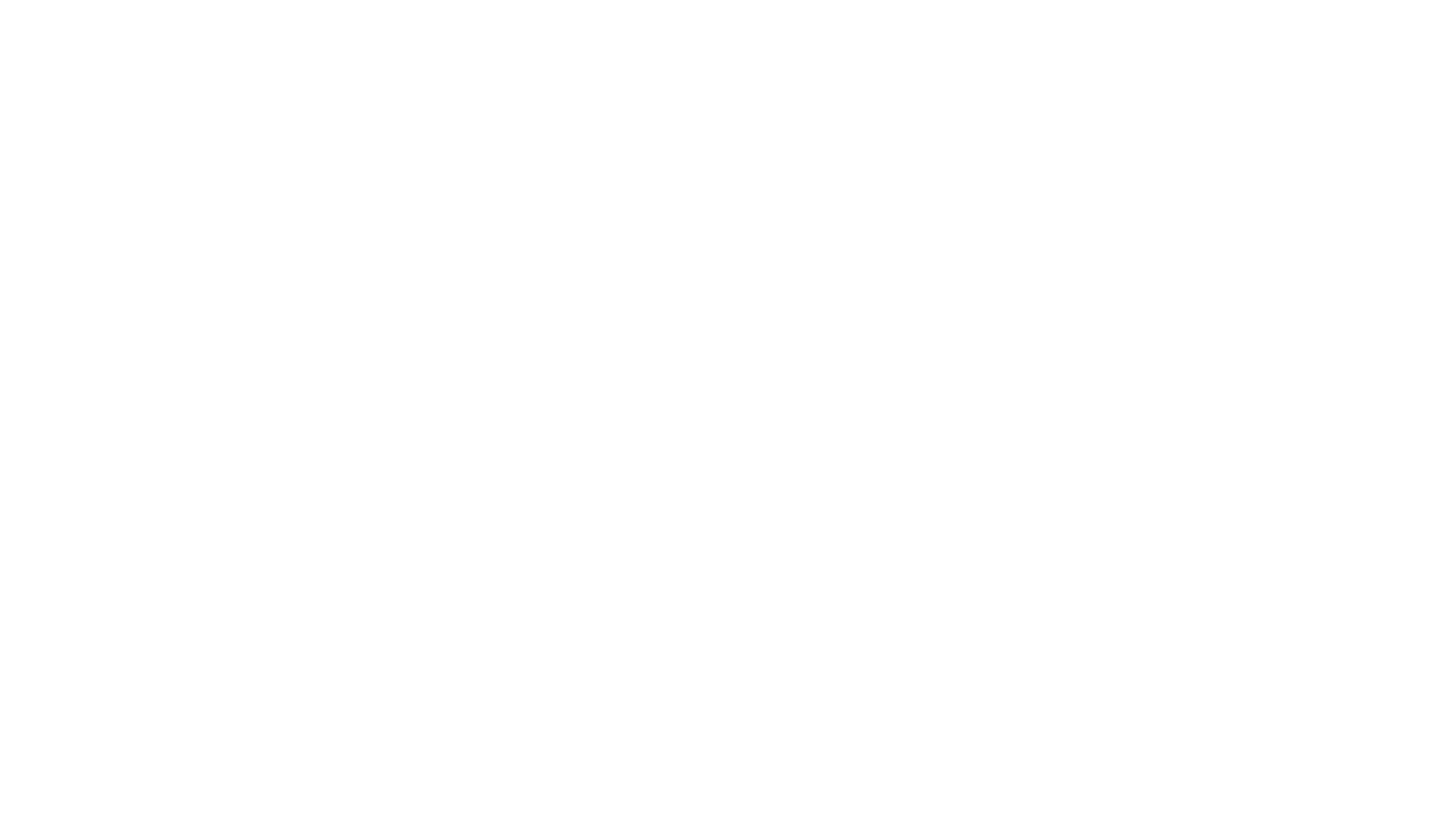
type input "Archebald"
type input "Berkuskv"
type input "[EMAIL_ADDRESS][DOMAIN_NAME]"
type input "2125556789"
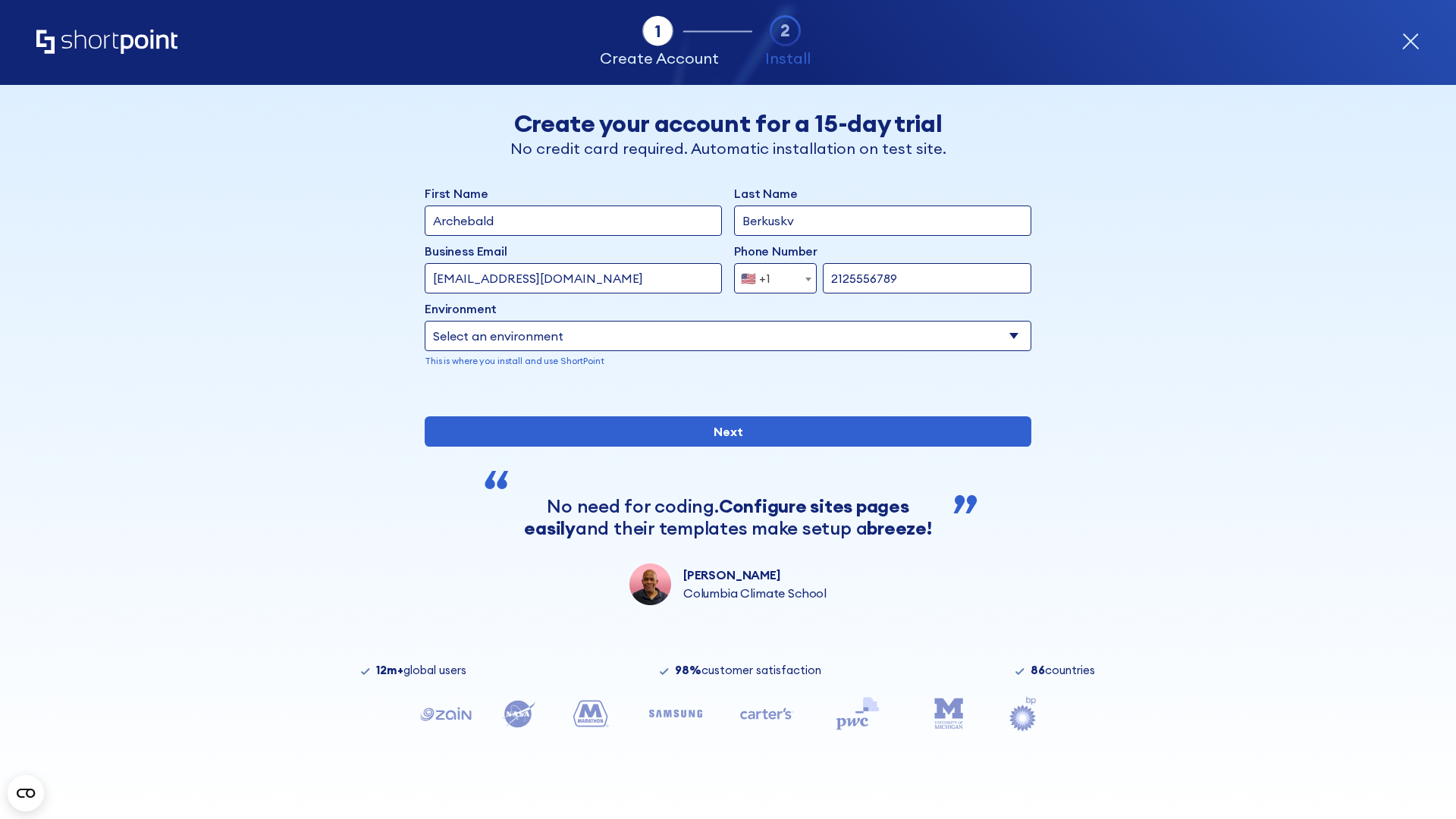
select select "SharePoint 2019 (On-Premise)"
type input "2125556789"
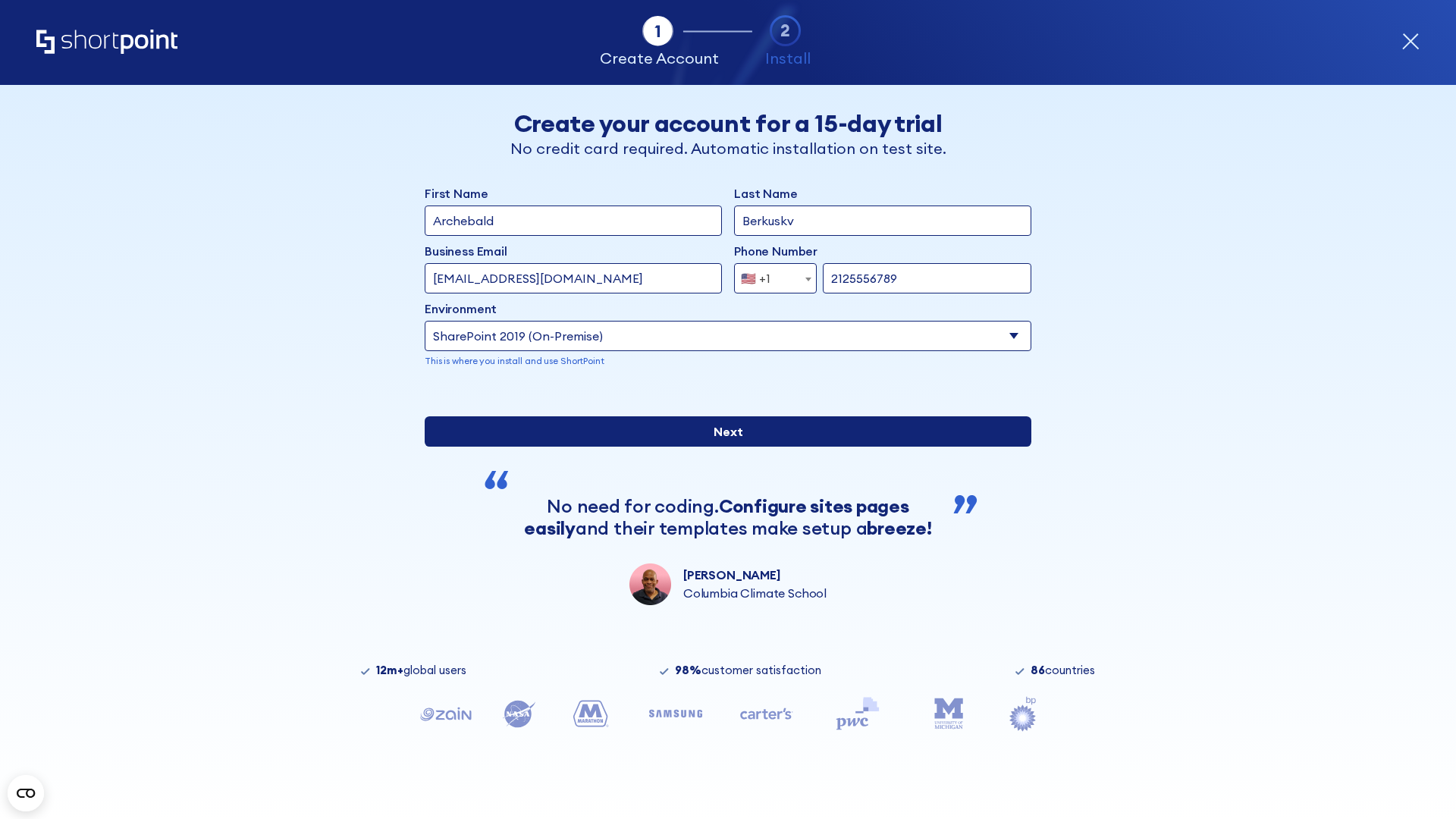
type input "https://project.sharepoint.cn"
click at [722, 518] on div "First Name Archebald Last Name Berkuskv Business Email Invalid Email Address te…" at bounding box center [728, 395] width 606 height 421
click at [722, 446] on input "Next" at bounding box center [728, 431] width 606 height 30
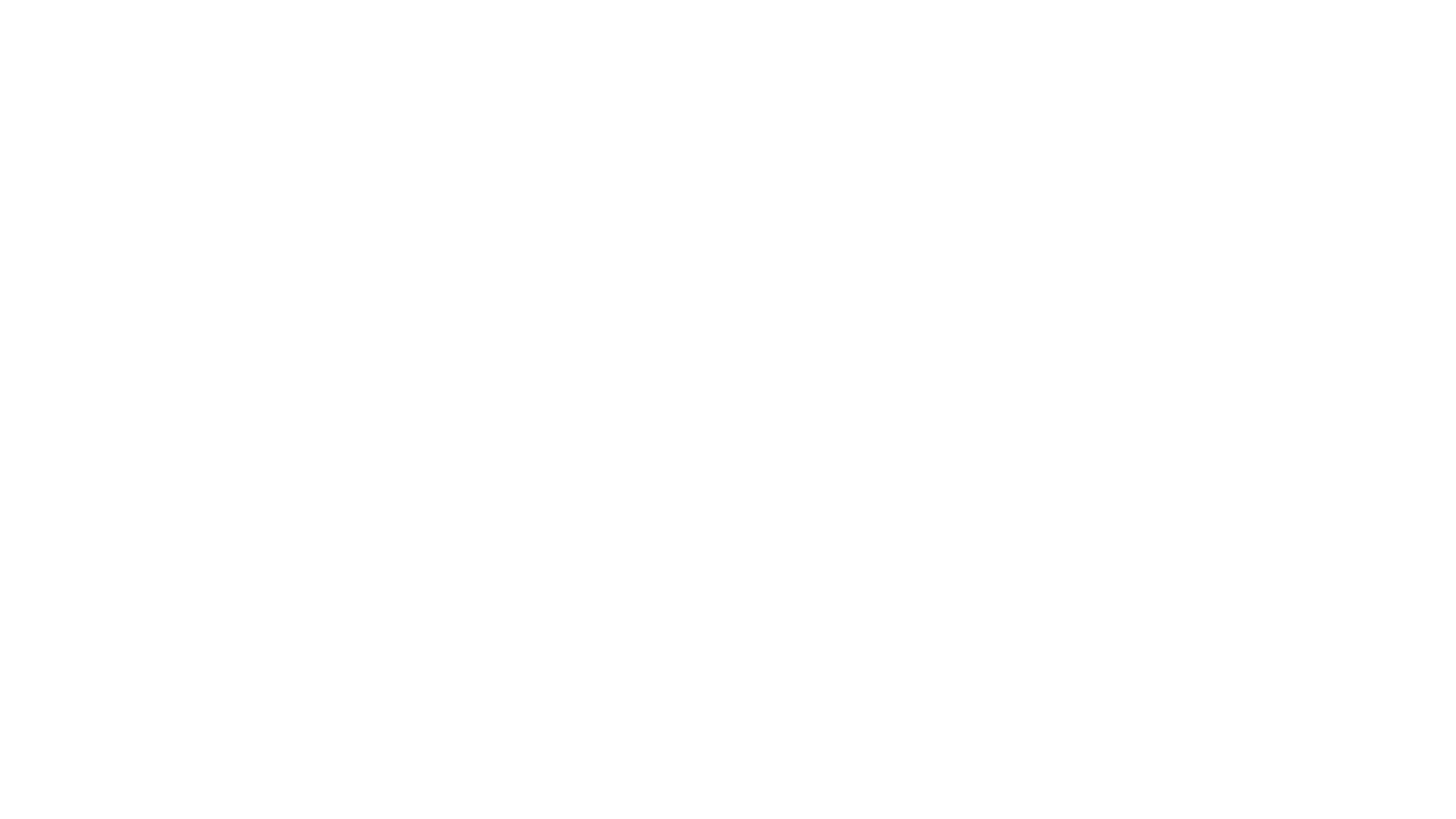
type input "Archebald"
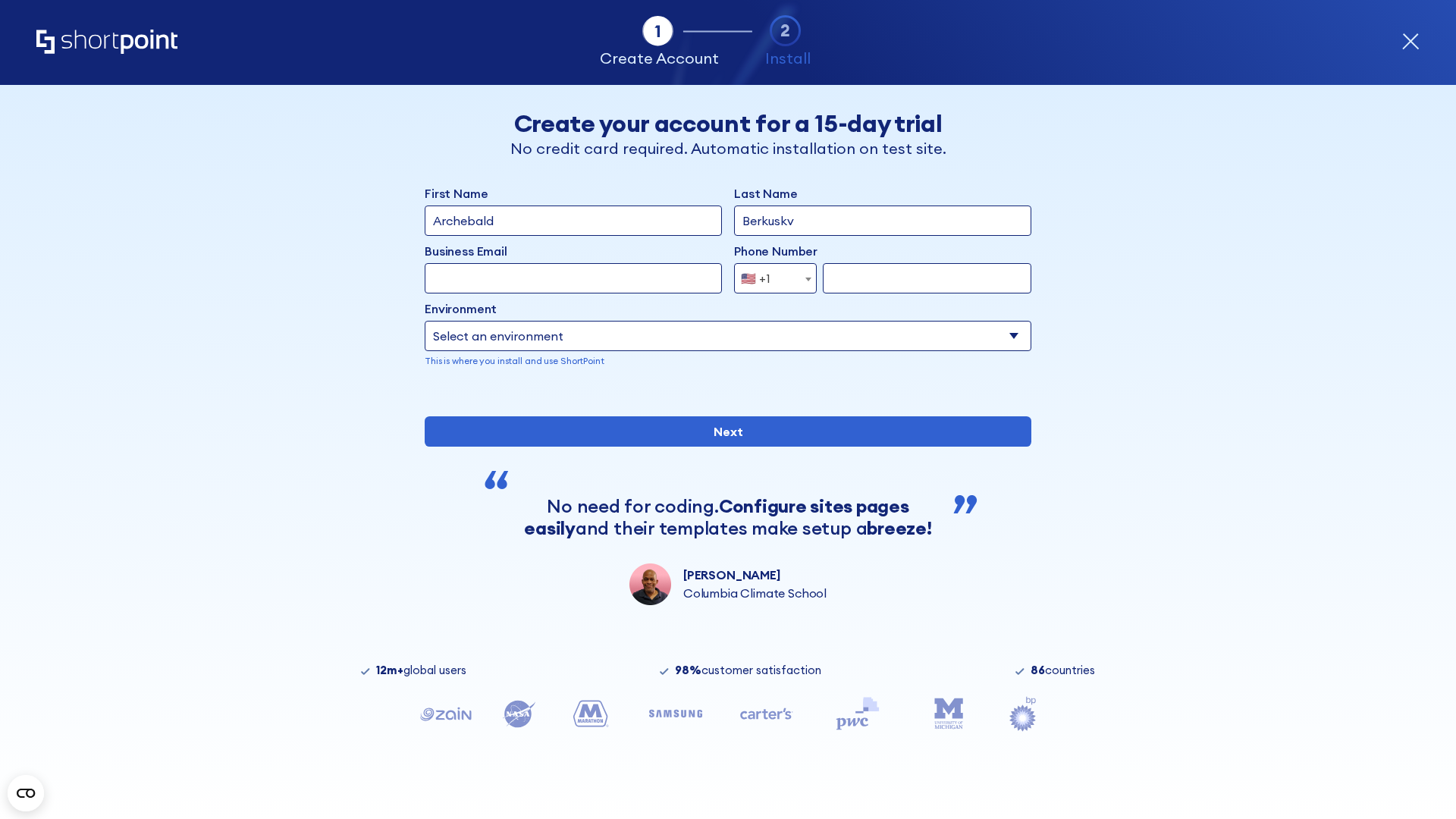
type input "Berkuskv"
type input "[EMAIL_ADDRESS][DOMAIN_NAME]"
type input "2125556789"
select select "SharePoint 2019 (On-Premise)"
type input "2125556789"
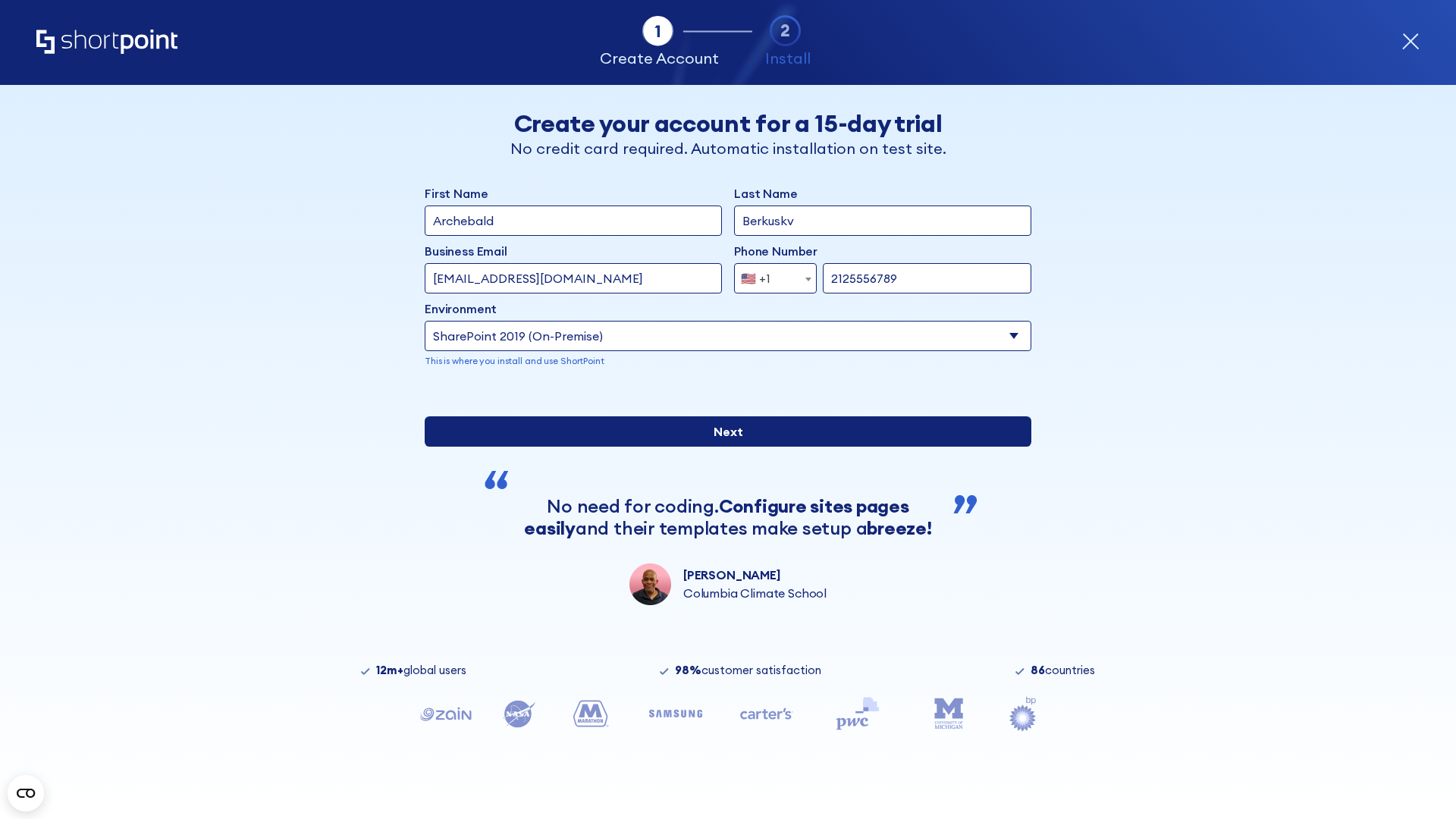
type input "https://intranet.sharepoint.de"
click at [722, 513] on div "First Name Archebald Last Name Berkuskv Business Email Invalid Email Address [E…" at bounding box center [728, 395] width 606 height 421
click at [722, 446] on input "Next" at bounding box center [728, 431] width 606 height 30
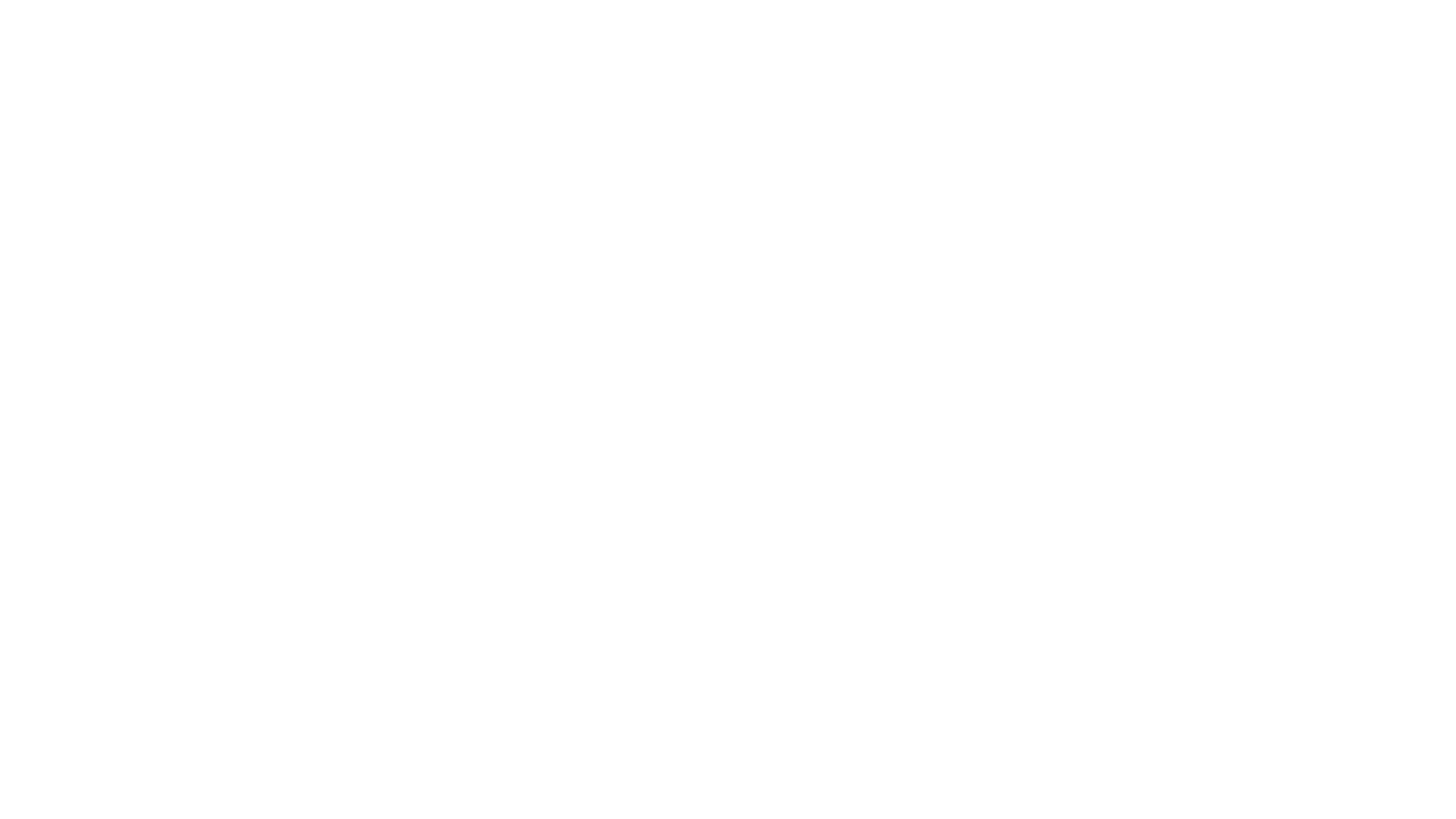
type input "Archebald"
type input "Berkuskv"
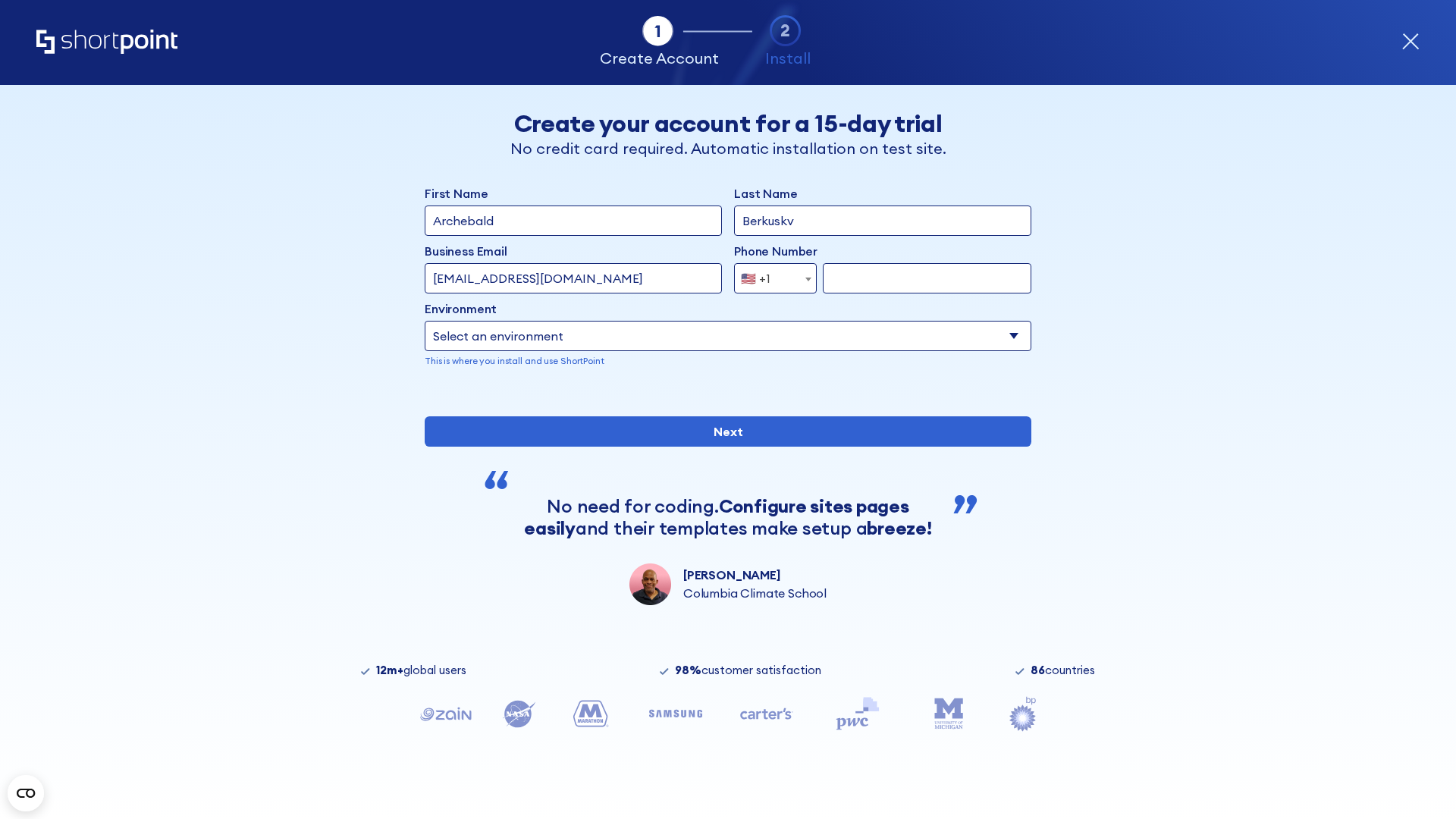
type input "[EMAIL_ADDRESS][DOMAIN_NAME]"
type input "2125556789"
select select "SharePoint 2019 (On-Premise)"
type input "2125556789"
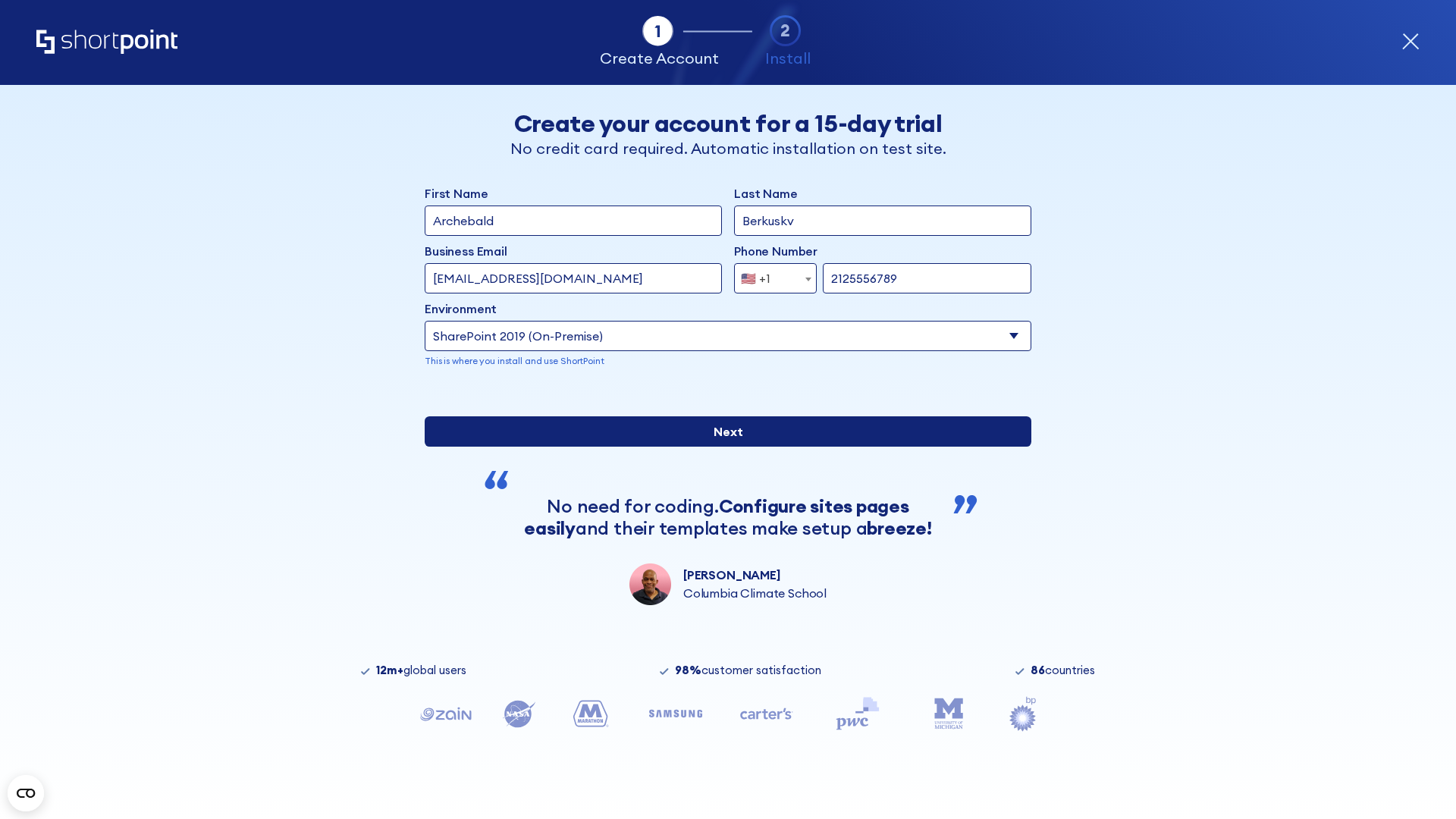
type input "[URL][DOMAIN_NAME]"
click at [722, 513] on div "First Name Archebald Last Name Berkuskv Business Email Invalid Email Address te…" at bounding box center [728, 395] width 606 height 421
click at [722, 446] on input "Next" at bounding box center [728, 431] width 606 height 30
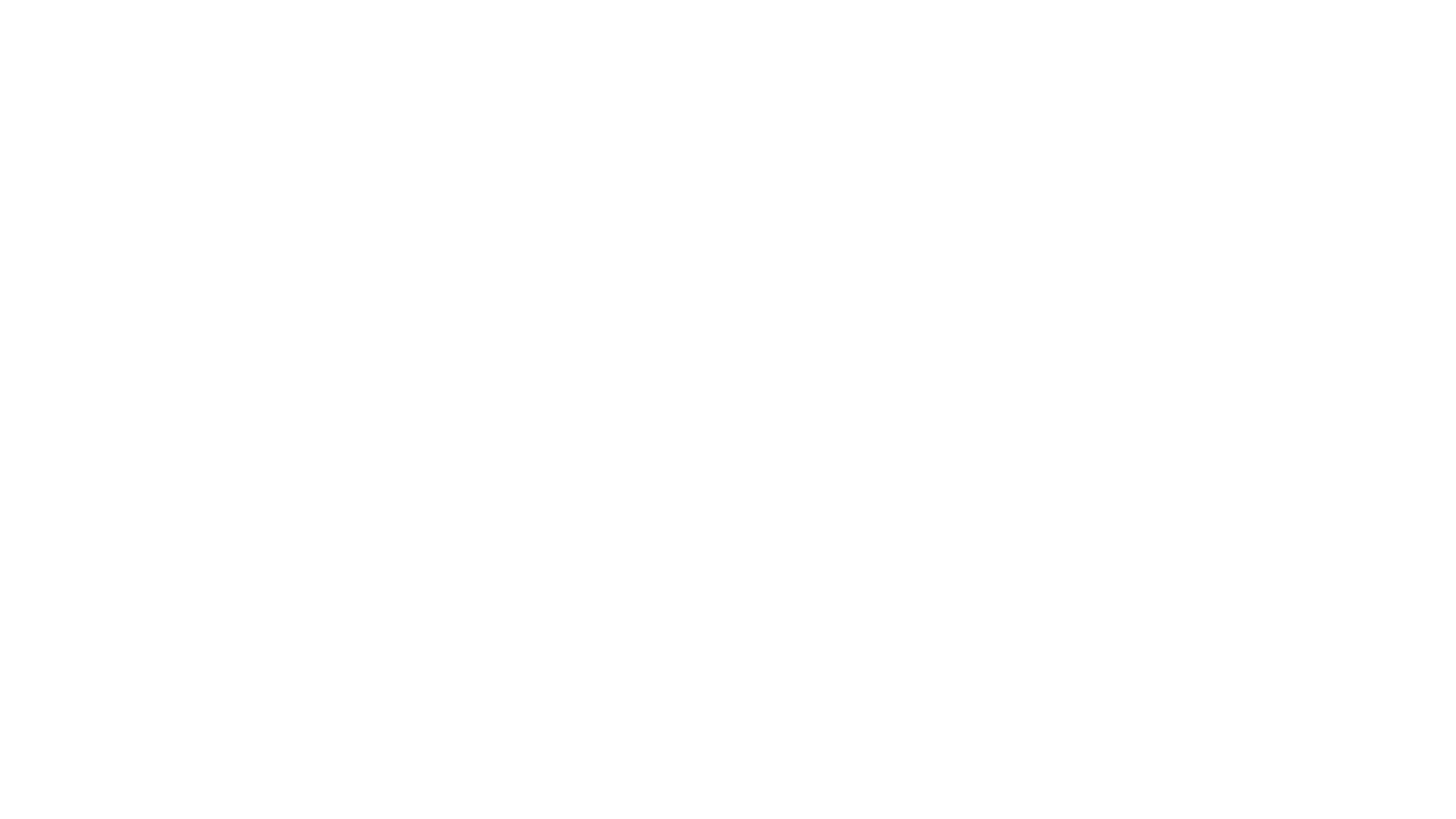
type input "Archebald"
type input "Berkuskv"
type input "[EMAIL_ADDRESS][DOMAIN_NAME]"
type input "2125556789"
select select "SharePoint 2019 (On-Premise)"
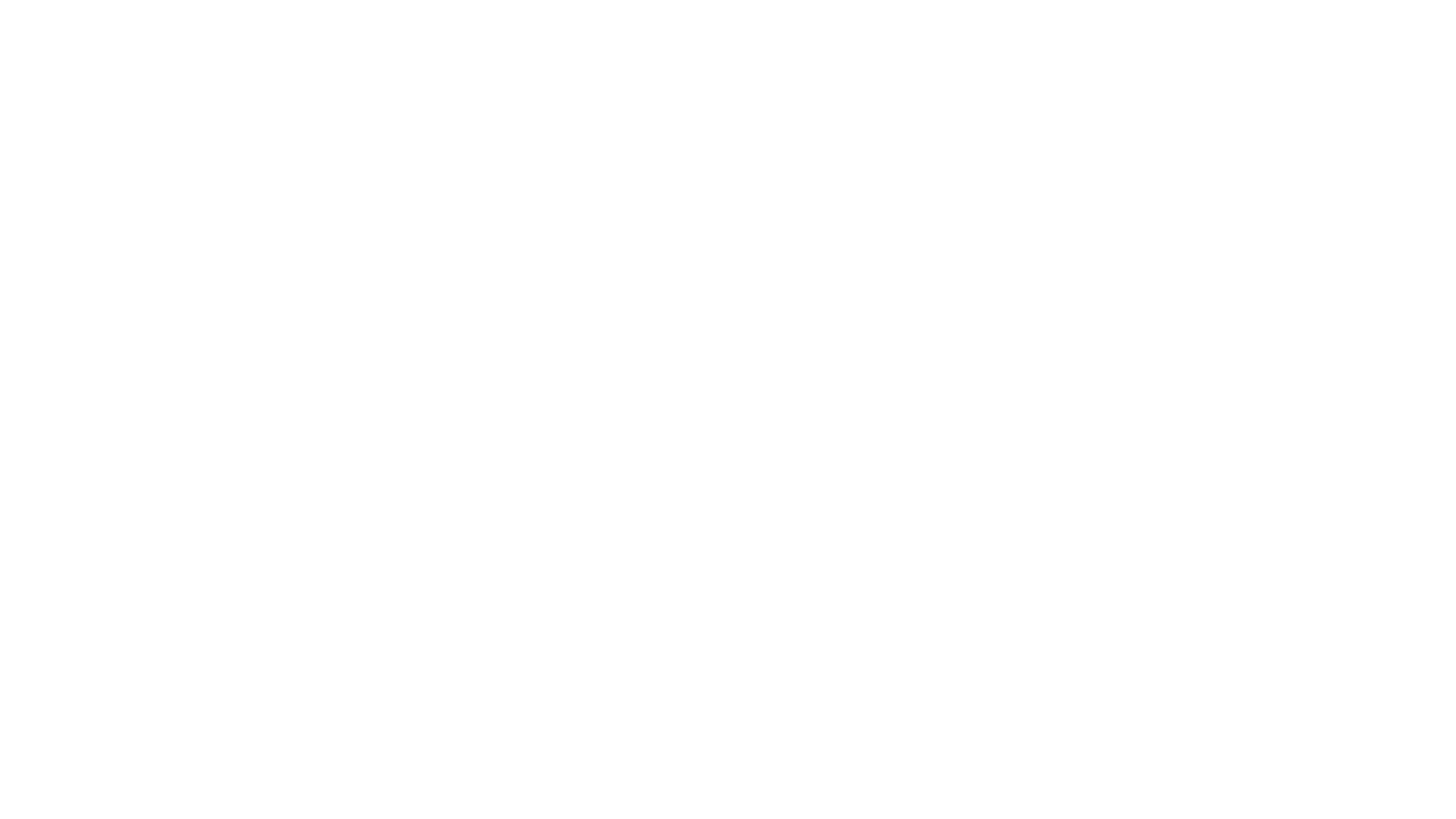
type input "2125556789"
type input "[URL][DOMAIN_NAME]"
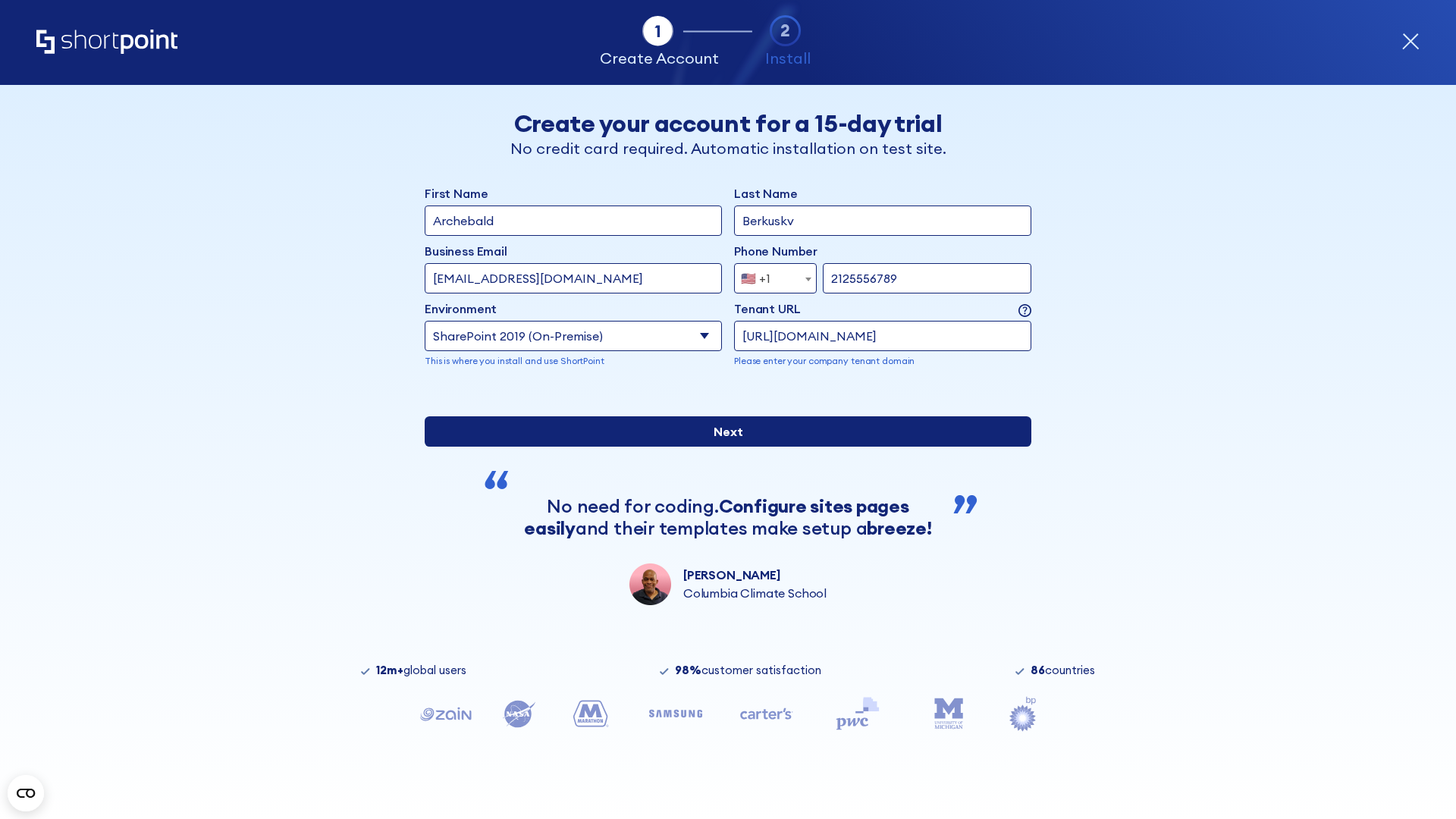
click at [722, 545] on div "First Name Archebald Last Name Berkuskv Business Email Invalid Email Address te…" at bounding box center [728, 395] width 606 height 421
click at [722, 446] on input "Next" at bounding box center [728, 431] width 606 height 30
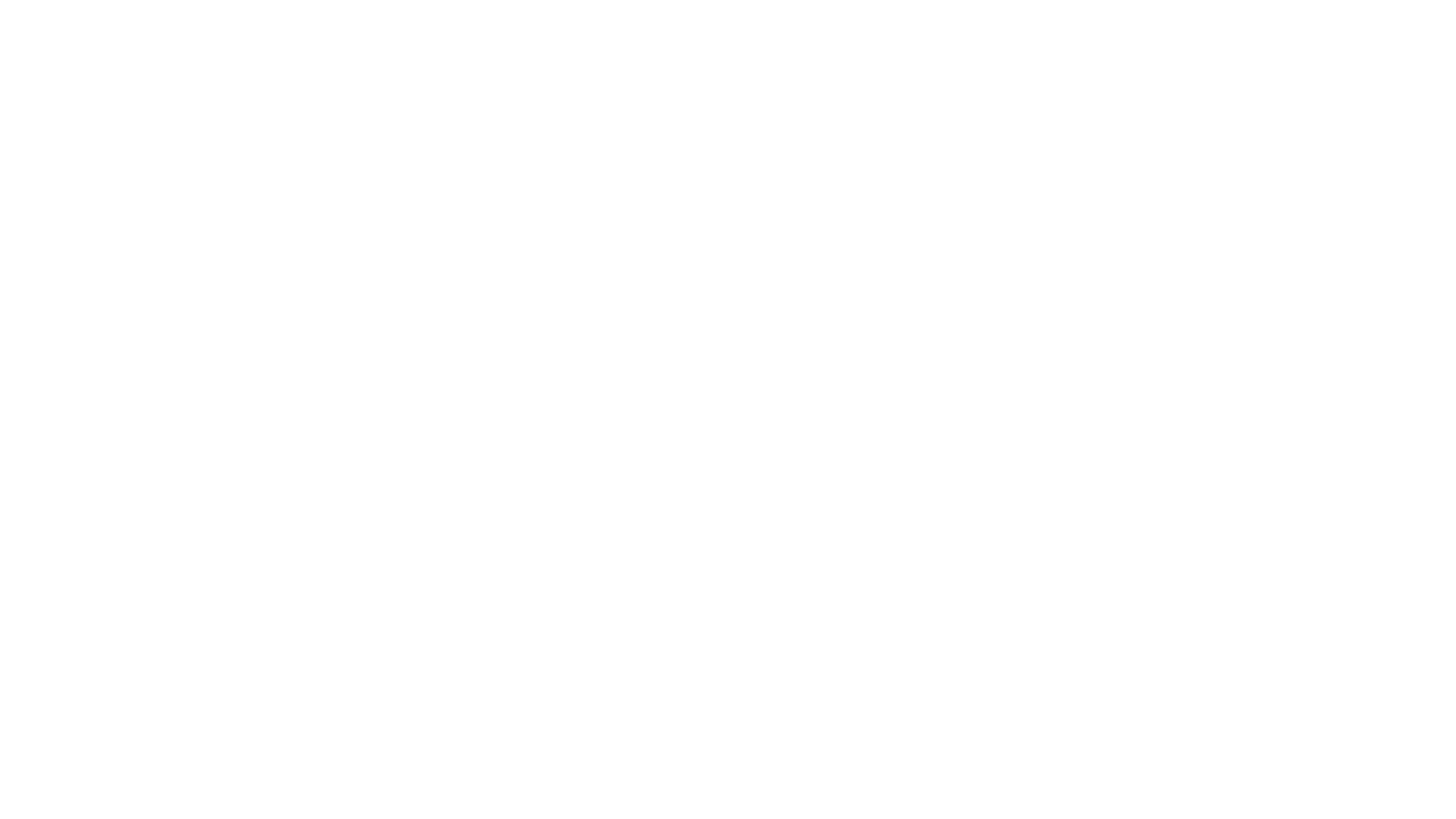
type input "Archebald"
type input "Berkuskv"
type input "[EMAIL_ADDRESS][DOMAIN_NAME]"
type input "2125556789"
select select "SharePoint 2019 (On-Premise)"
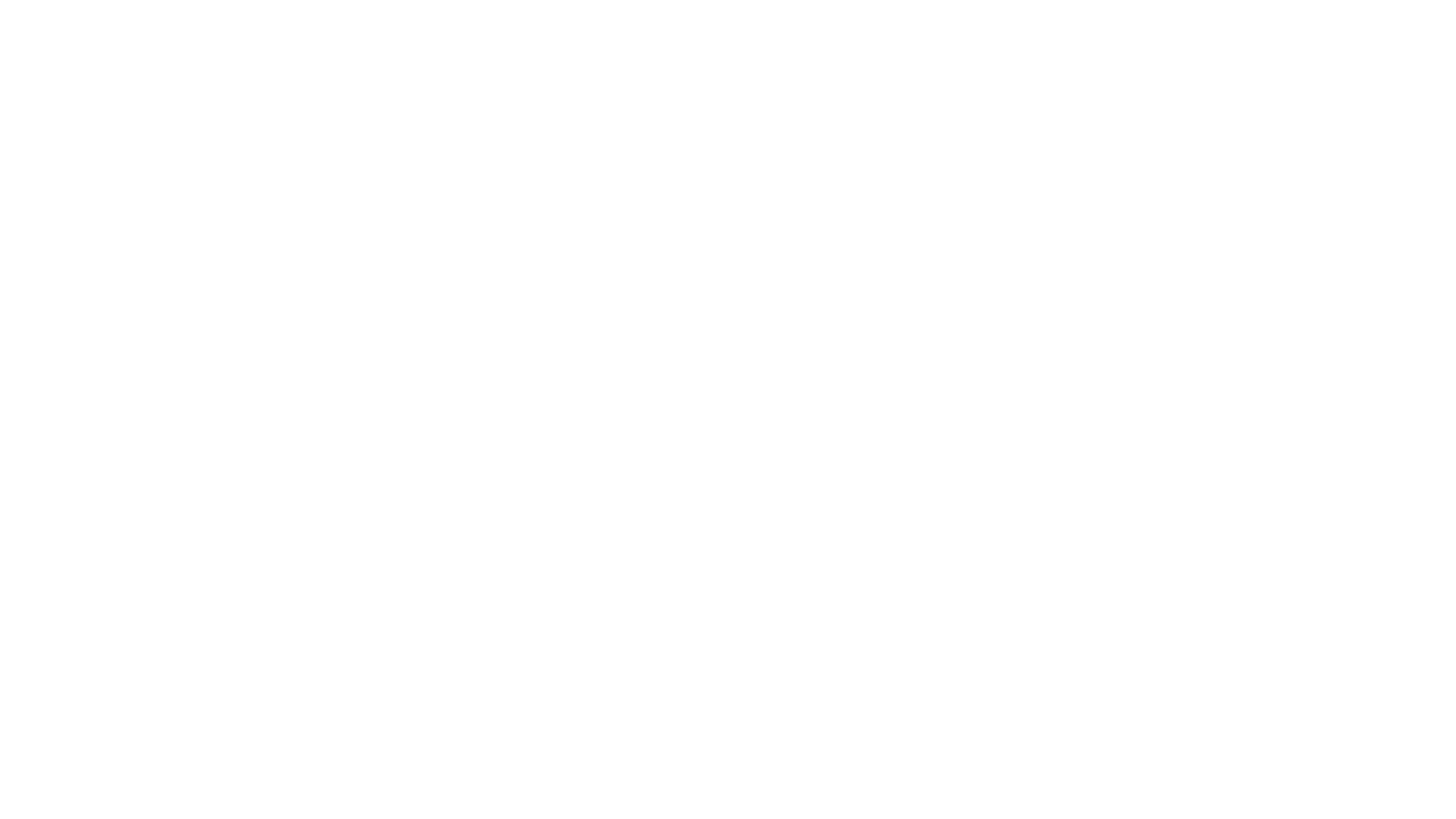
type input "2125556789"
type input "[URL][DOMAIN_NAME]"
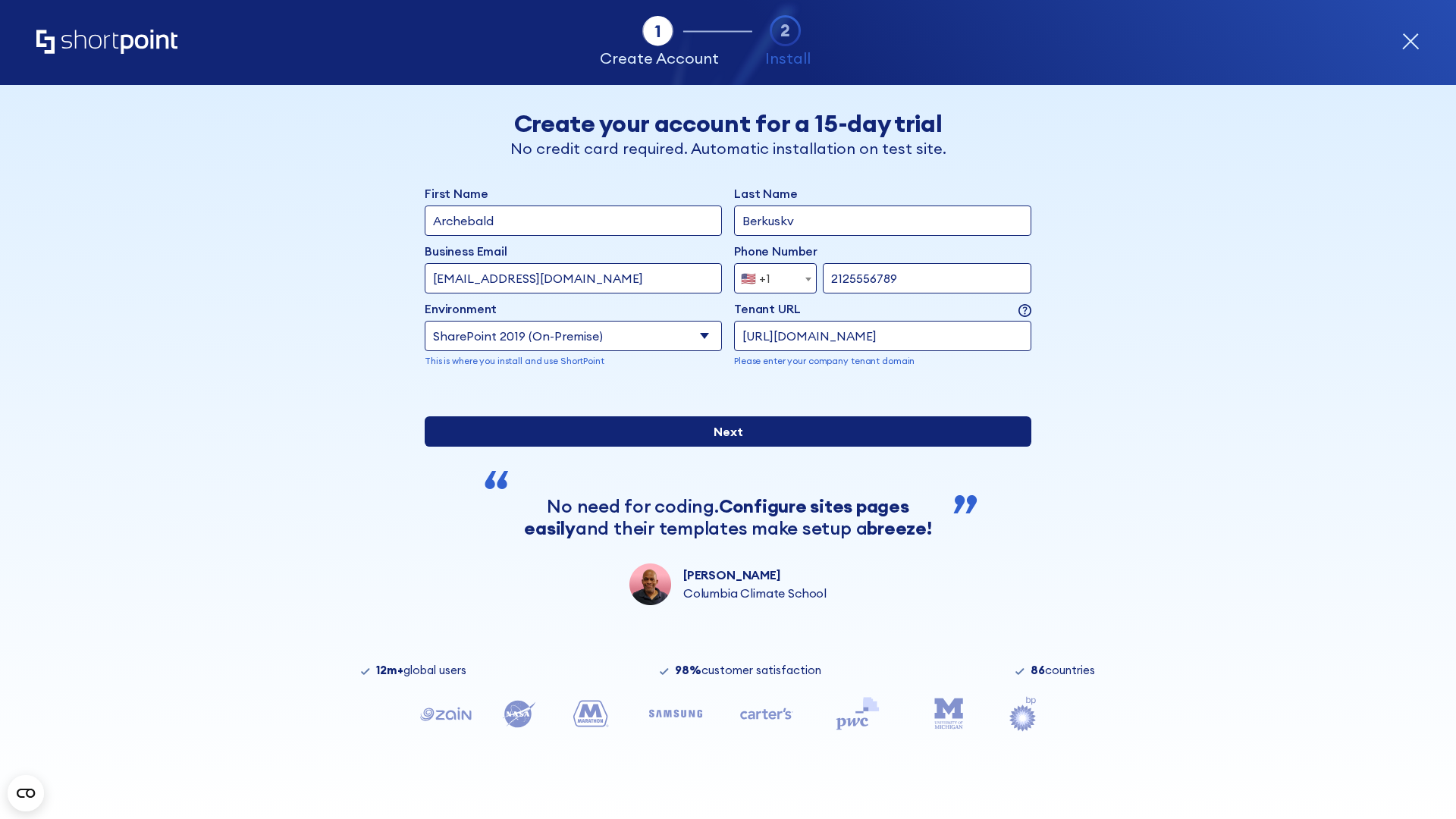
click at [722, 531] on div "First Name Archebald Last Name Berkuskv Business Email Invalid Email Address [E…" at bounding box center [728, 395] width 606 height 421
click at [722, 446] on input "Next" at bounding box center [728, 431] width 606 height 30
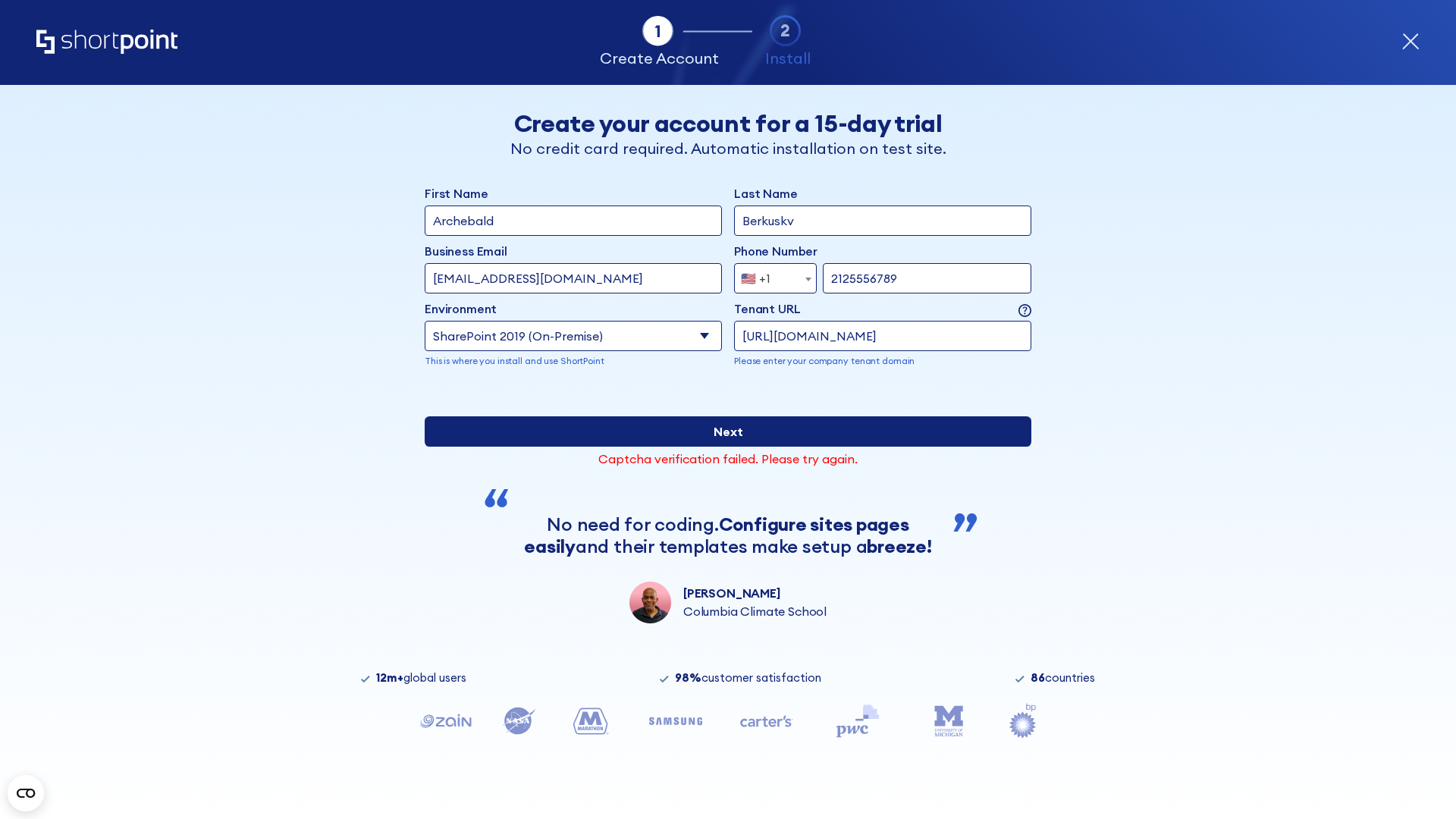
click at [722, 446] on input "Next" at bounding box center [728, 431] width 606 height 30
